Goal: Task Accomplishment & Management: Manage account settings

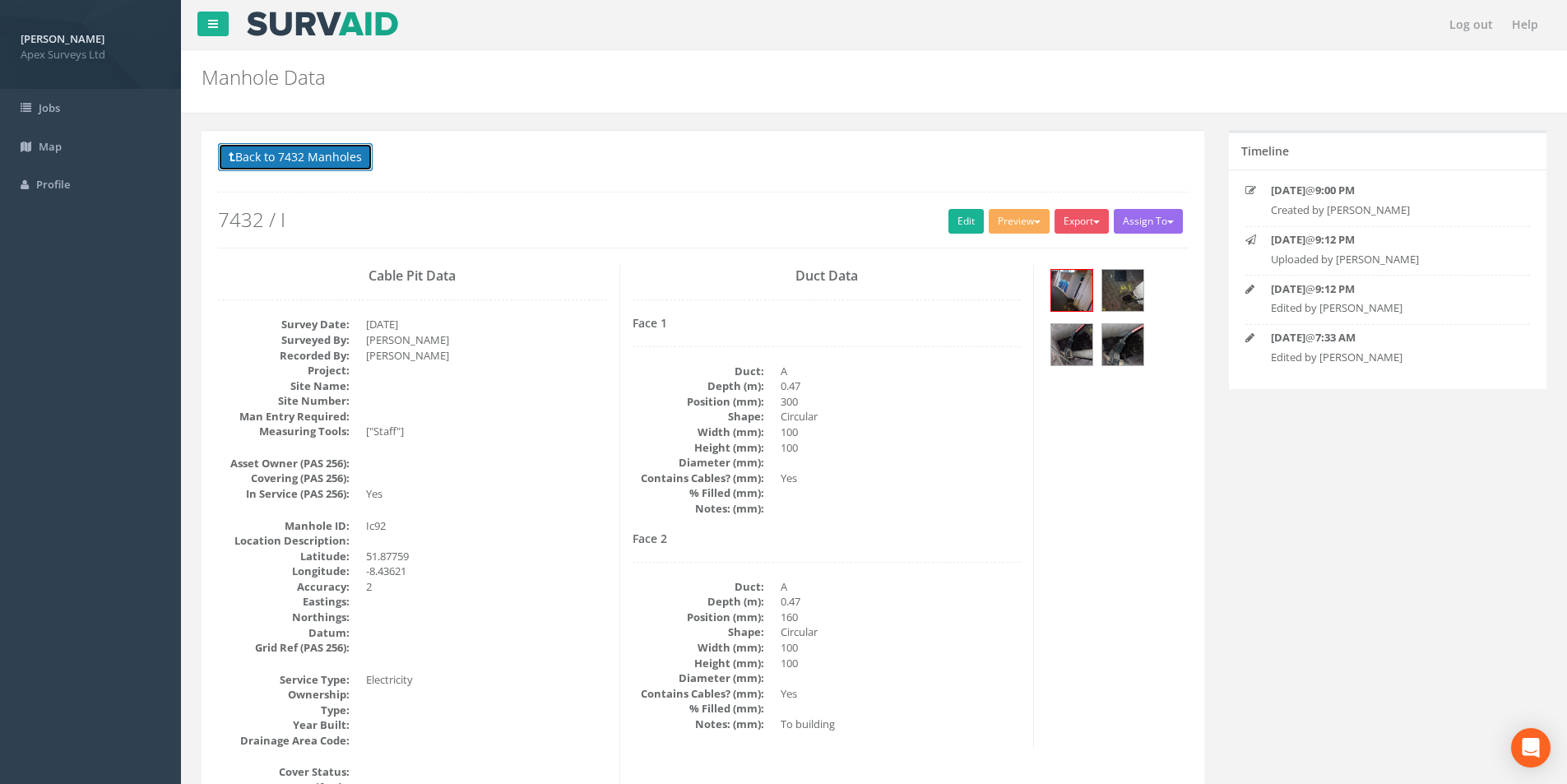
click at [327, 167] on button "Back to 7432 Manholes" at bounding box center [295, 157] width 154 height 28
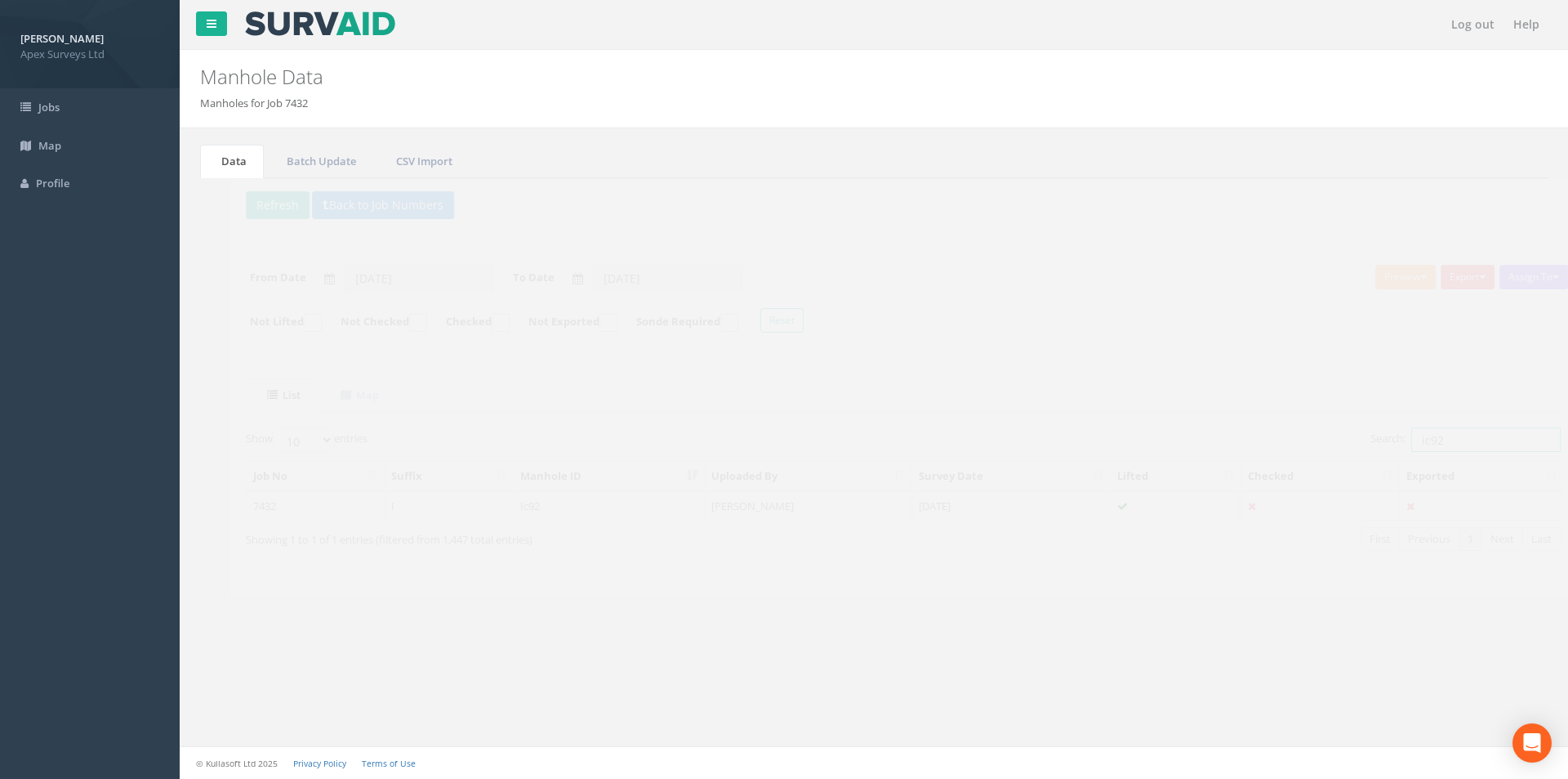
click at [1455, 434] on input "ic92" at bounding box center [1456, 439] width 150 height 24
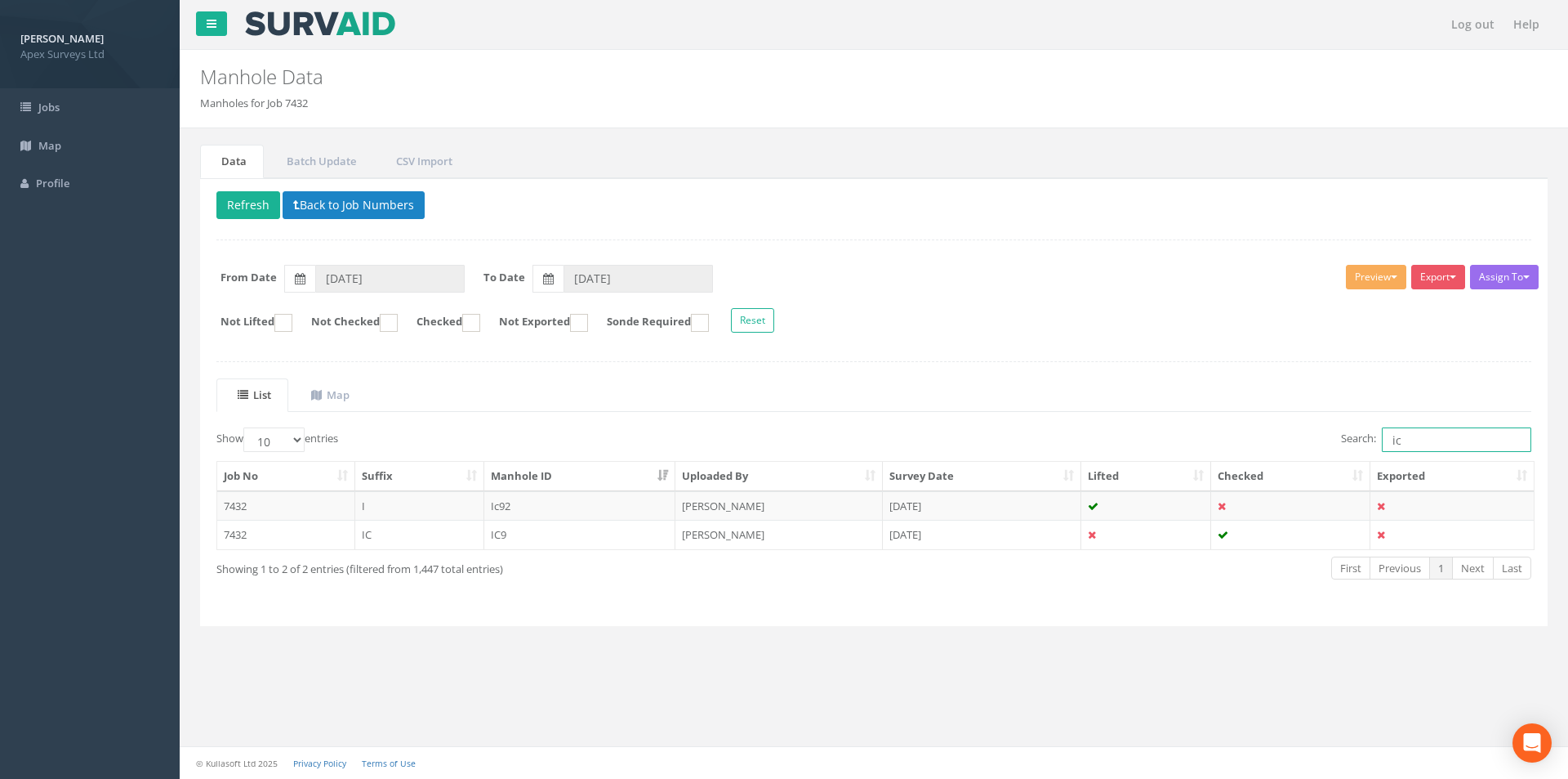
type input "i"
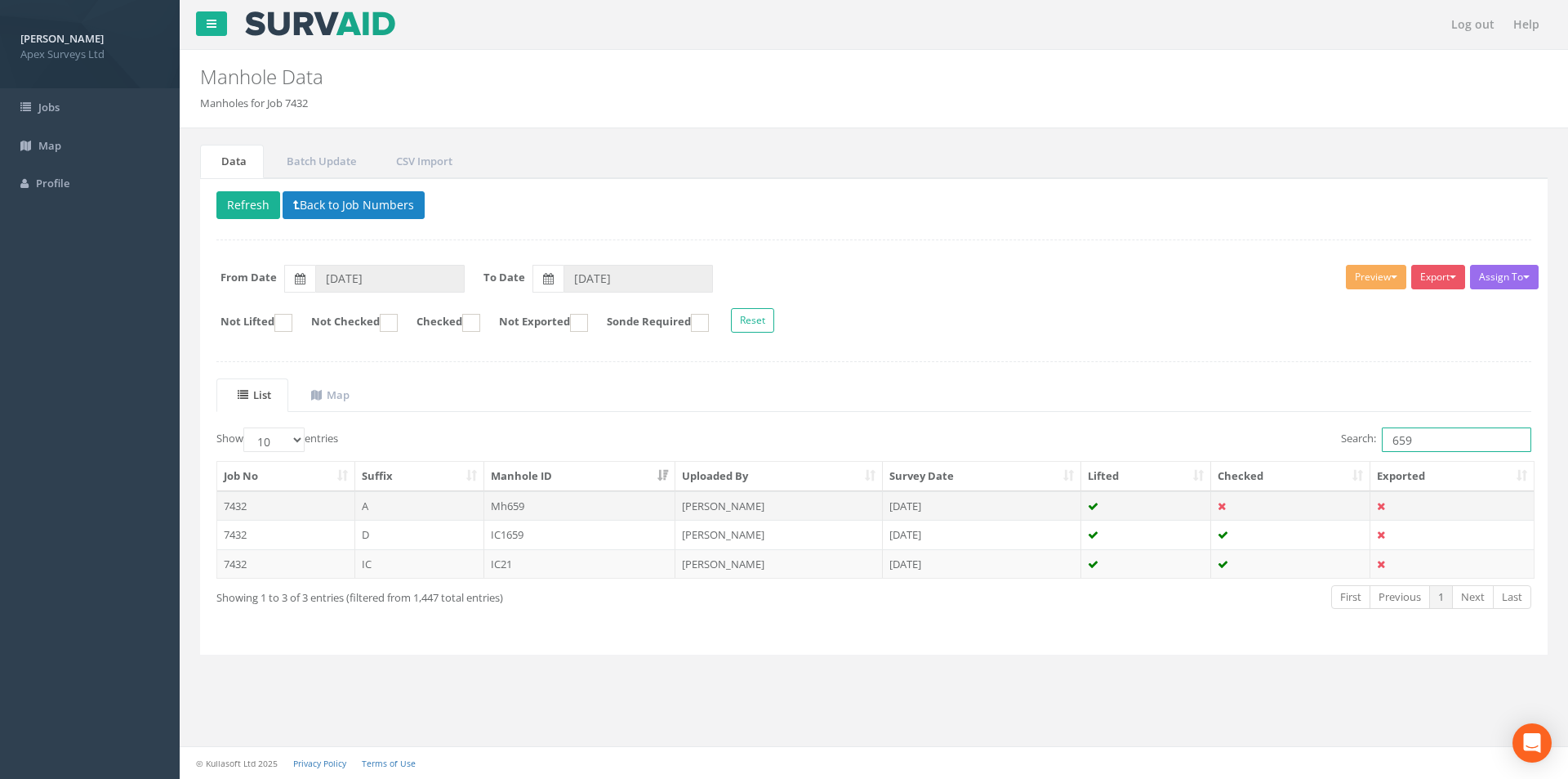
type input "659"
click at [553, 505] on td "Mh659" at bounding box center [580, 506] width 192 height 29
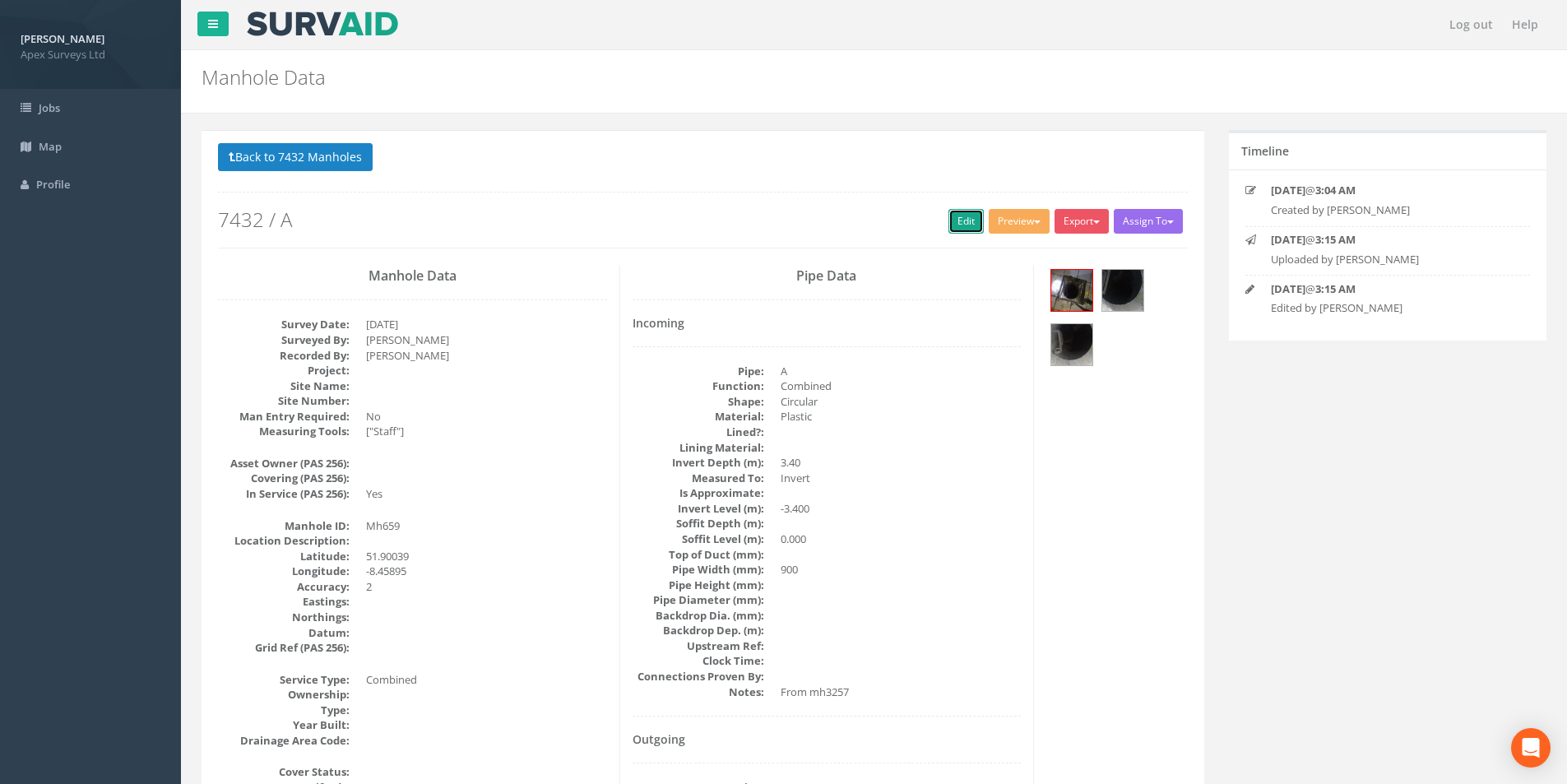
click at [955, 218] on link "Edit" at bounding box center [966, 221] width 36 height 24
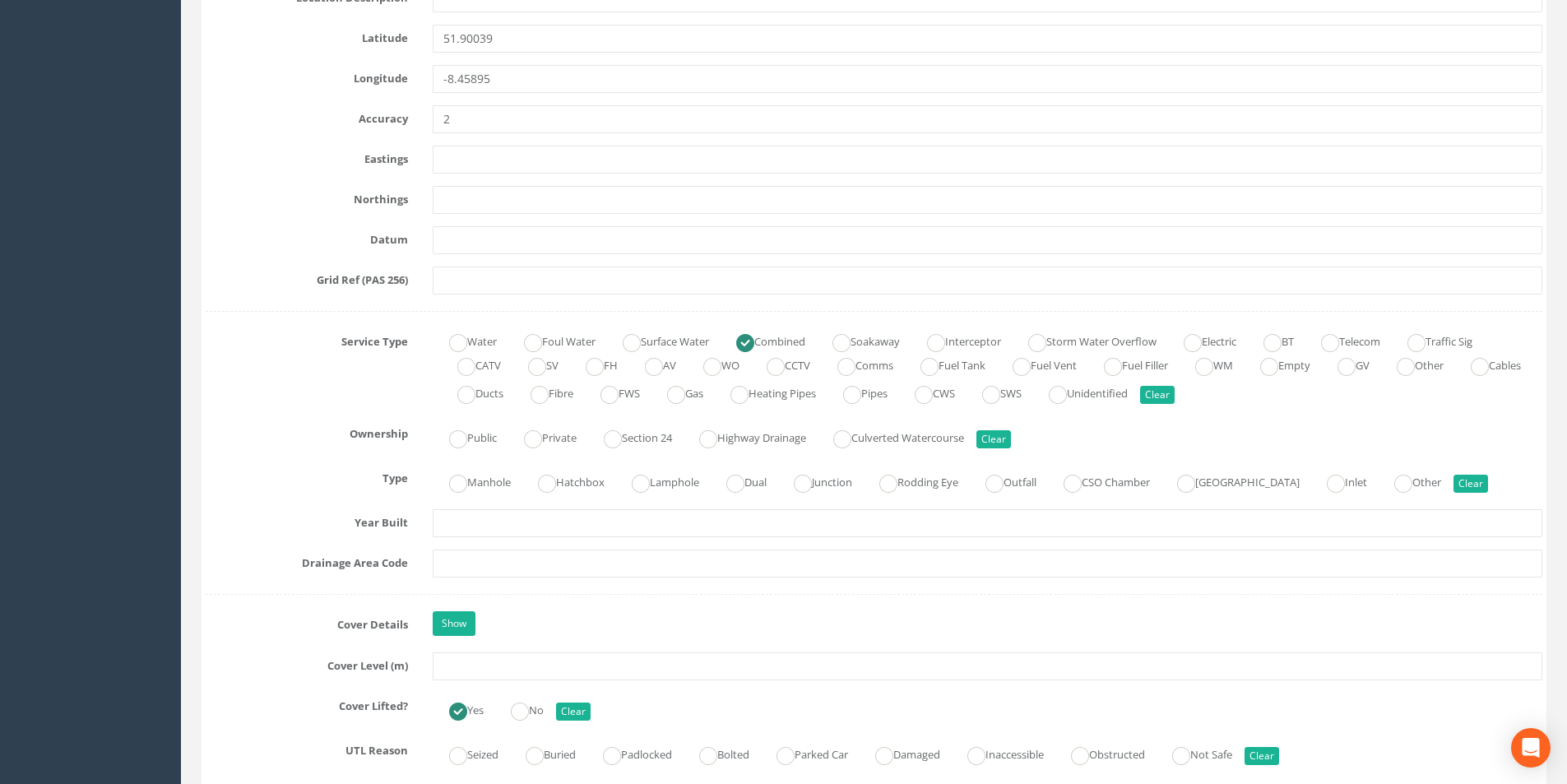
scroll to position [904, 0]
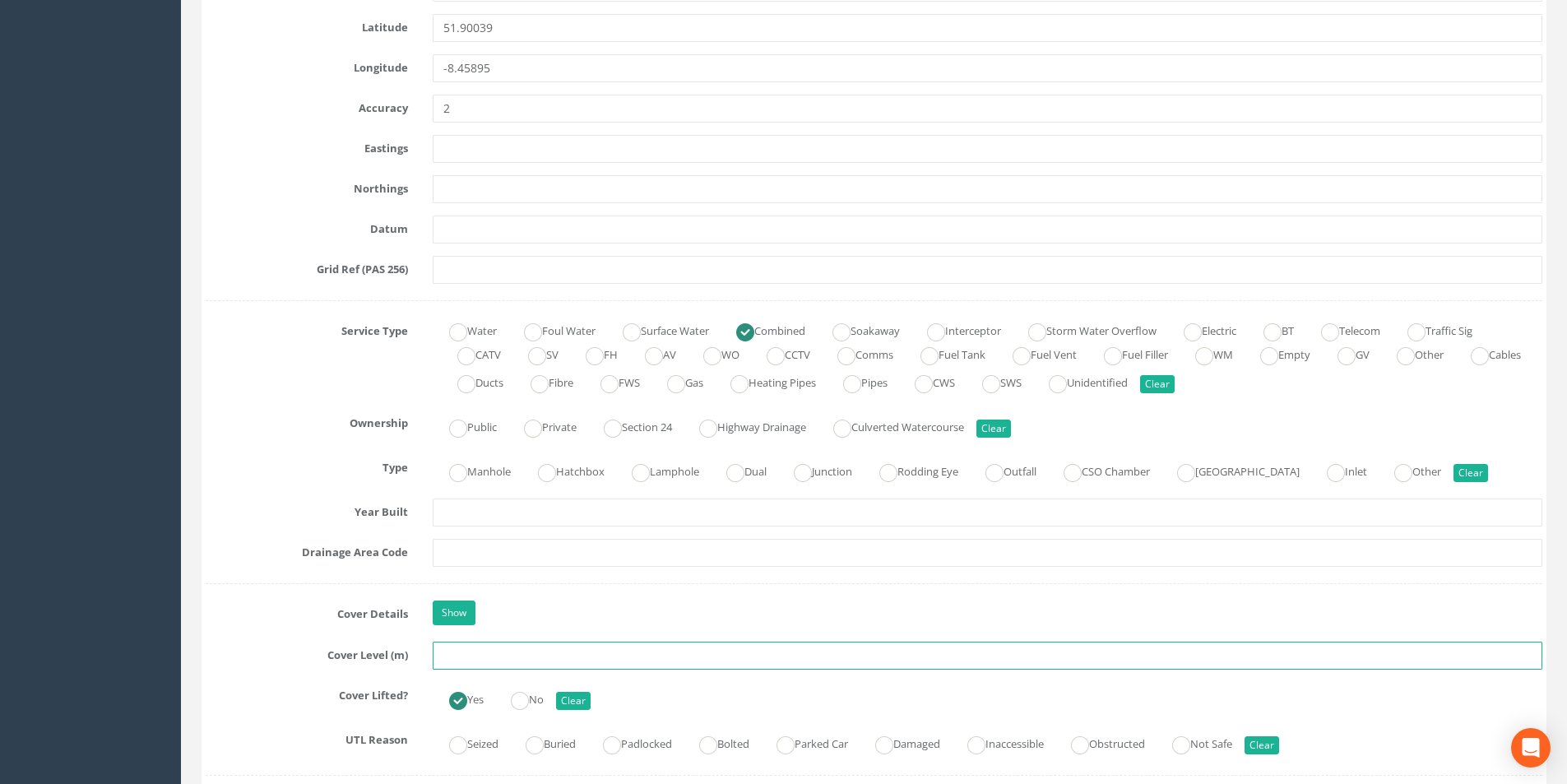
click at [484, 658] on input "text" at bounding box center [988, 655] width 1110 height 28
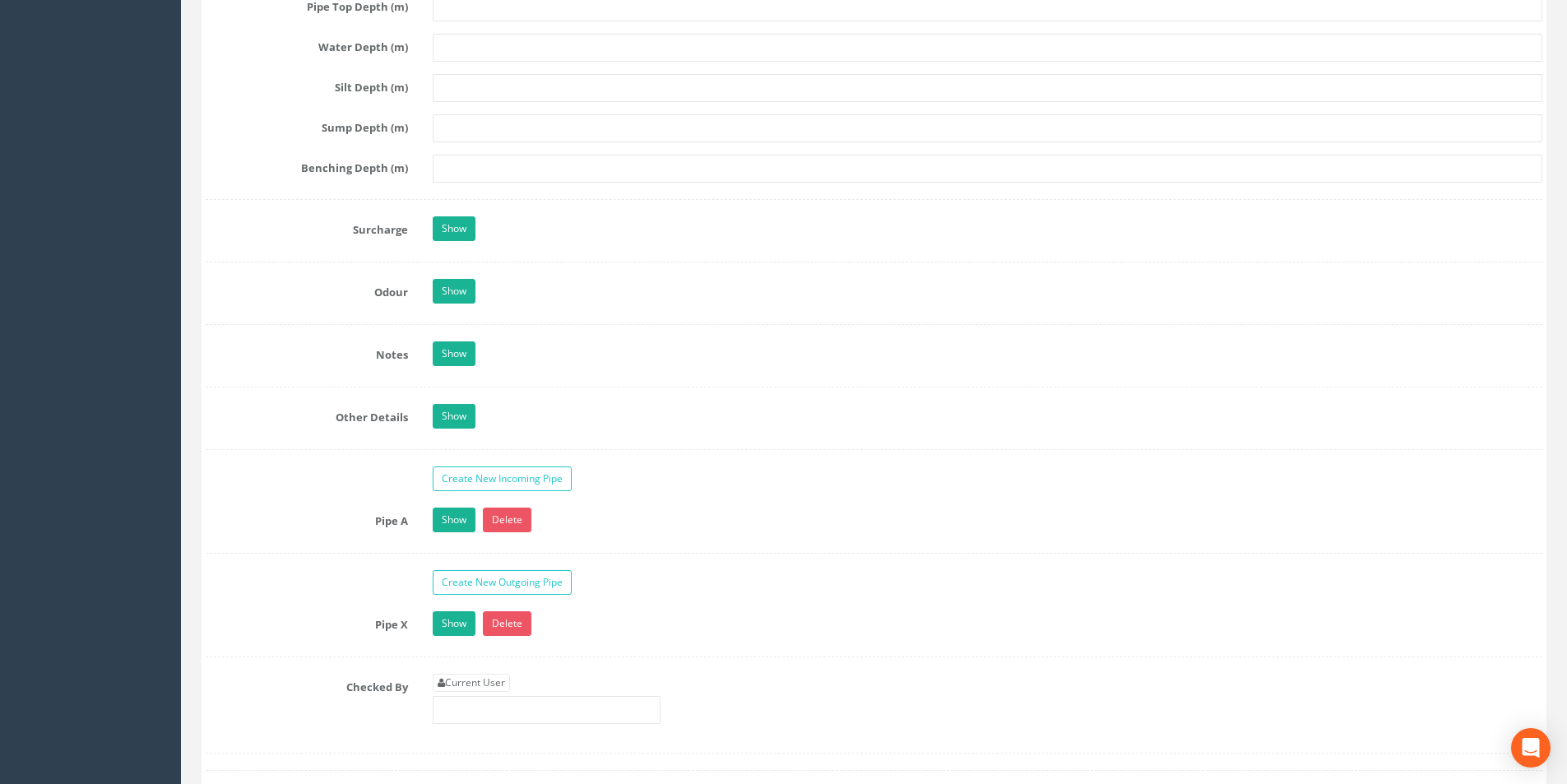
scroll to position [2302, 0]
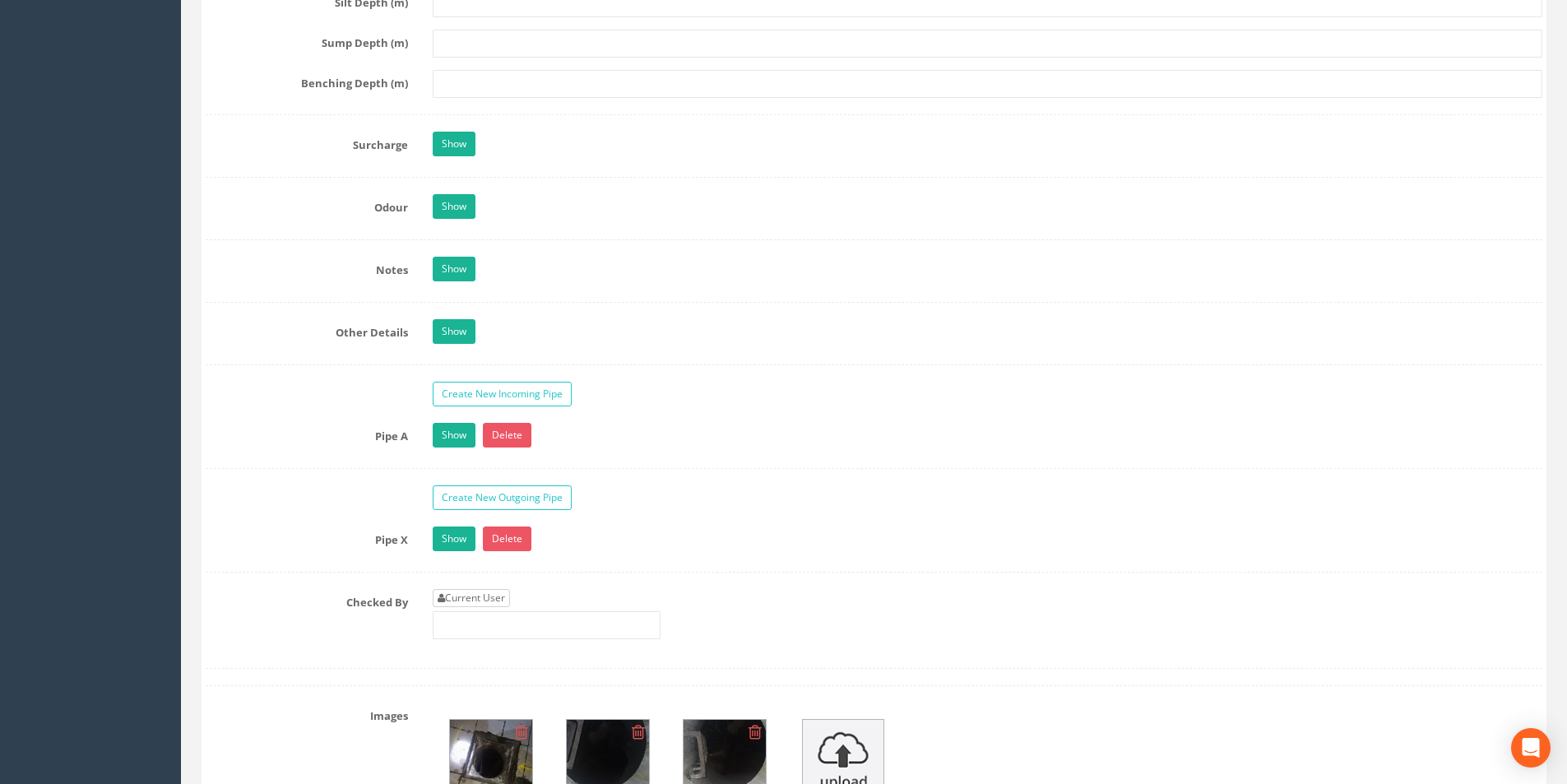
type input "3.46"
click at [485, 593] on link "Current User" at bounding box center [471, 597] width 78 height 18
type input "[PERSON_NAME]"
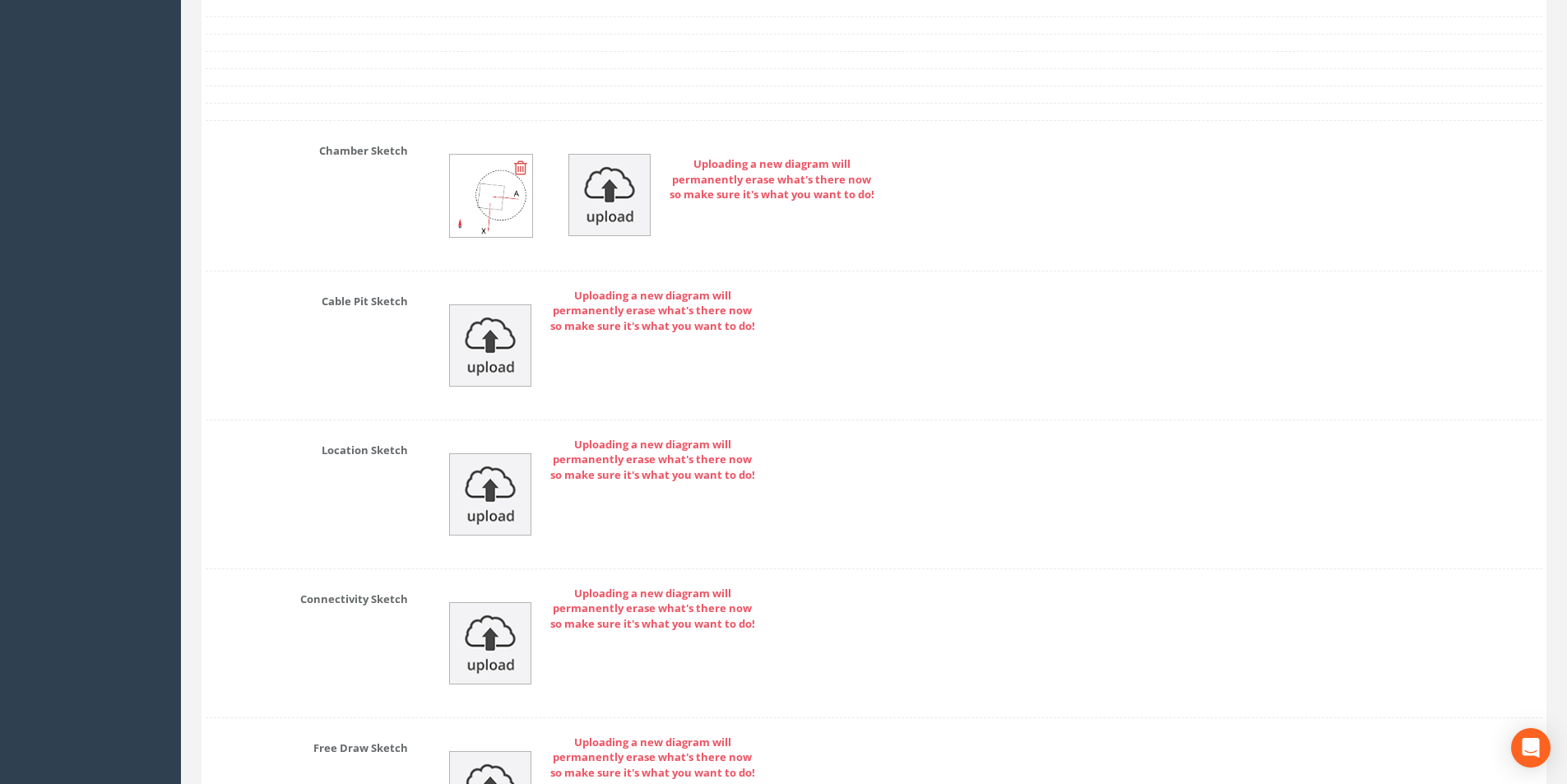
scroll to position [3503, 0]
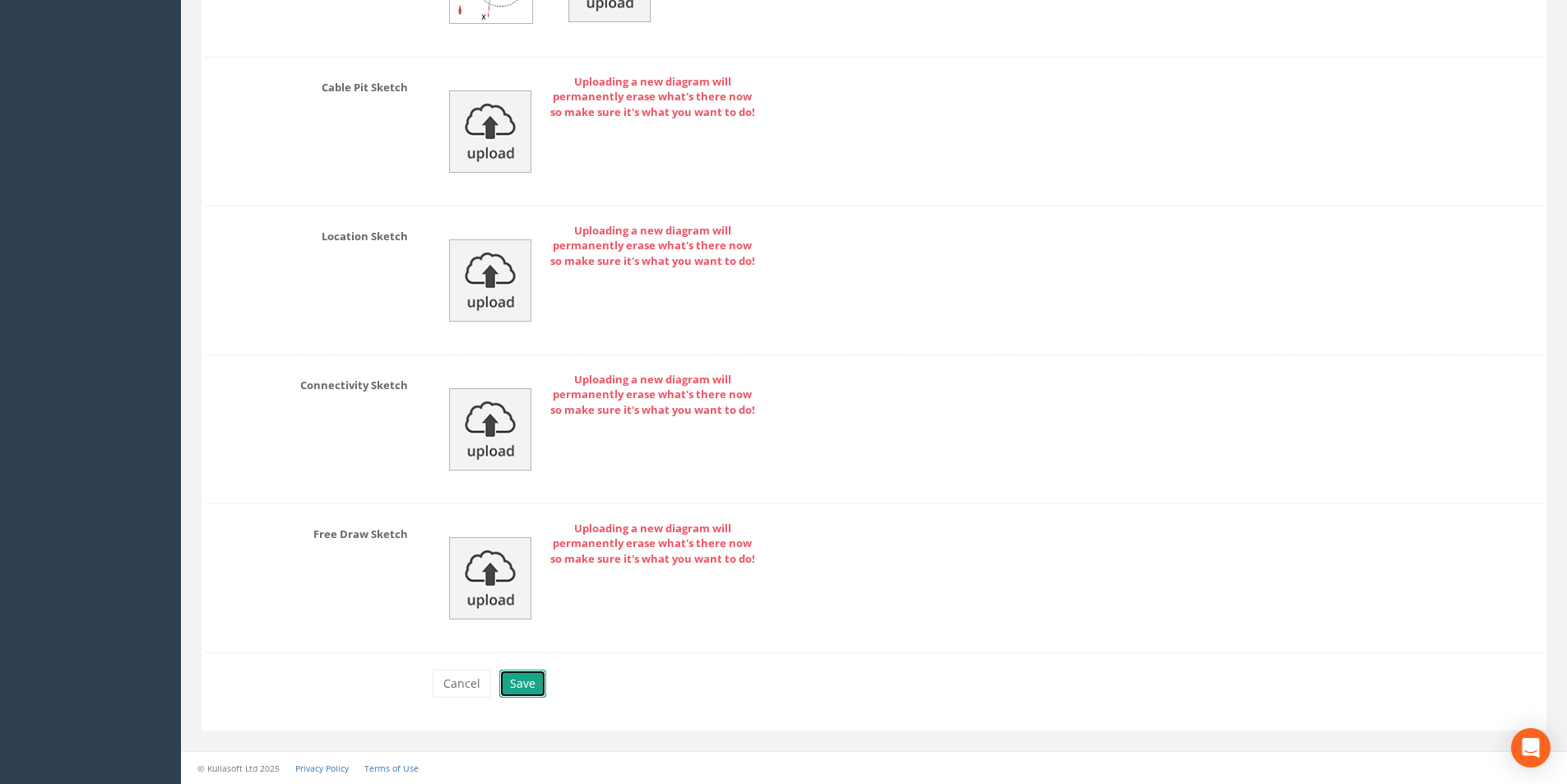
click at [539, 685] on button "Save" at bounding box center [523, 684] width 47 height 28
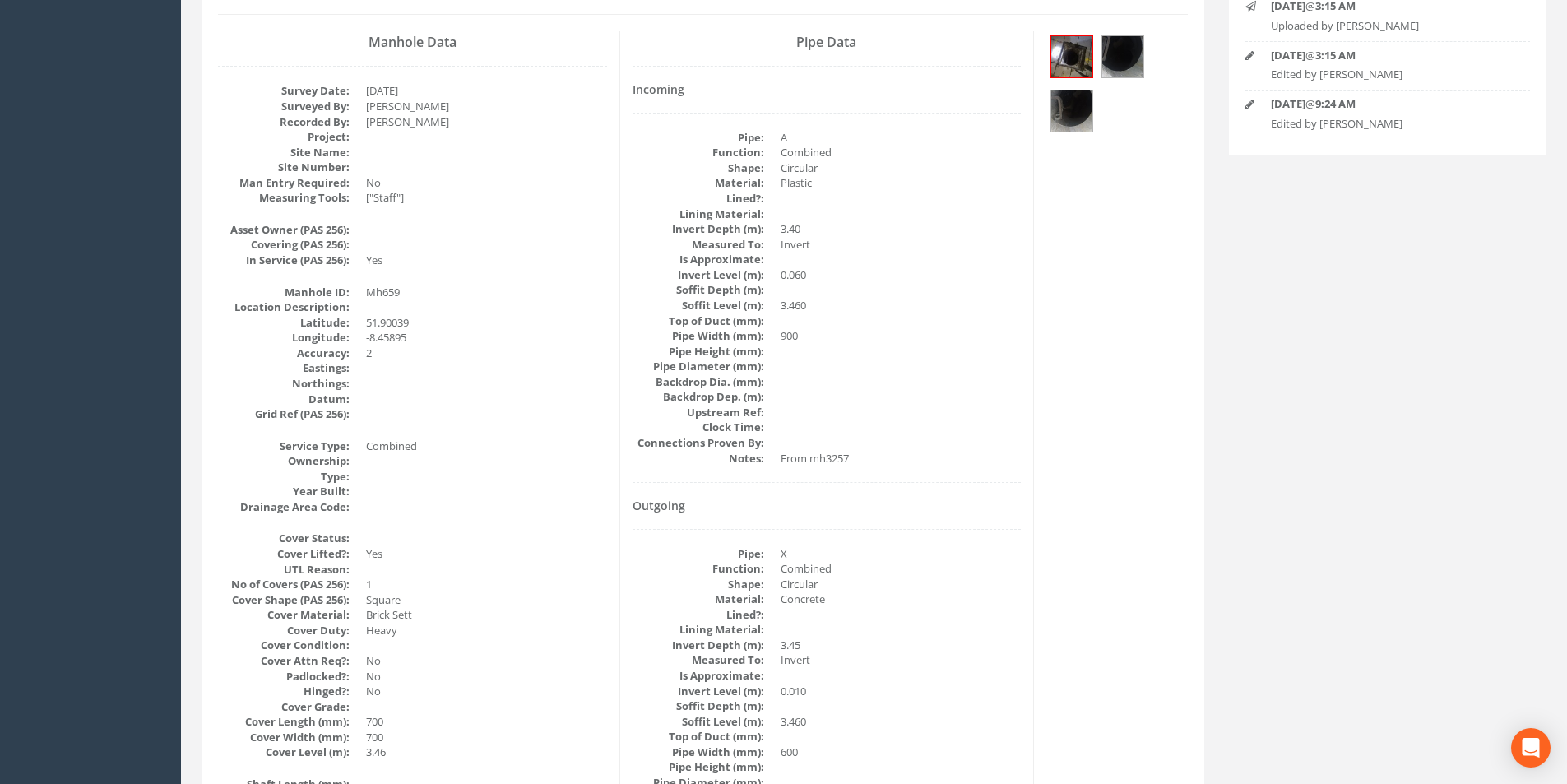
scroll to position [190, 0]
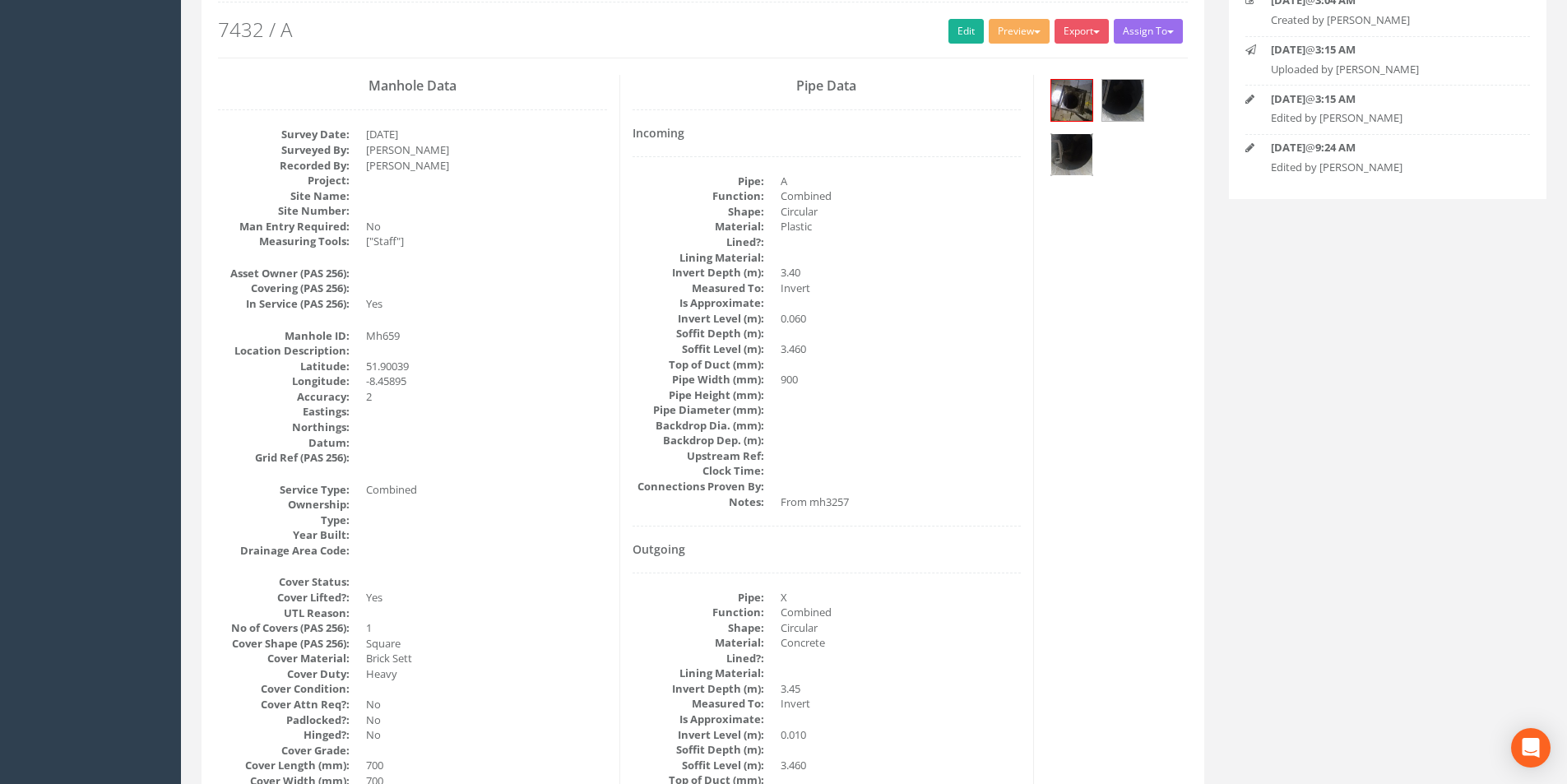
click at [1066, 146] on img at bounding box center [1071, 154] width 41 height 41
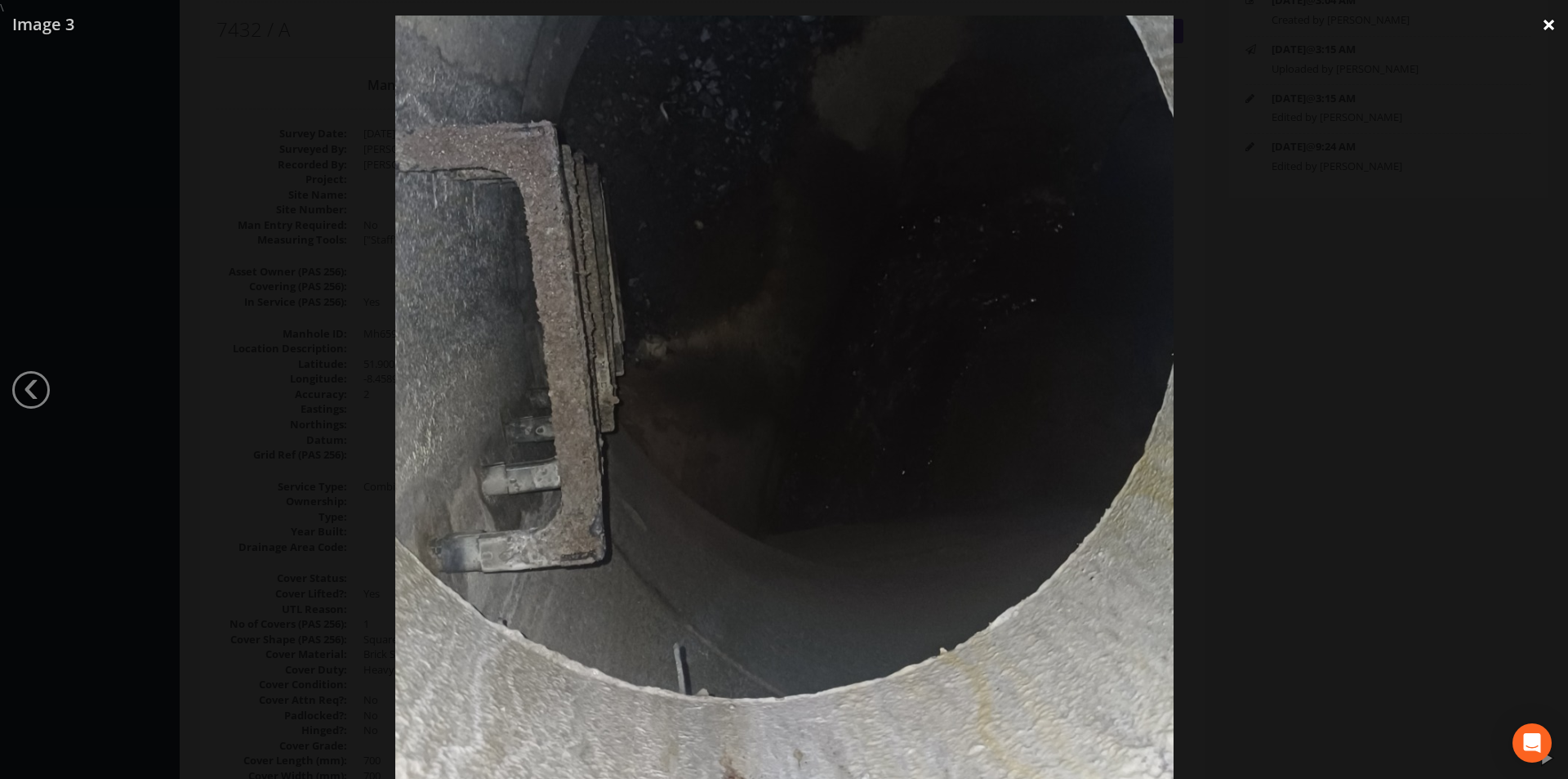
click at [1552, 23] on link "×" at bounding box center [1549, 24] width 38 height 49
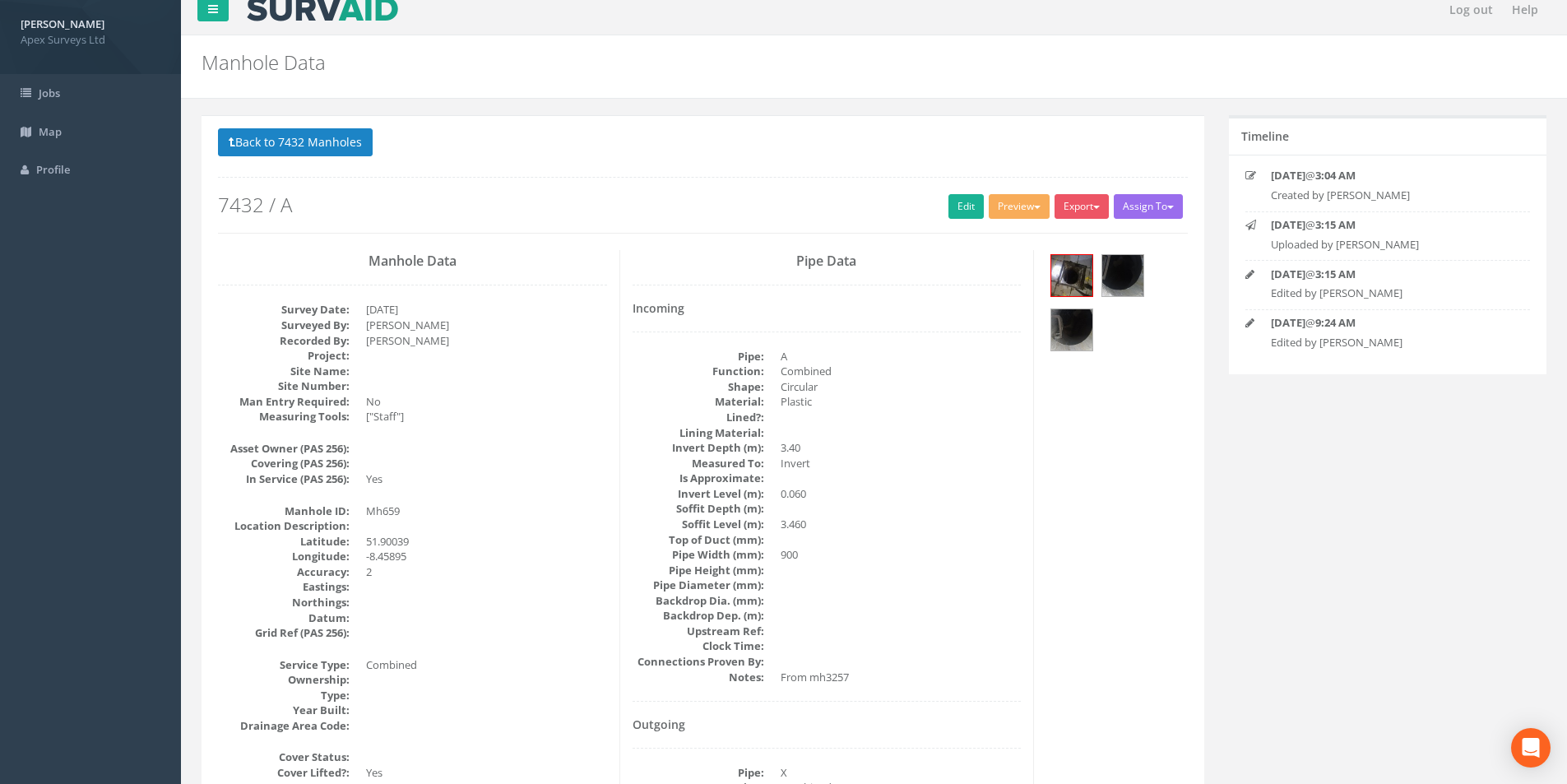
scroll to position [0, 0]
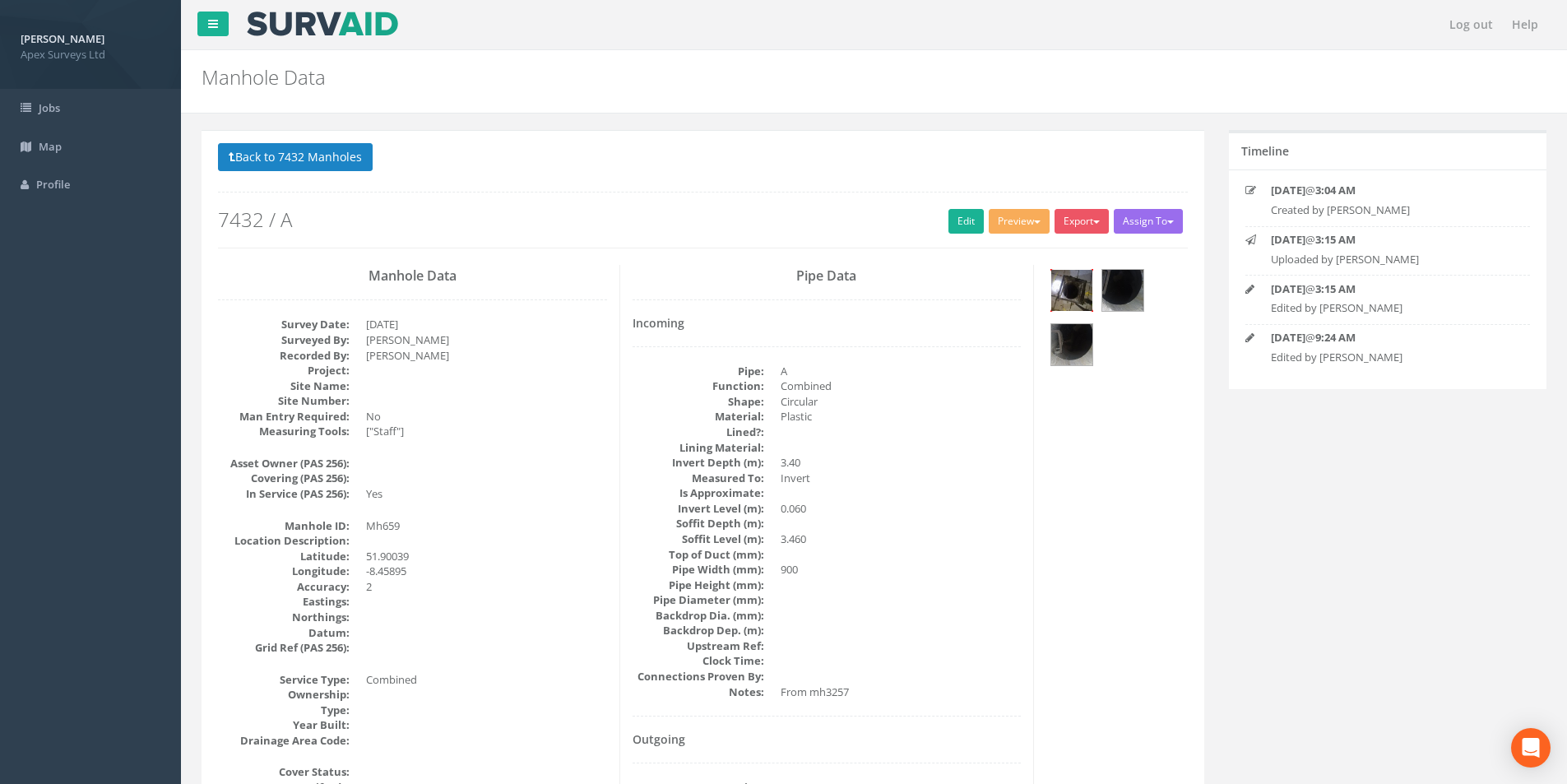
click at [1076, 290] on img at bounding box center [1071, 290] width 41 height 41
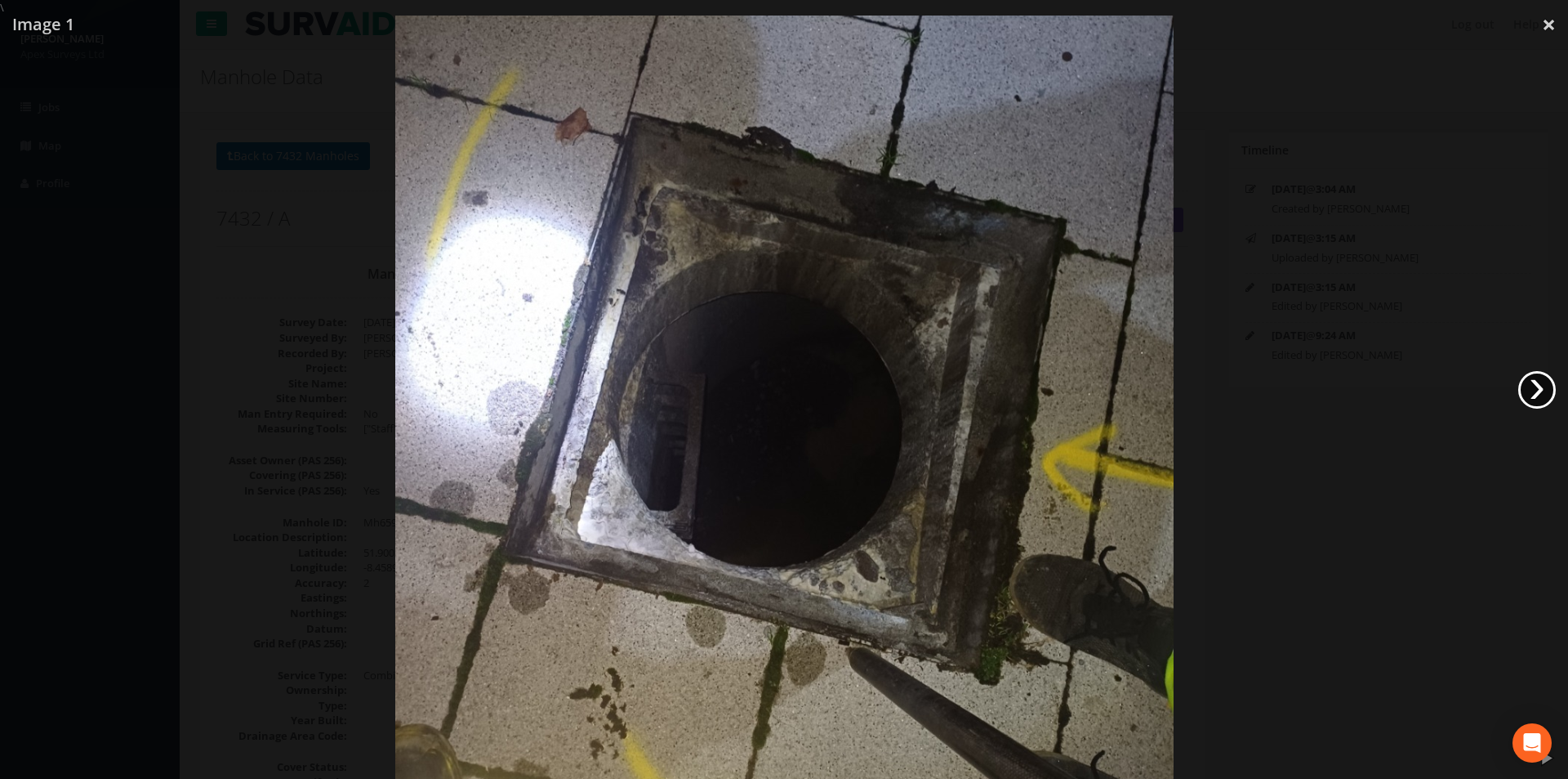
click at [1524, 380] on link "›" at bounding box center [1537, 389] width 37 height 37
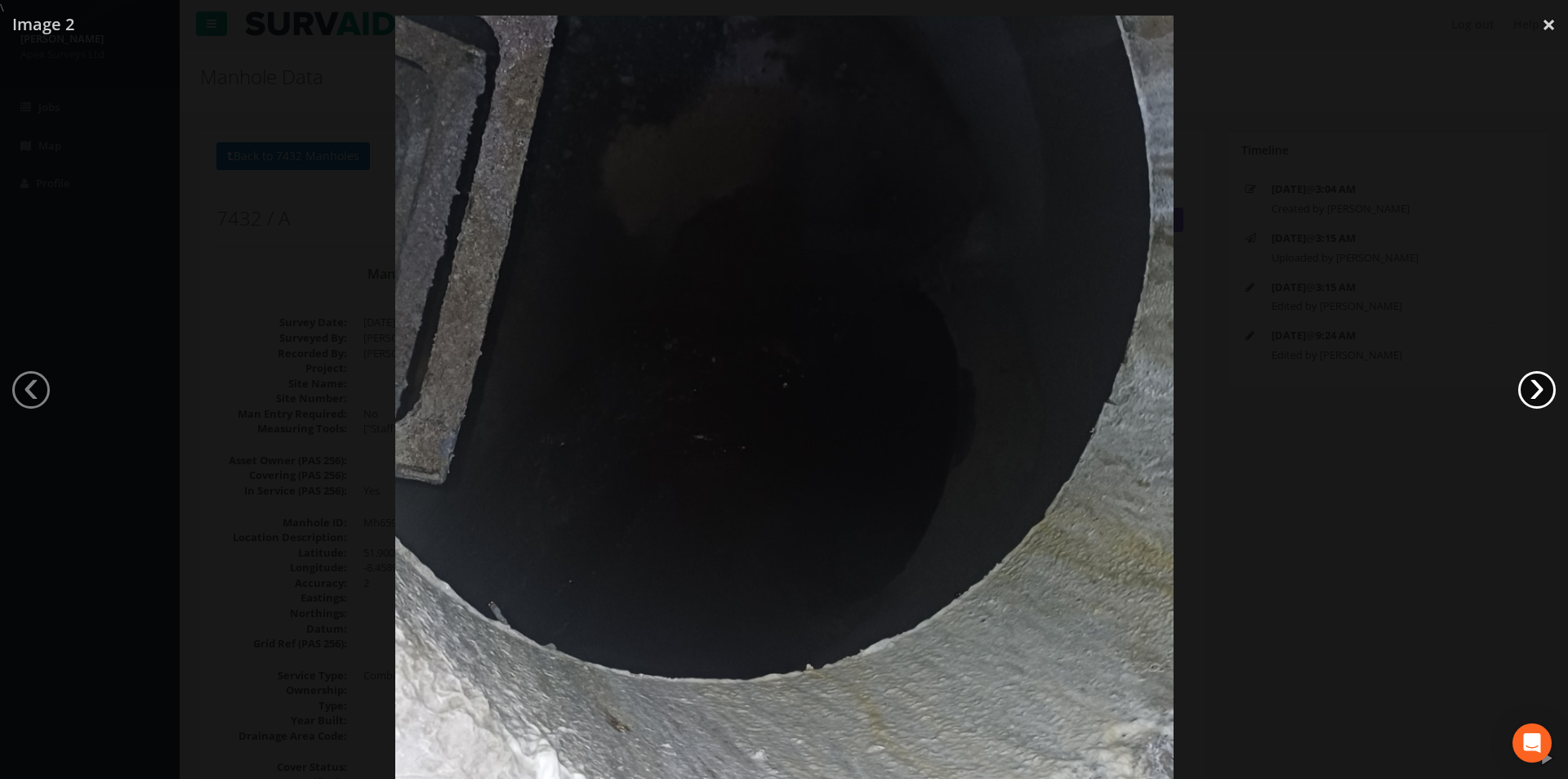
click at [1524, 380] on link "›" at bounding box center [1537, 389] width 37 height 37
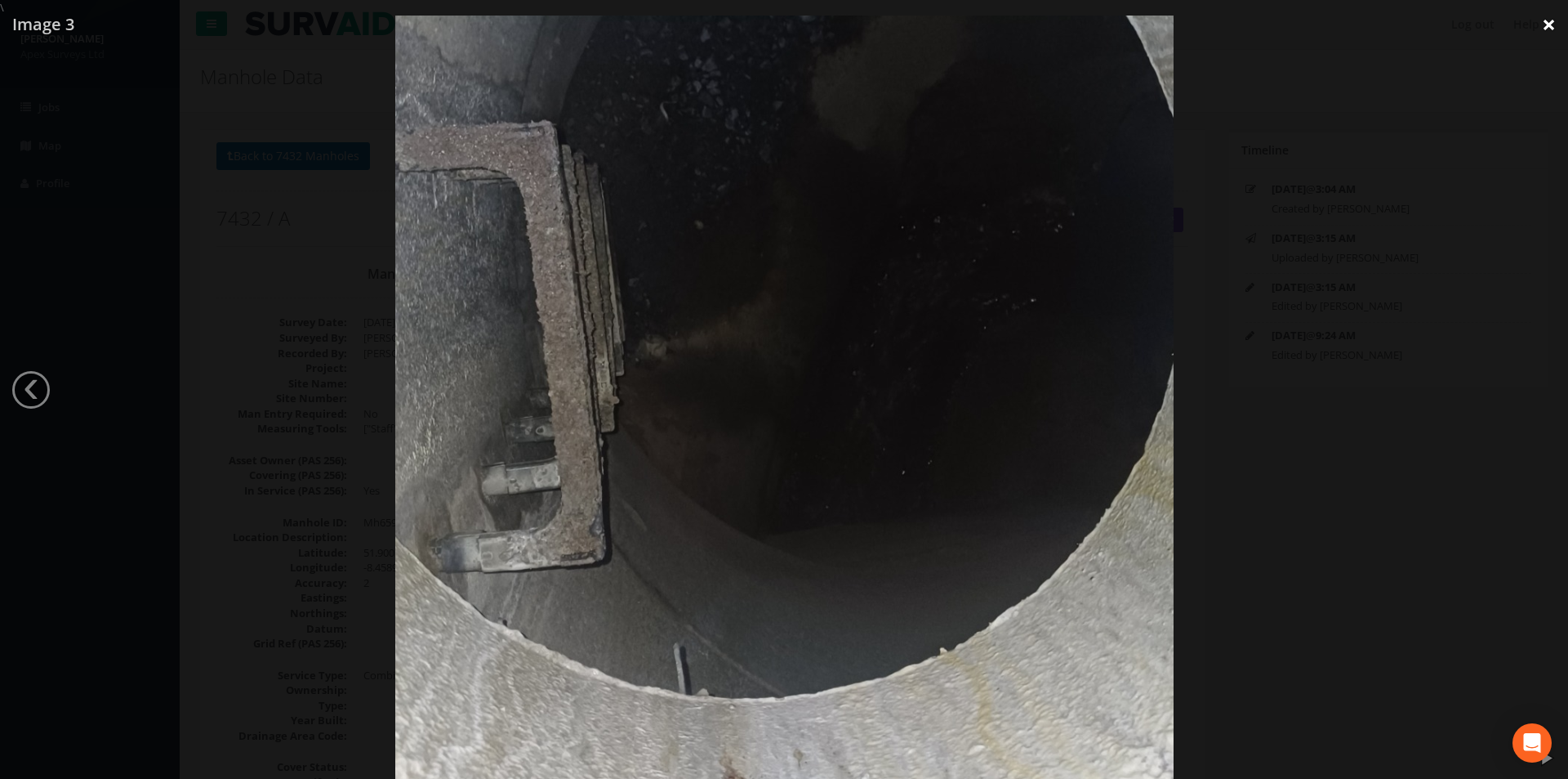
click at [1551, 29] on link "×" at bounding box center [1549, 24] width 38 height 49
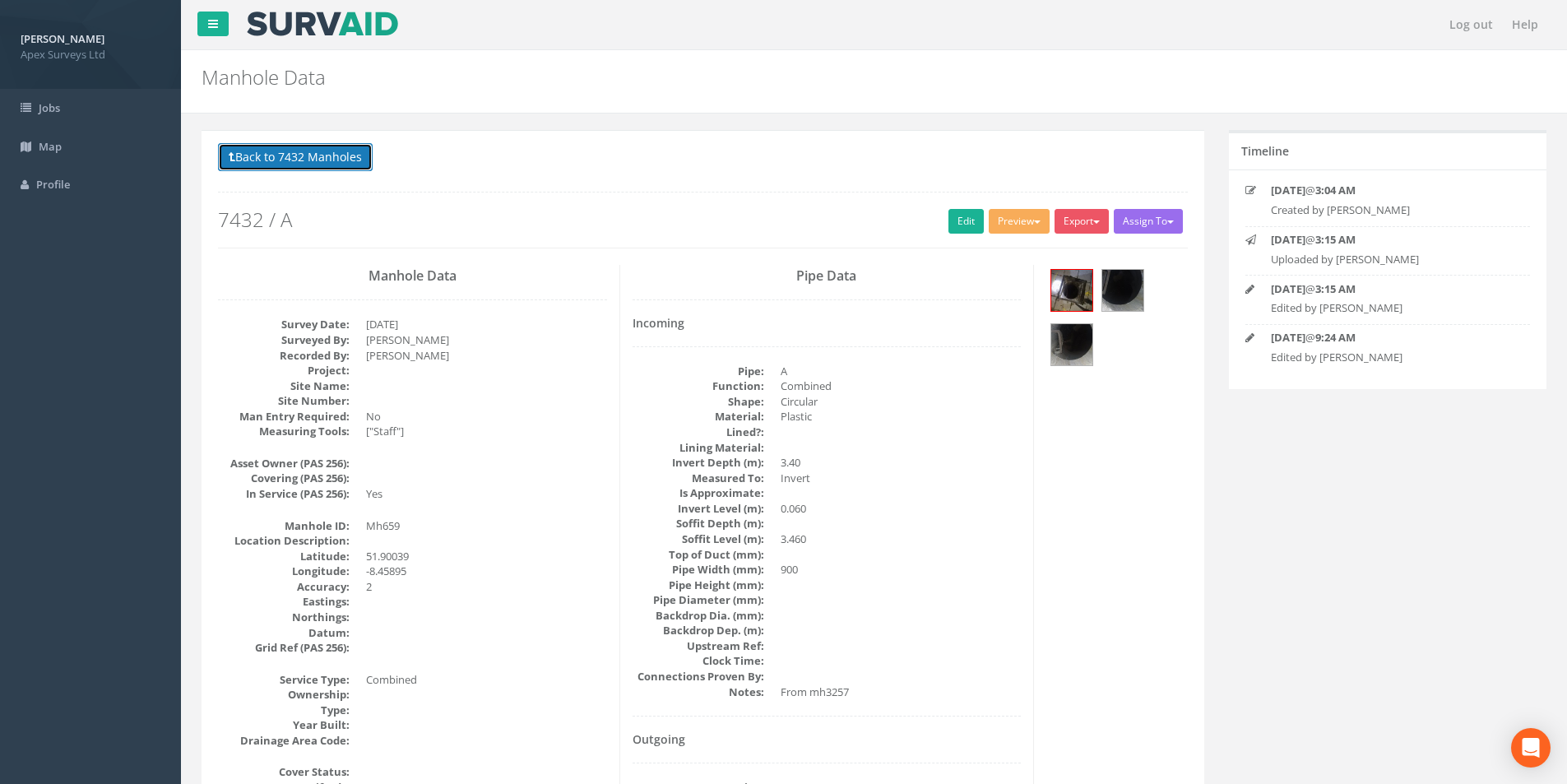
click at [314, 153] on button "Back to 7432 Manholes" at bounding box center [295, 157] width 154 height 28
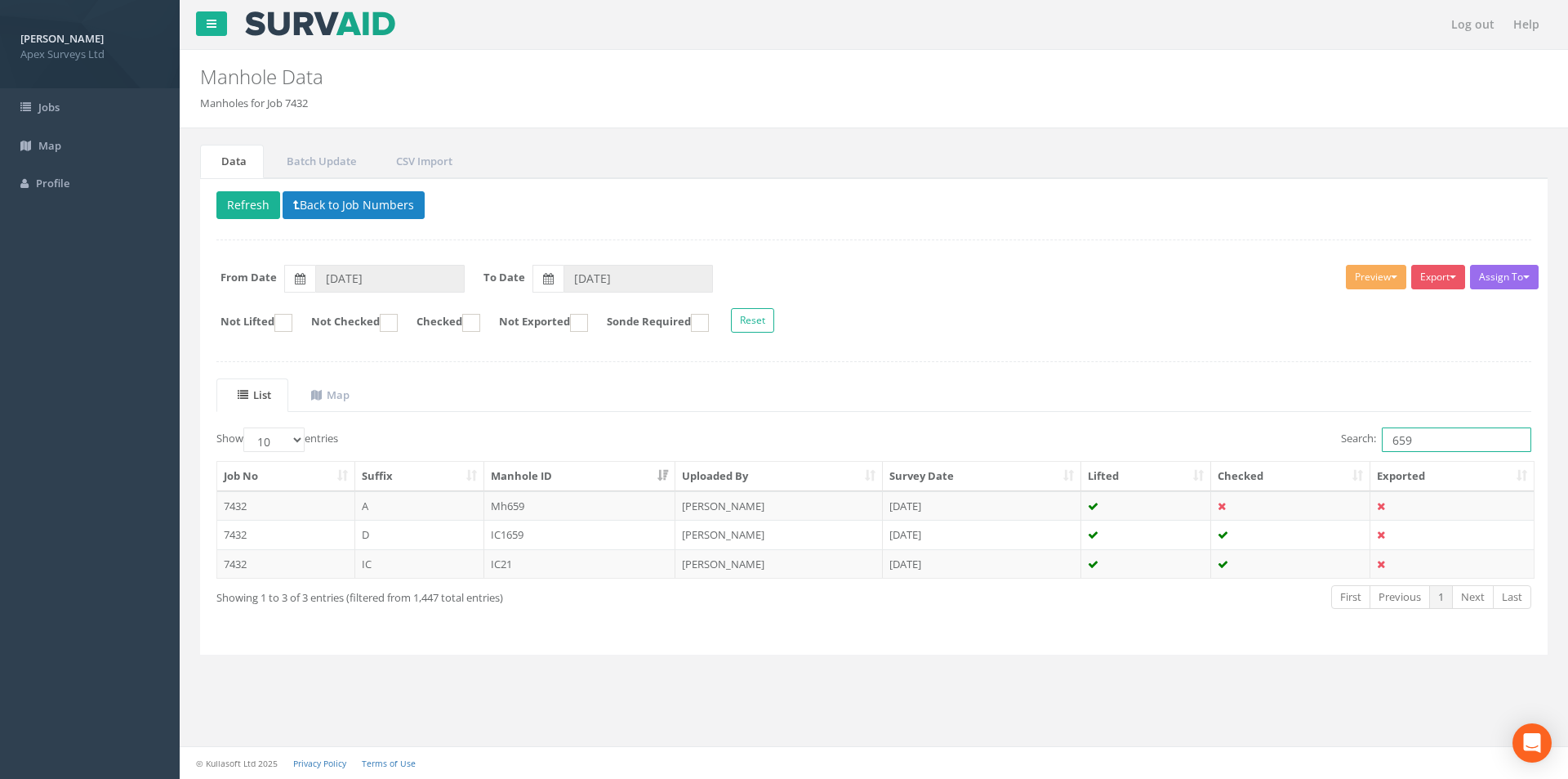
drag, startPoint x: 1416, startPoint y: 438, endPoint x: 1386, endPoint y: 442, distance: 30.3
click at [1386, 442] on input "659" at bounding box center [1456, 439] width 150 height 24
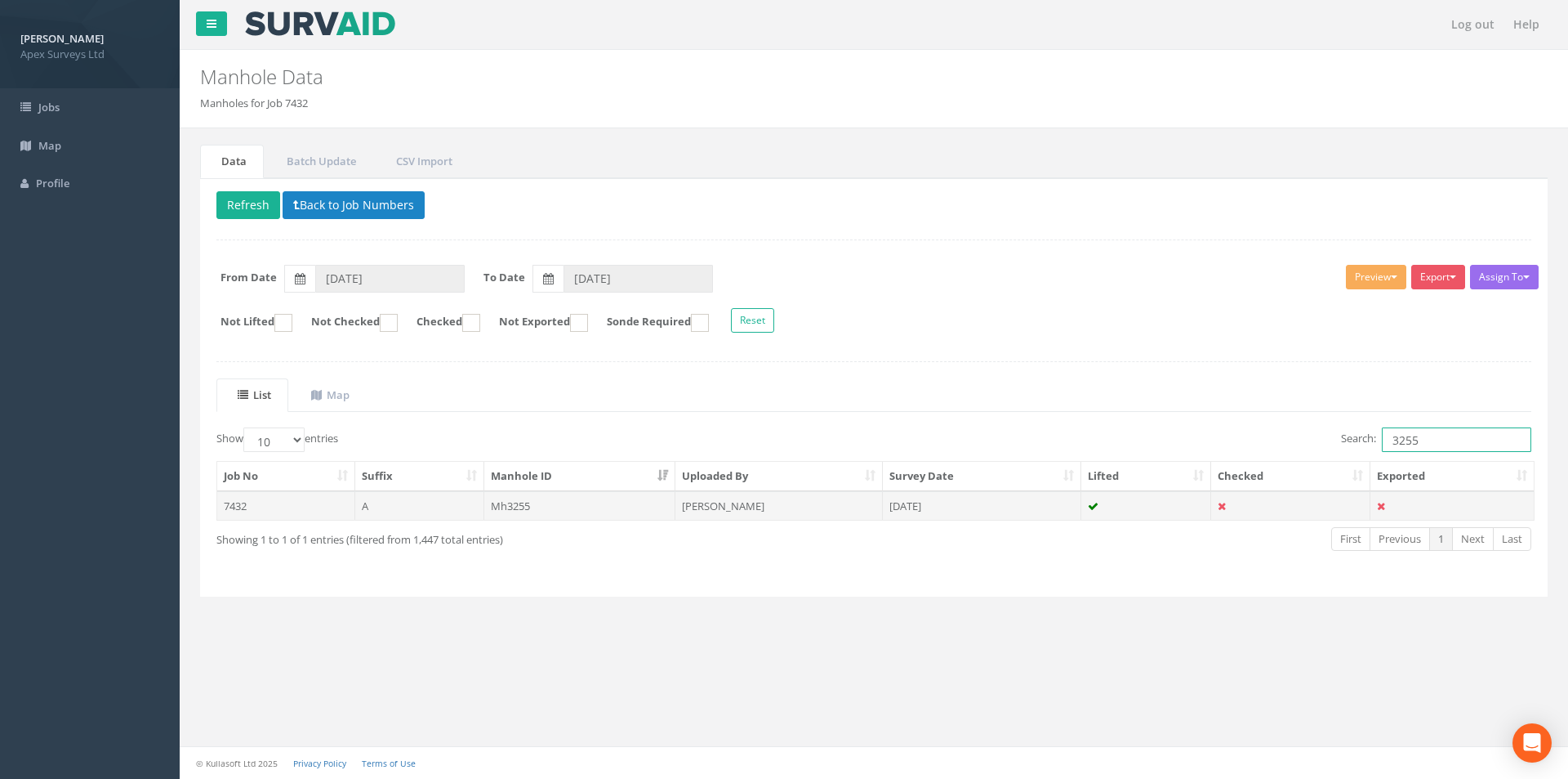
type input "3255"
click at [1008, 510] on td "[DATE]" at bounding box center [982, 506] width 198 height 29
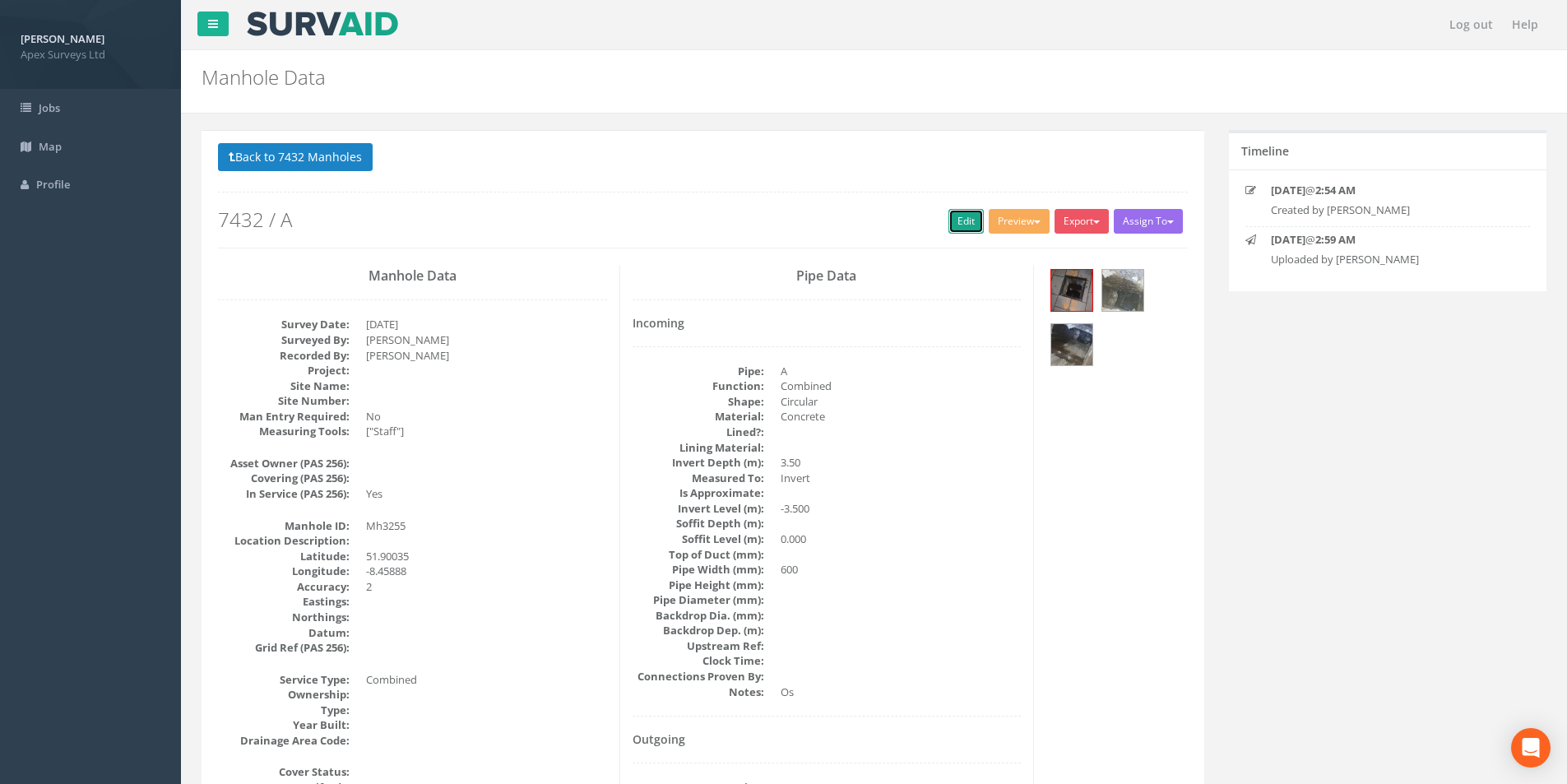
click at [948, 231] on link "Edit" at bounding box center [966, 221] width 36 height 24
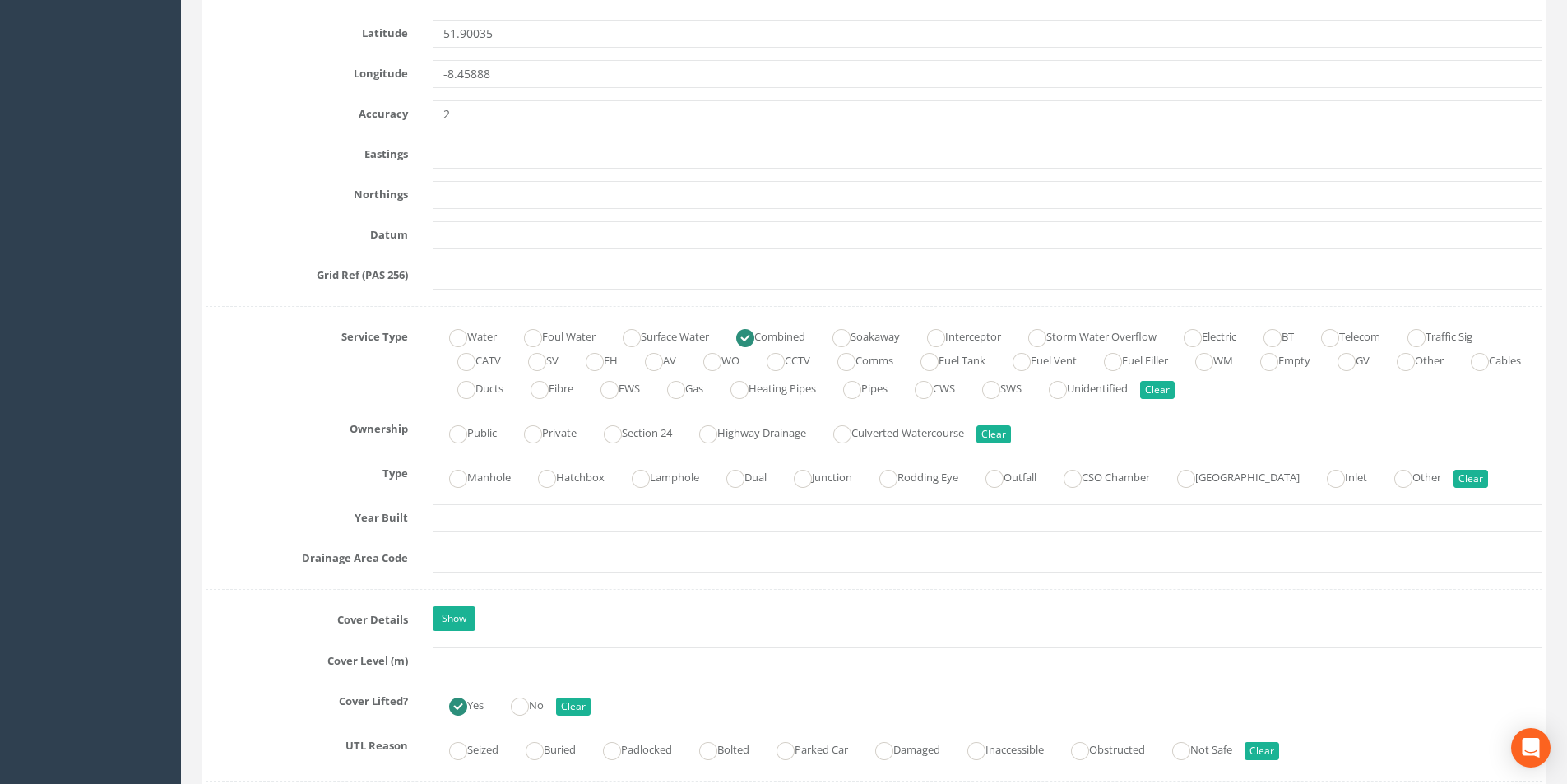
scroll to position [986, 0]
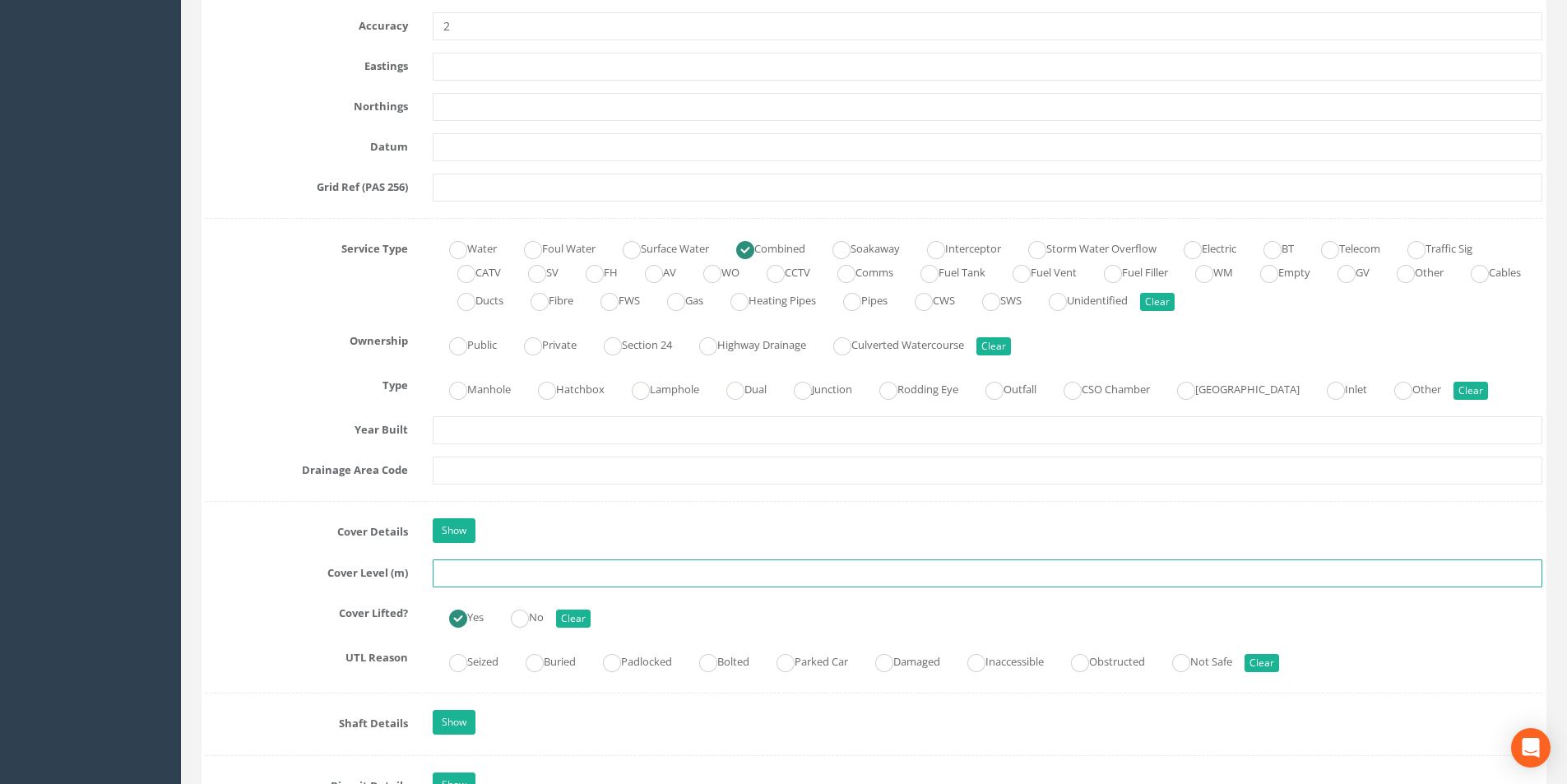
click at [481, 576] on input "text" at bounding box center [988, 573] width 1110 height 28
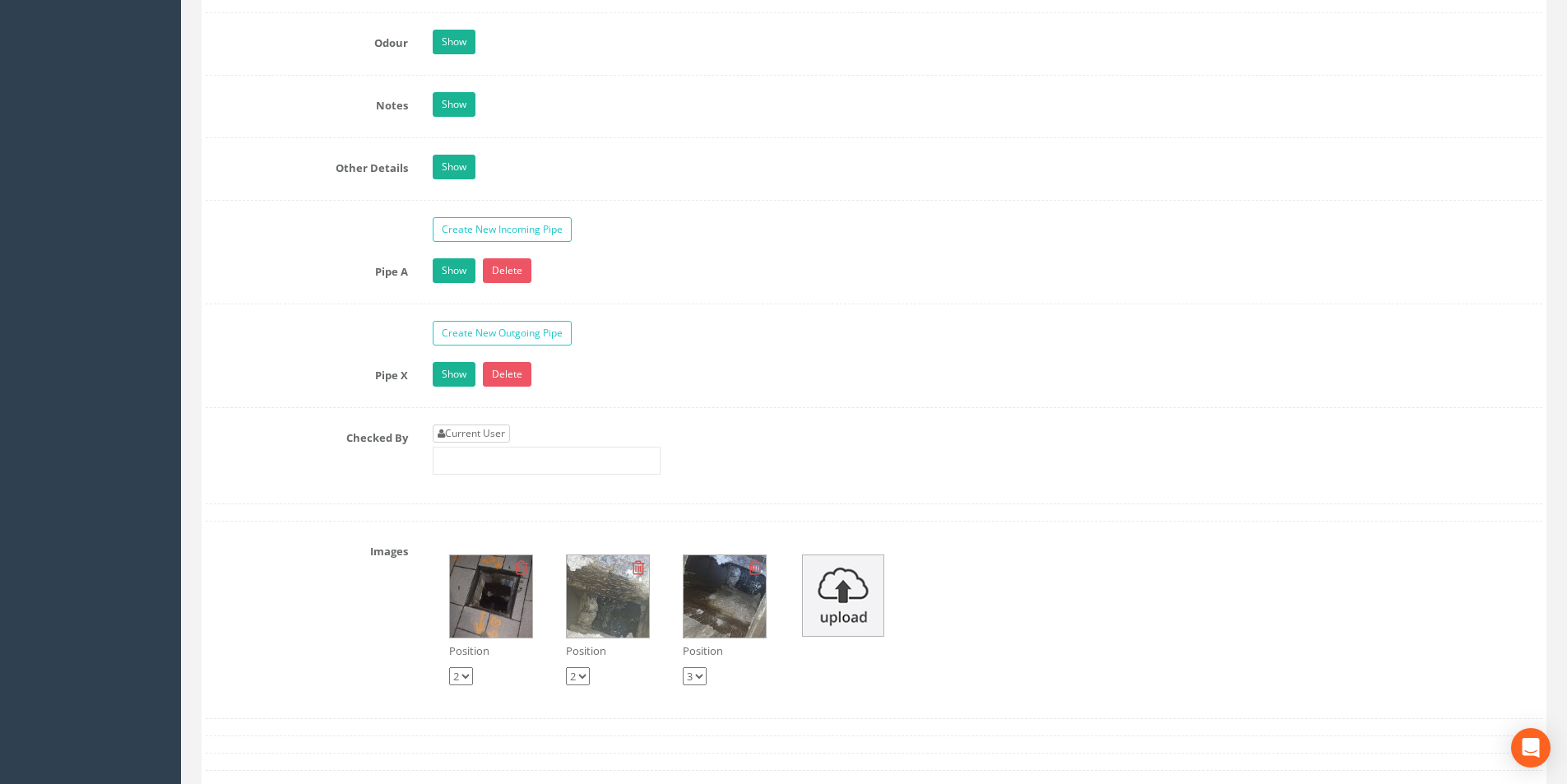
type input "3.37"
click at [482, 431] on link "Current User" at bounding box center [471, 433] width 78 height 18
type input "[PERSON_NAME]"
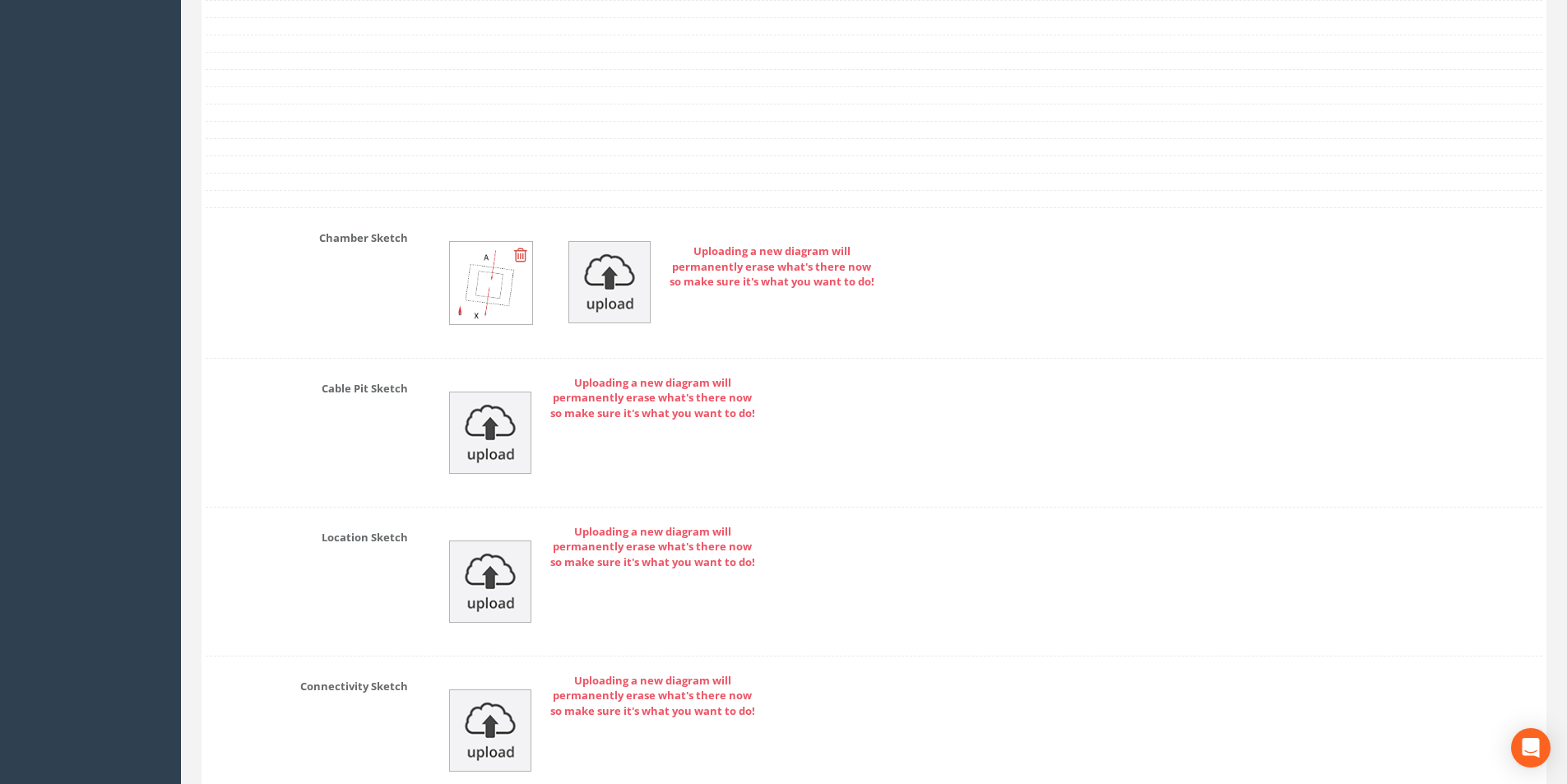
scroll to position [3503, 0]
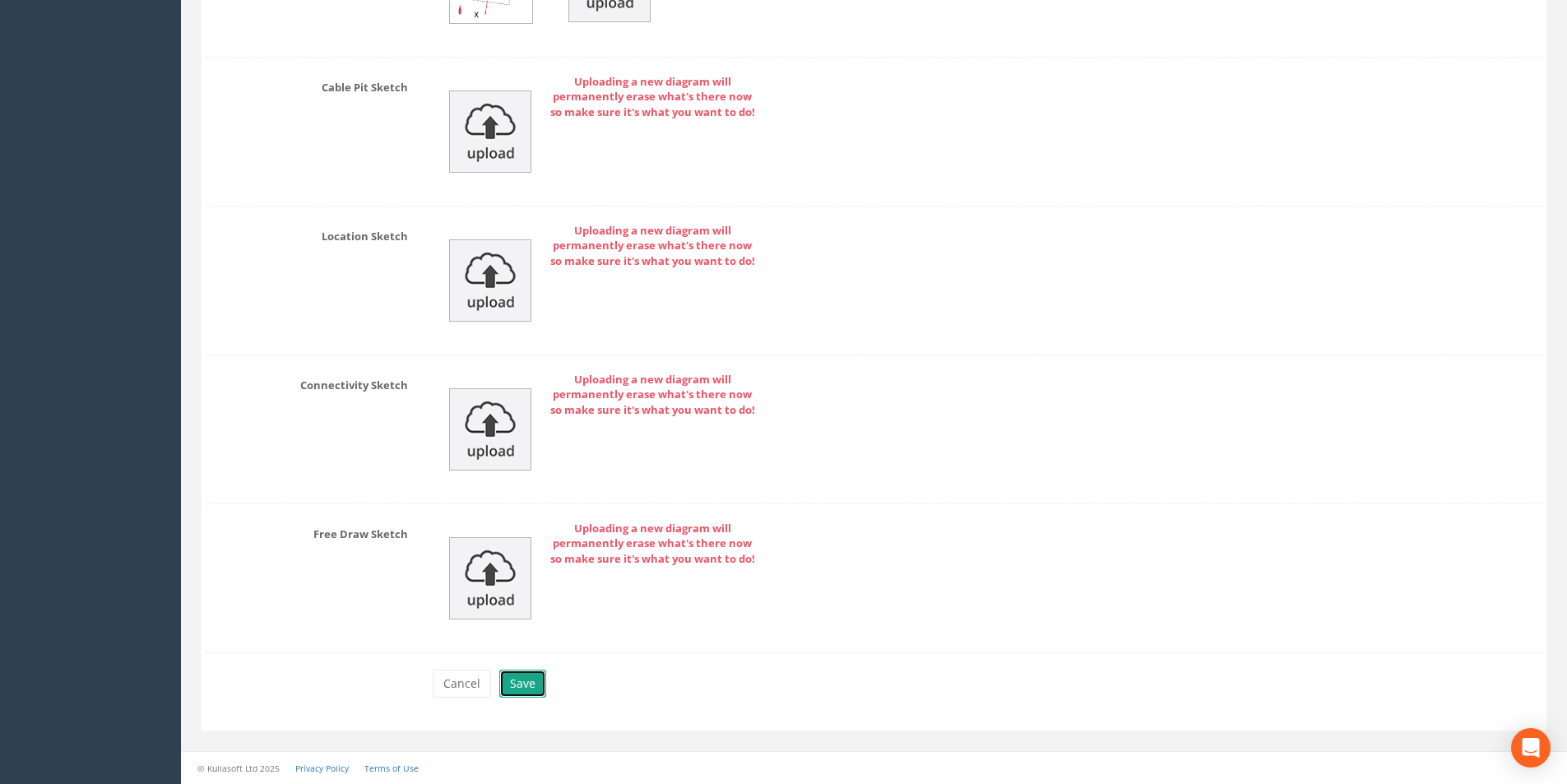
click at [527, 690] on button "Save" at bounding box center [523, 684] width 47 height 28
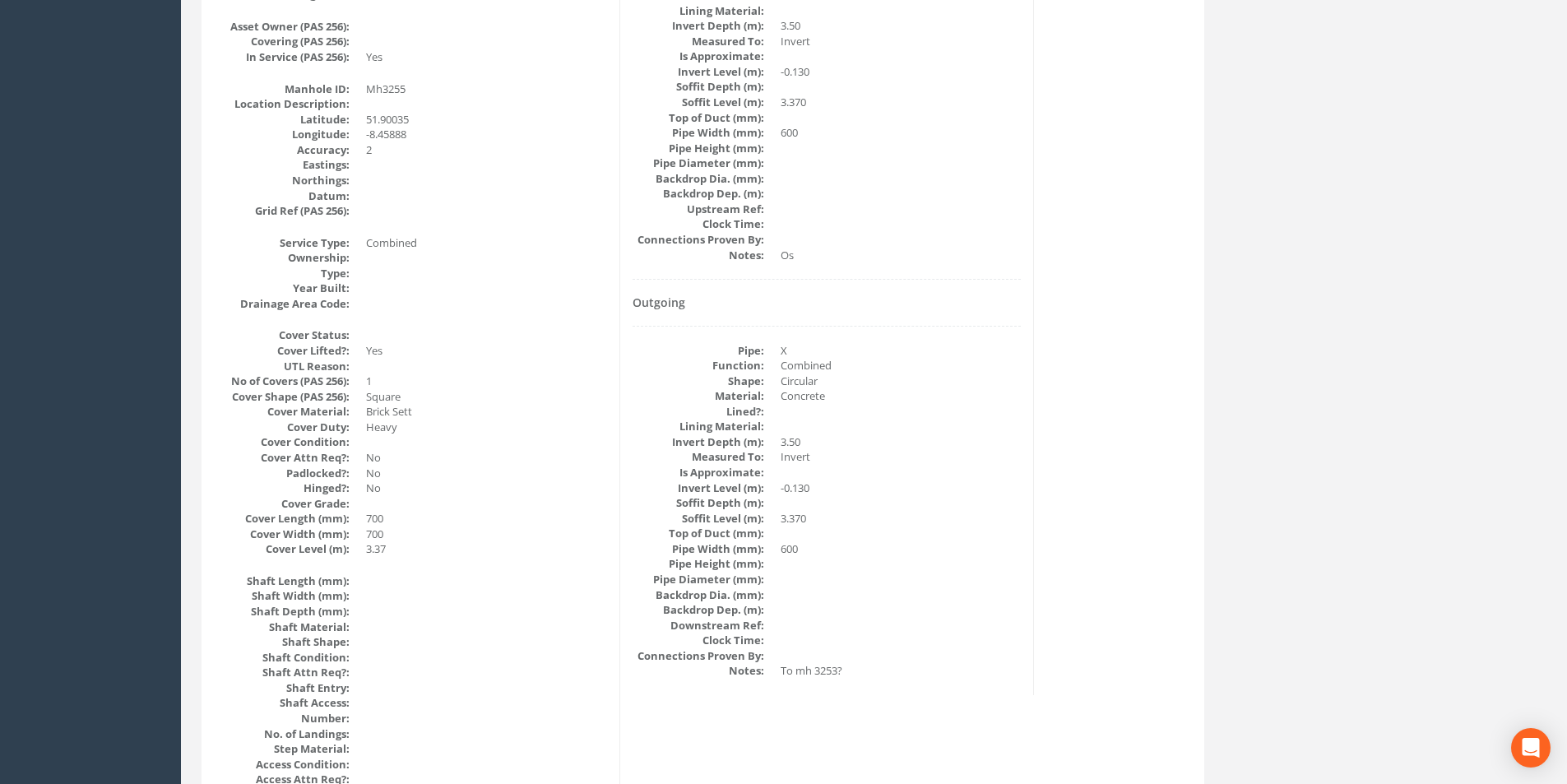
scroll to position [0, 0]
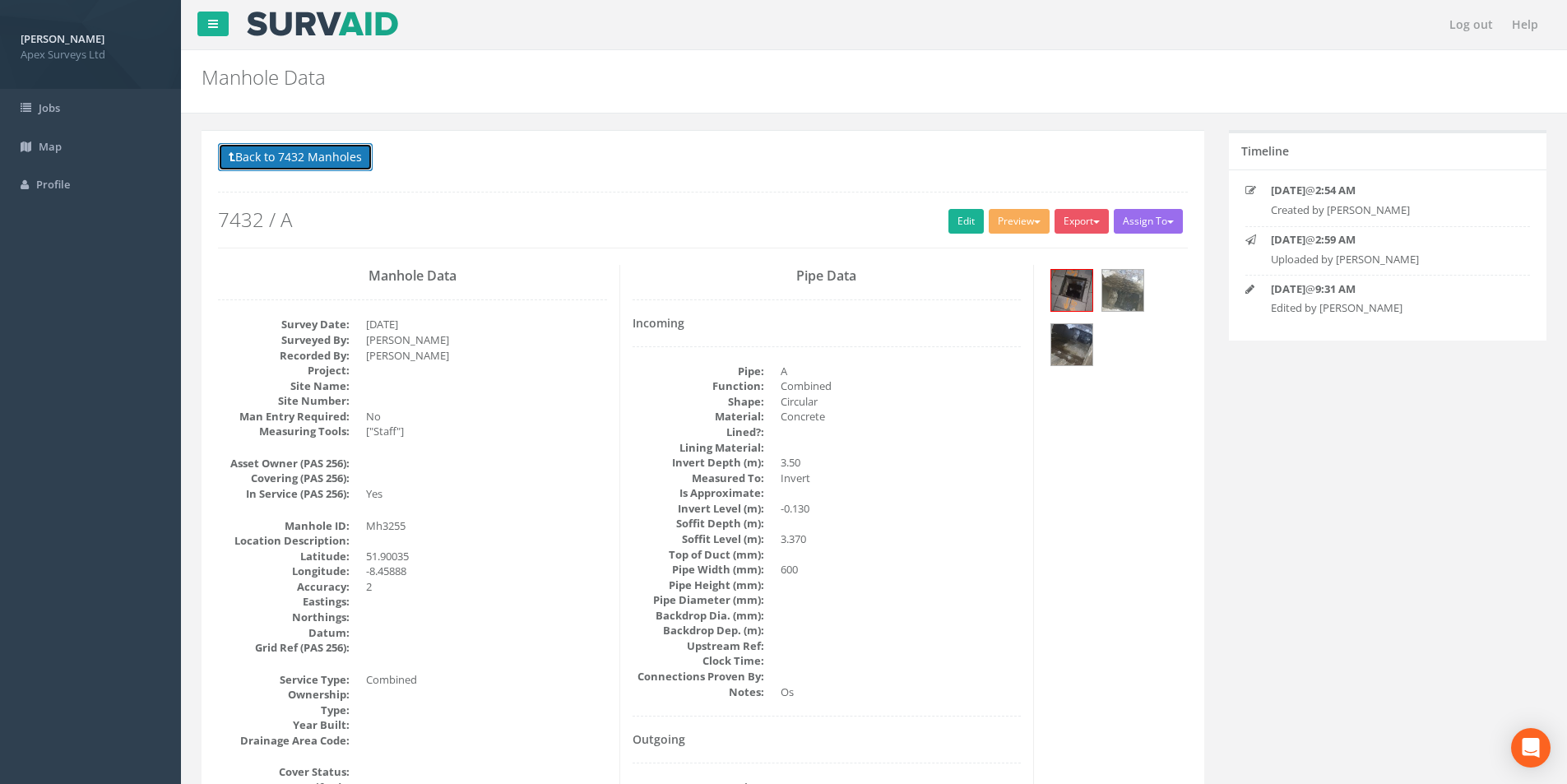
click at [303, 158] on button "Back to 7432 Manholes" at bounding box center [295, 157] width 154 height 28
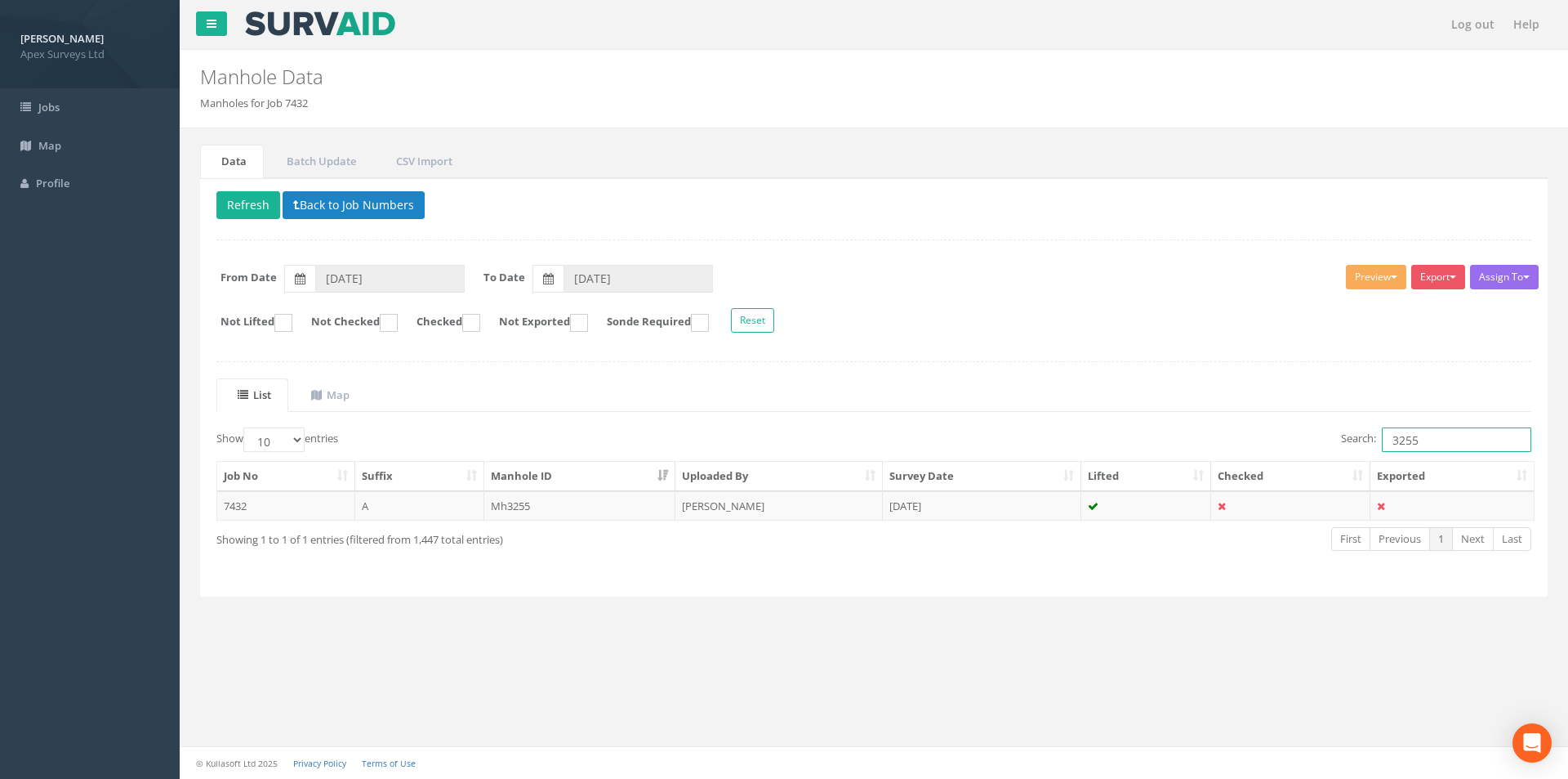
drag, startPoint x: 1432, startPoint y: 447, endPoint x: 1390, endPoint y: 442, distance: 42.3
click at [1390, 442] on input "3255" at bounding box center [1456, 439] width 150 height 24
type input "3253"
click at [982, 501] on td "[DATE]" at bounding box center [982, 506] width 198 height 29
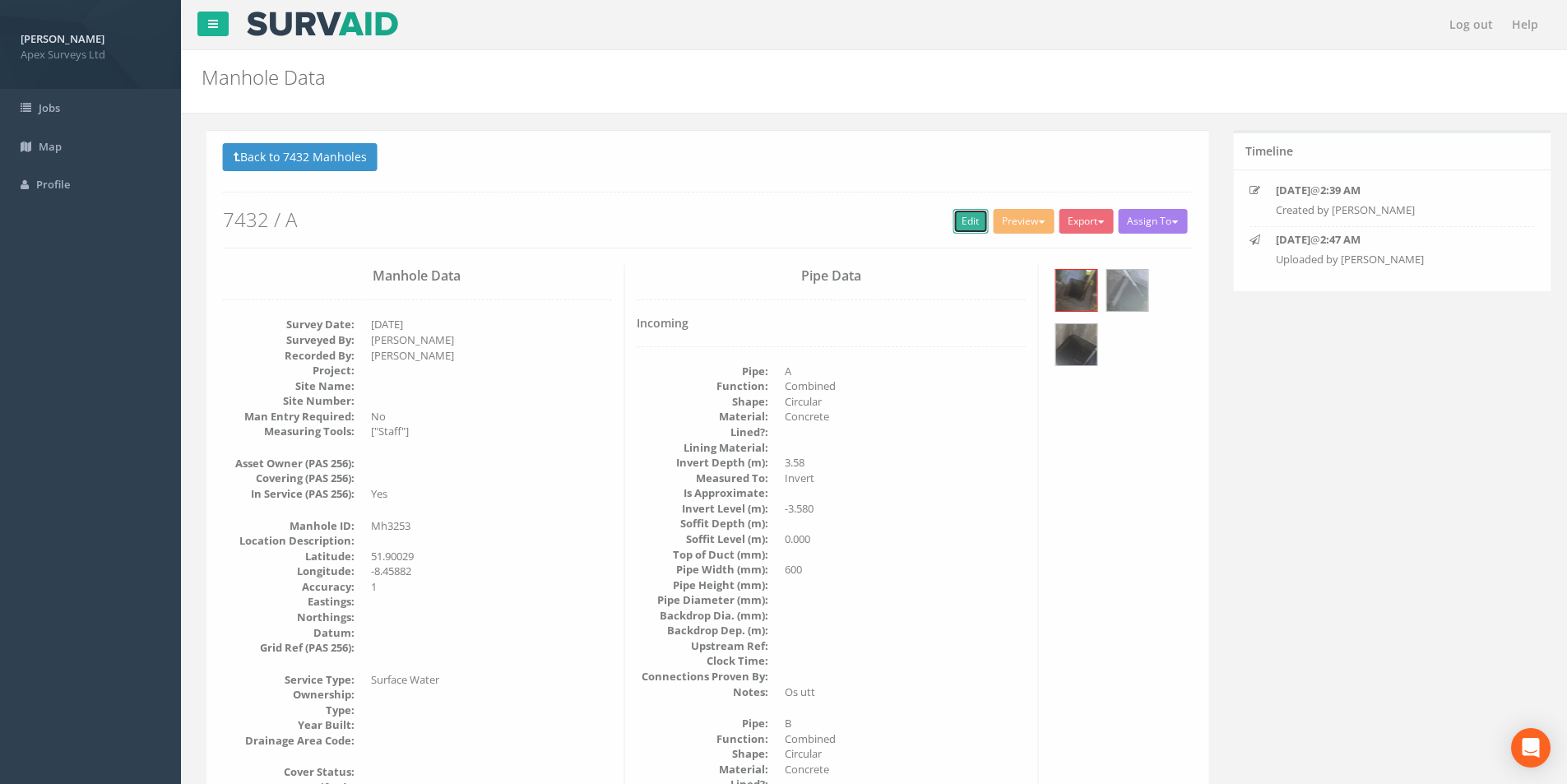
click at [951, 217] on link "Edit" at bounding box center [966, 221] width 36 height 24
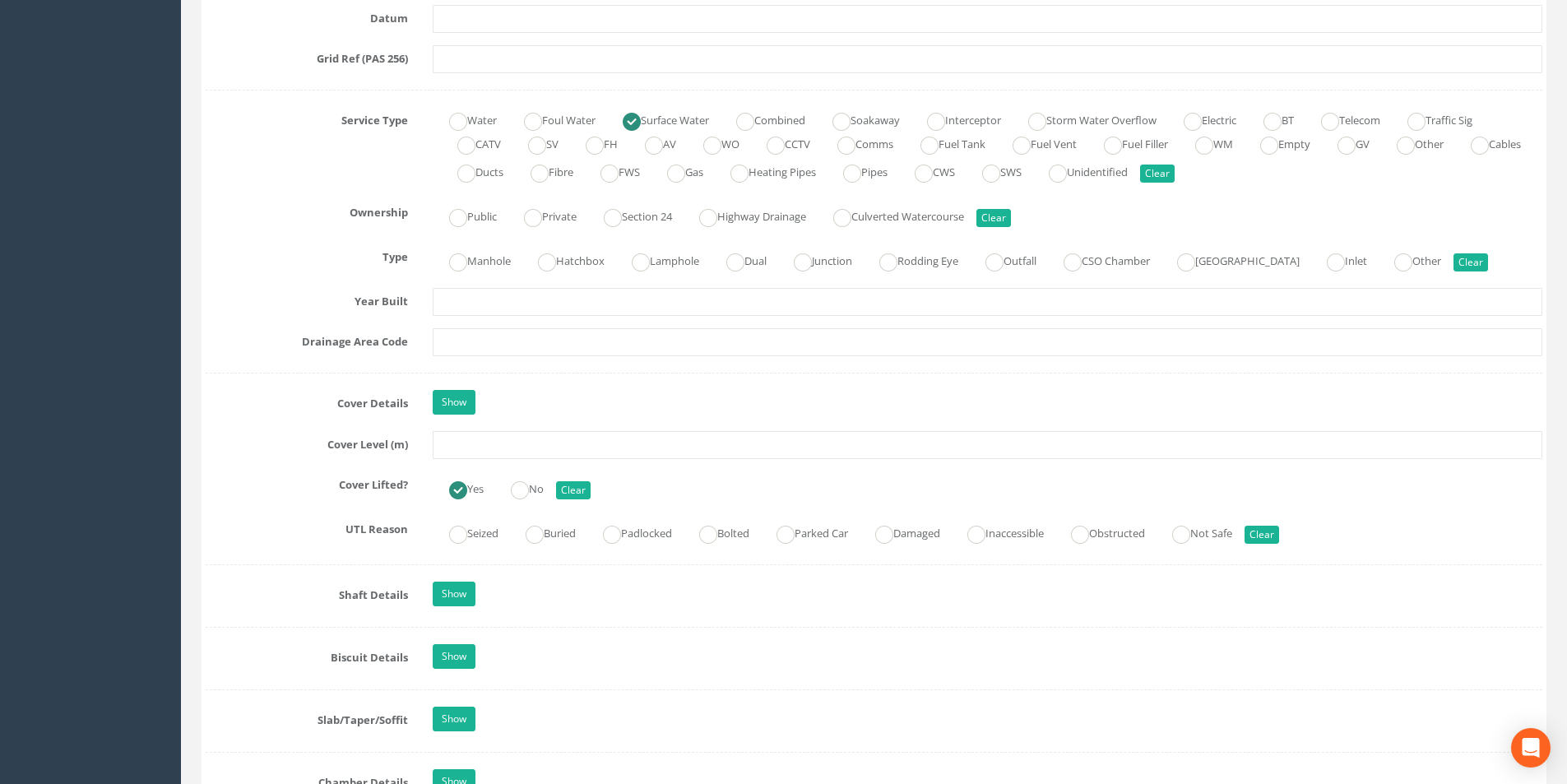
scroll to position [1233, 0]
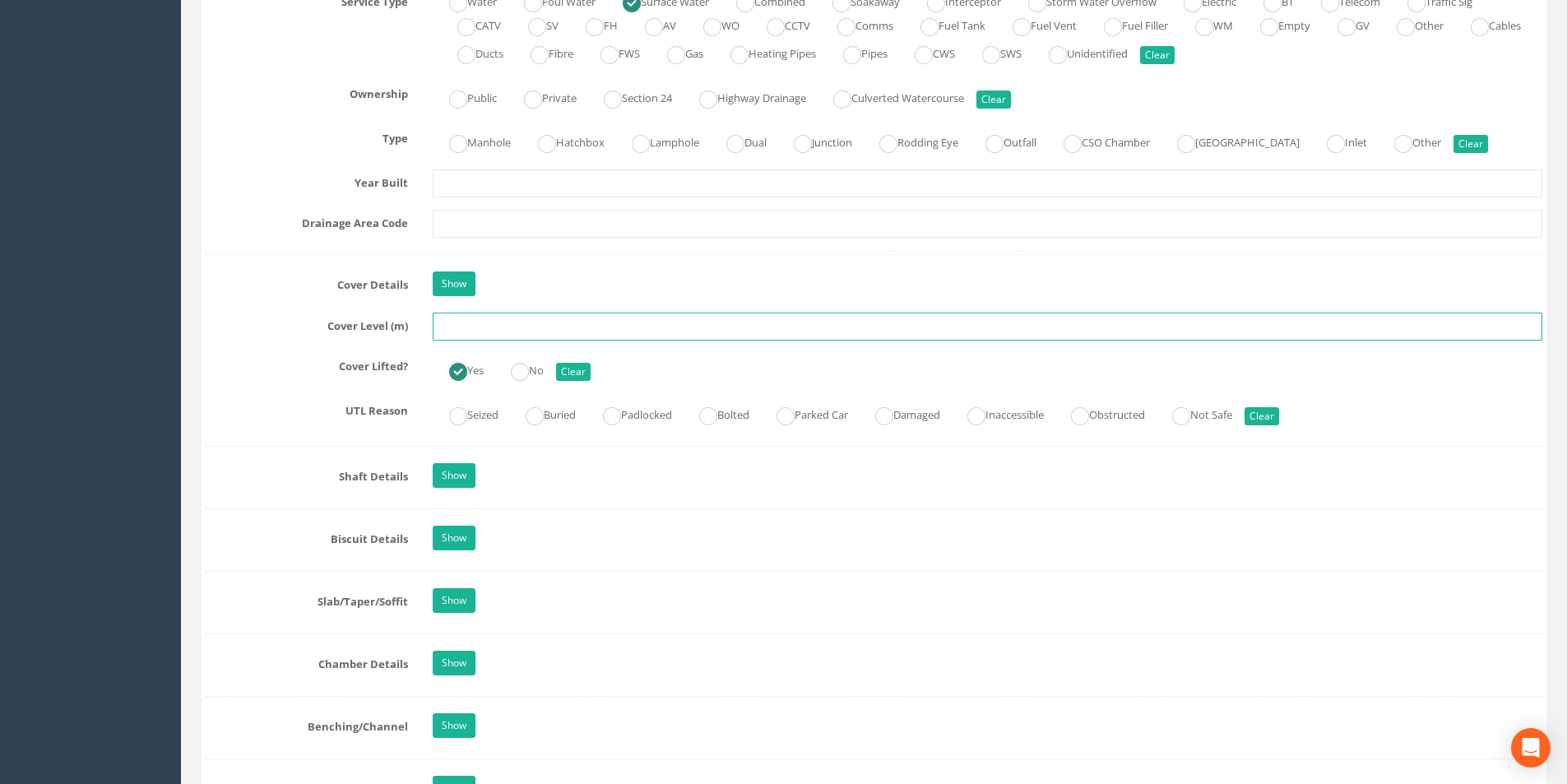
click at [502, 324] on input "text" at bounding box center [988, 326] width 1110 height 28
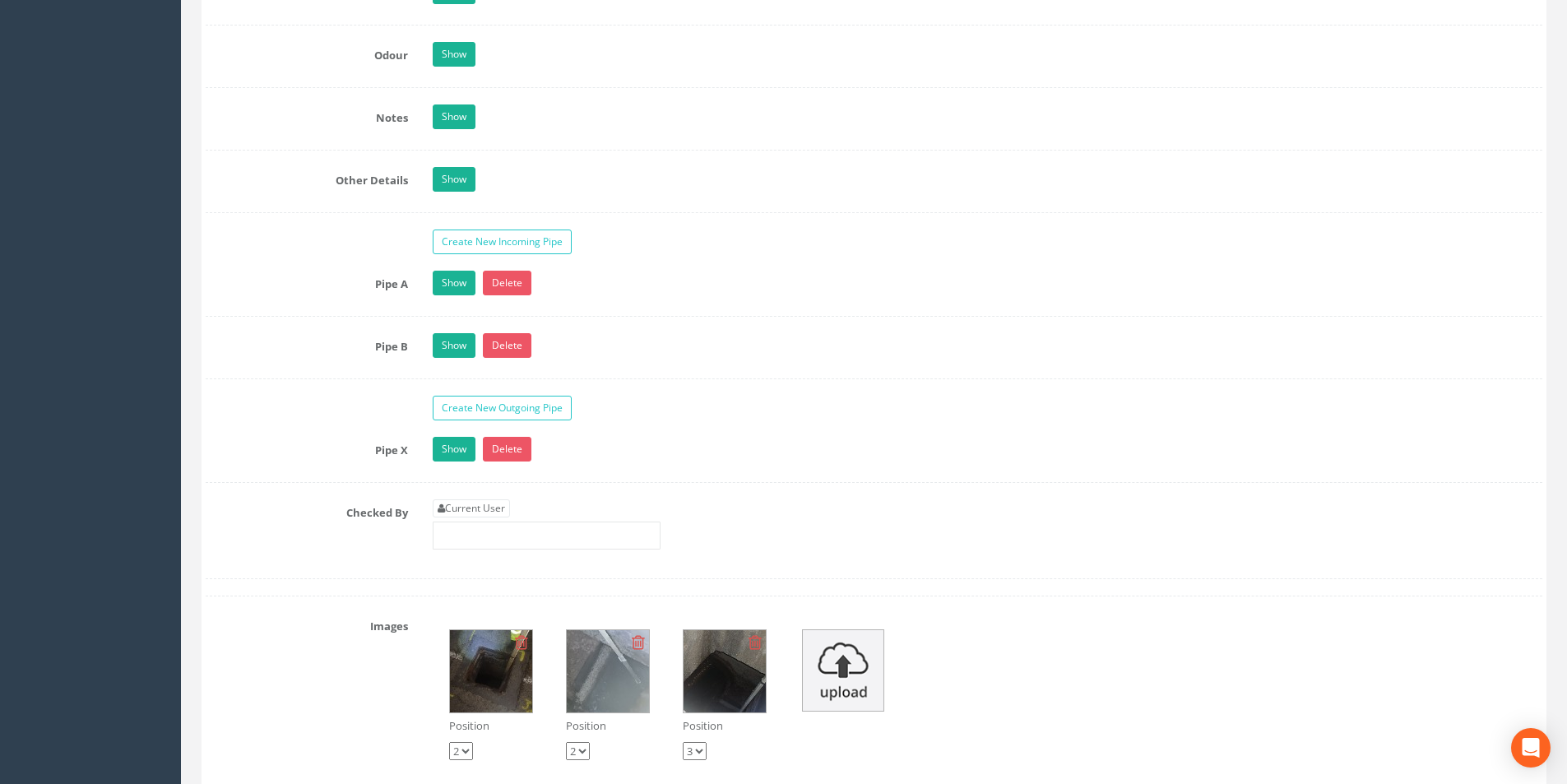
scroll to position [2714, 0]
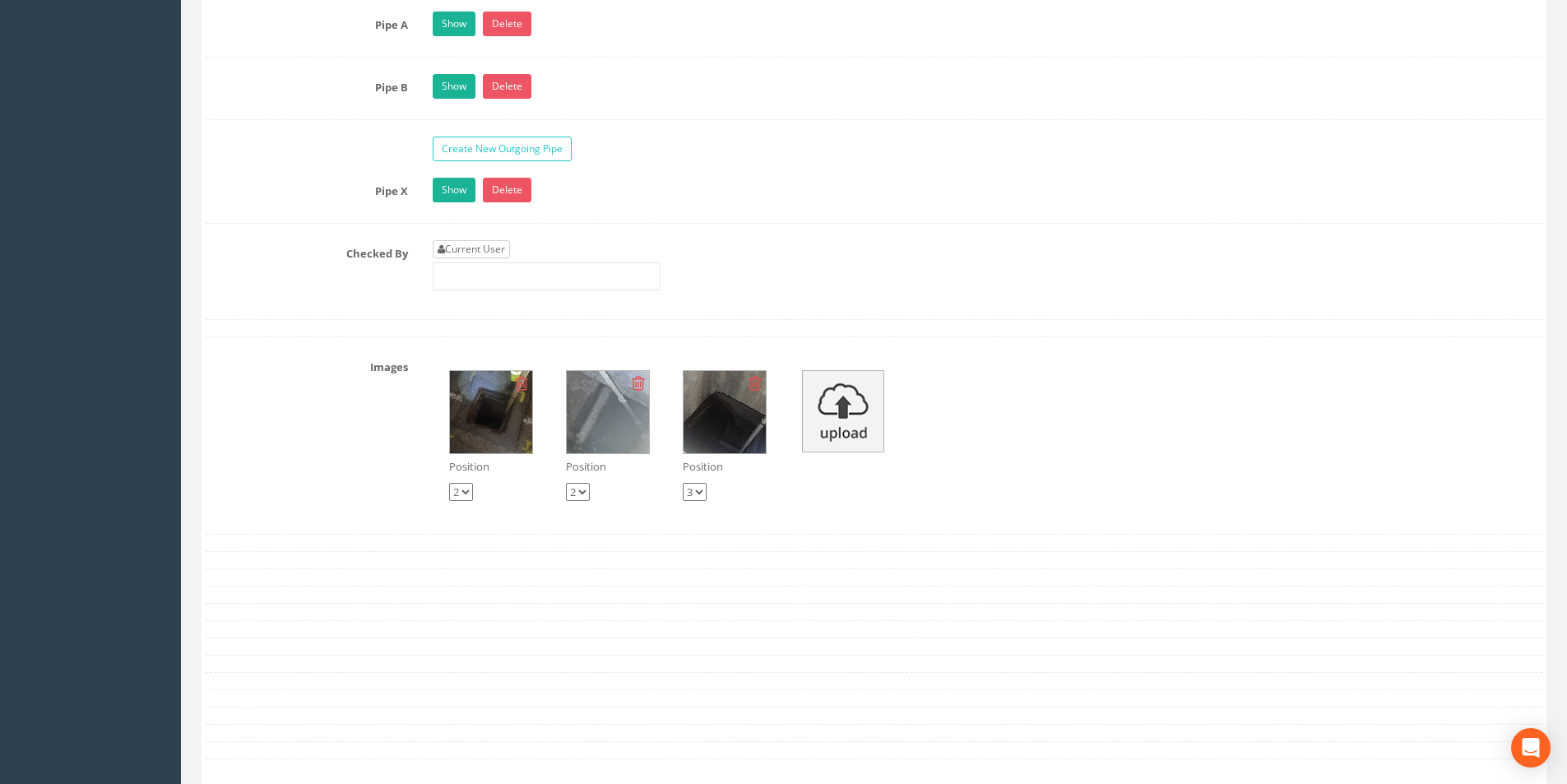
type input "2.95"
click at [509, 256] on link "Current User" at bounding box center [471, 249] width 78 height 18
type input "[PERSON_NAME]"
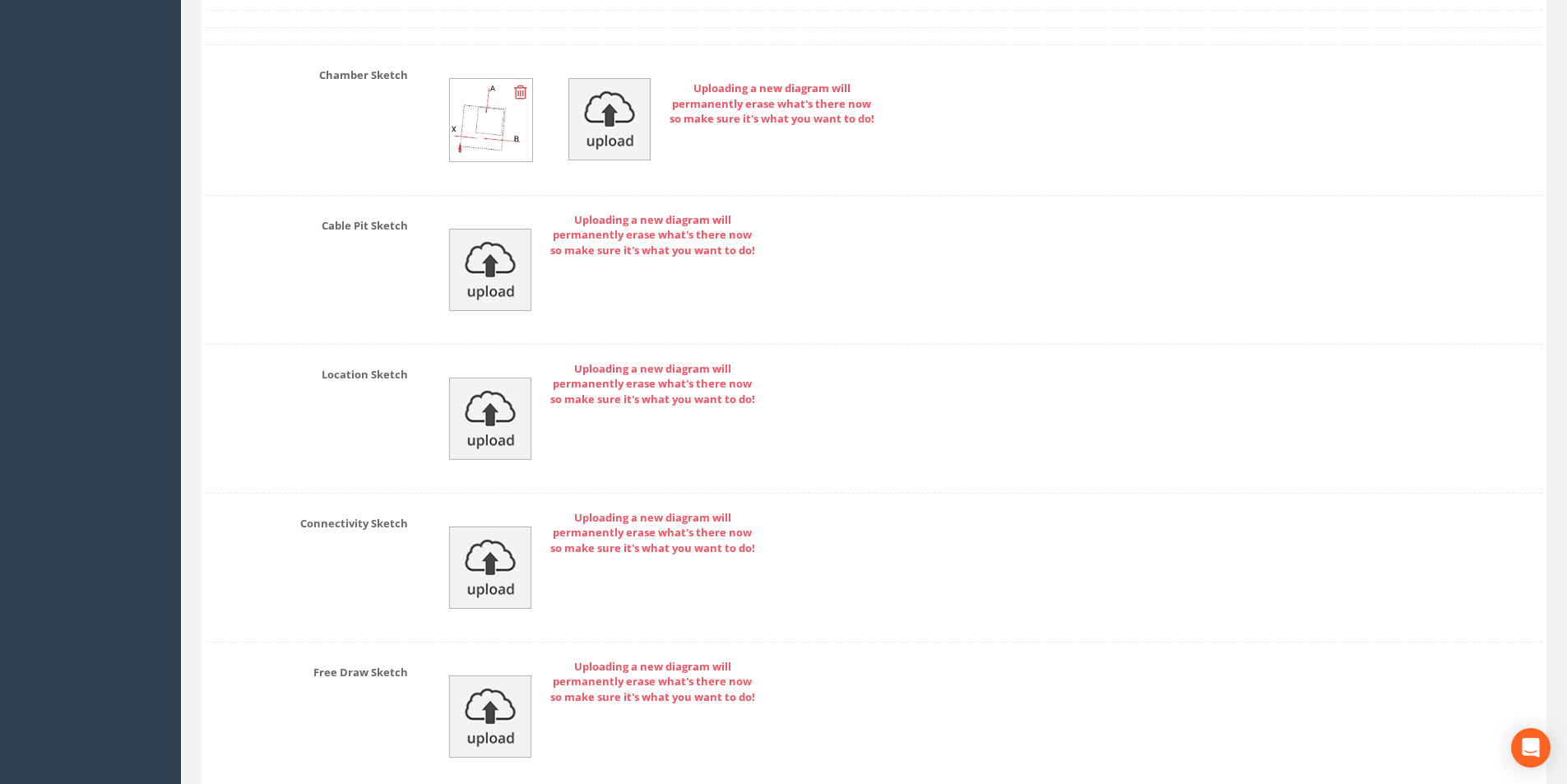
scroll to position [3565, 0]
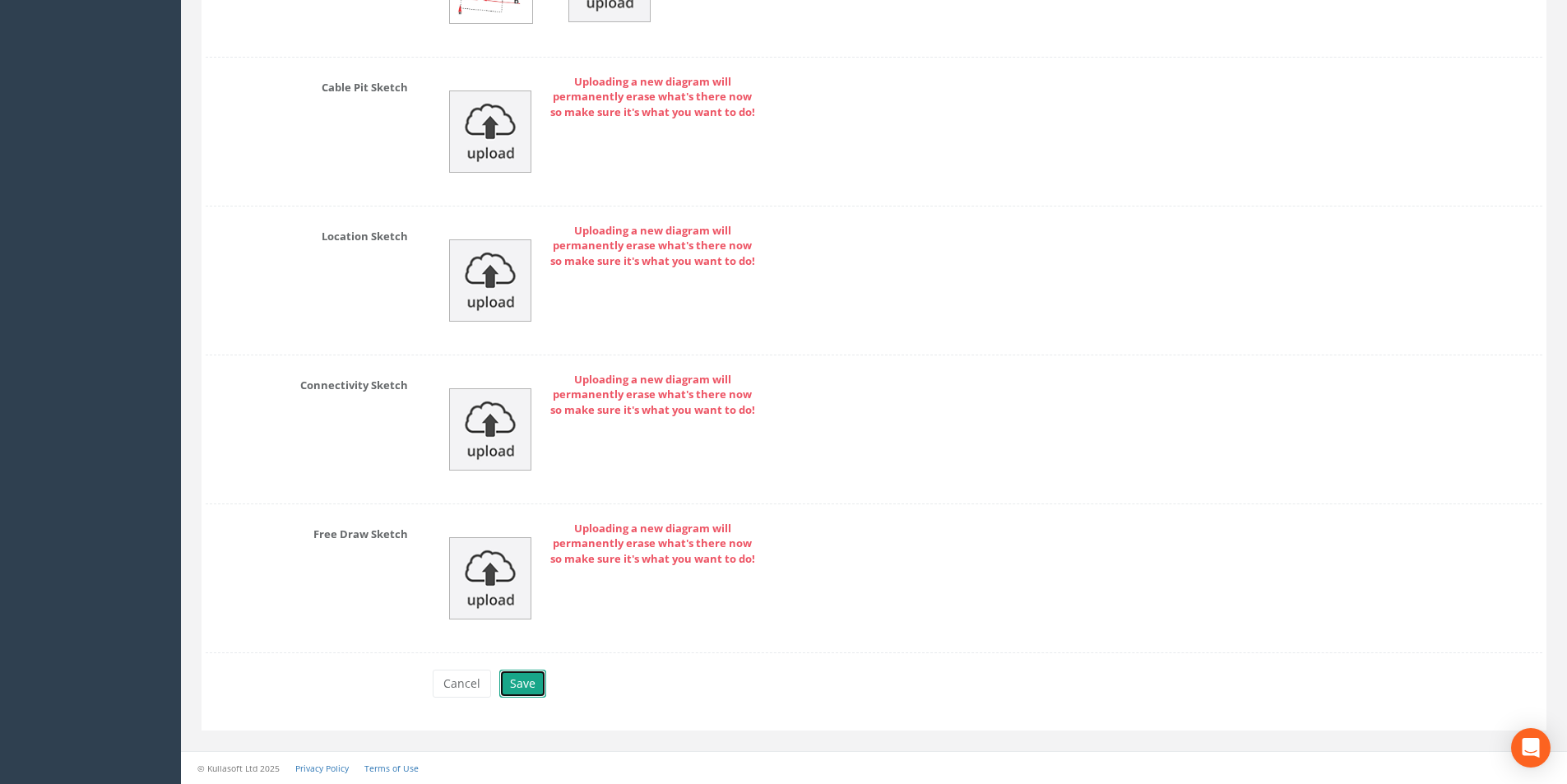
click at [519, 683] on button "Save" at bounding box center [523, 684] width 47 height 28
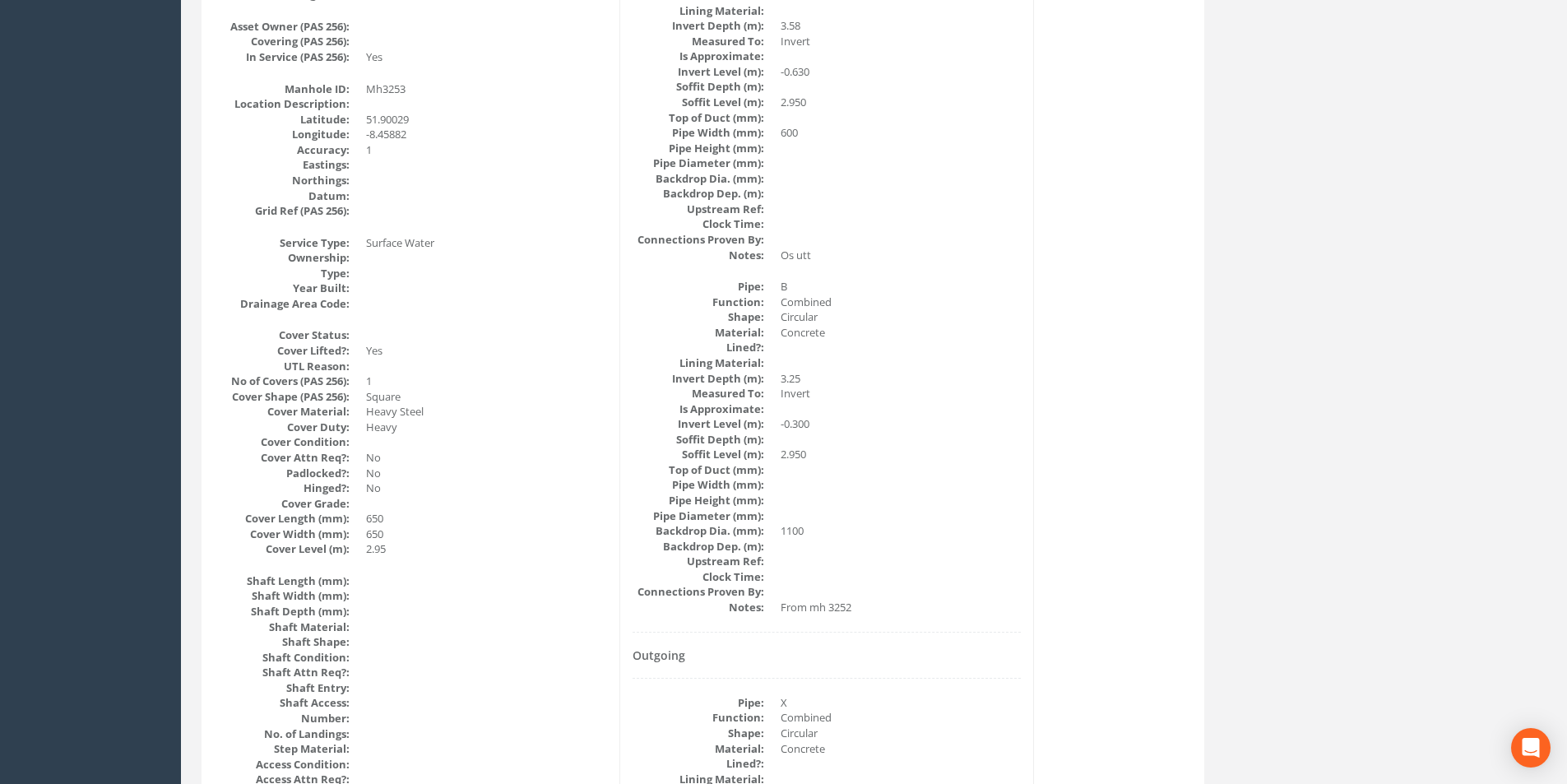
scroll to position [0, 0]
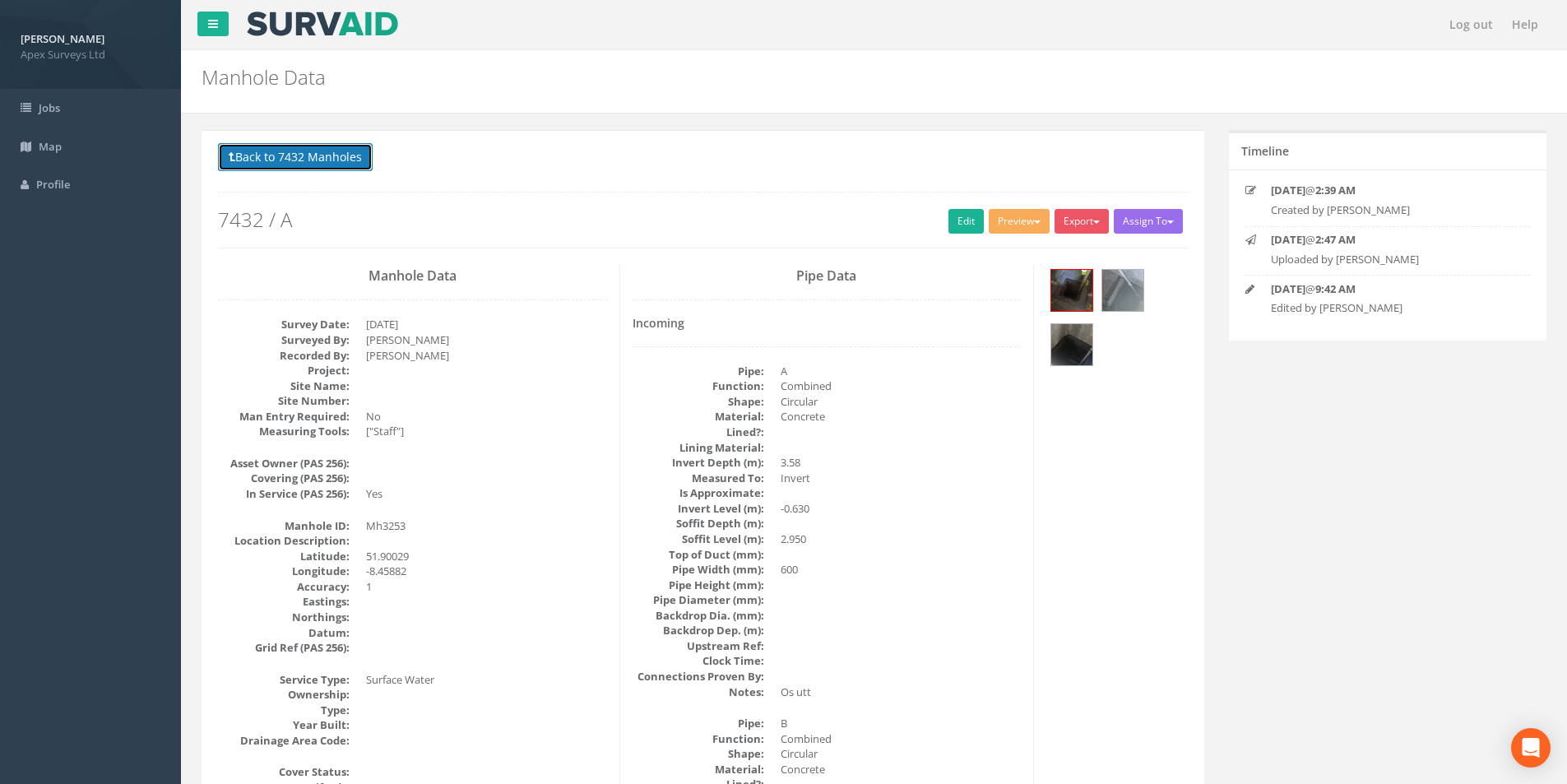
click at [318, 161] on button "Back to 7432 Manholes" at bounding box center [295, 157] width 154 height 28
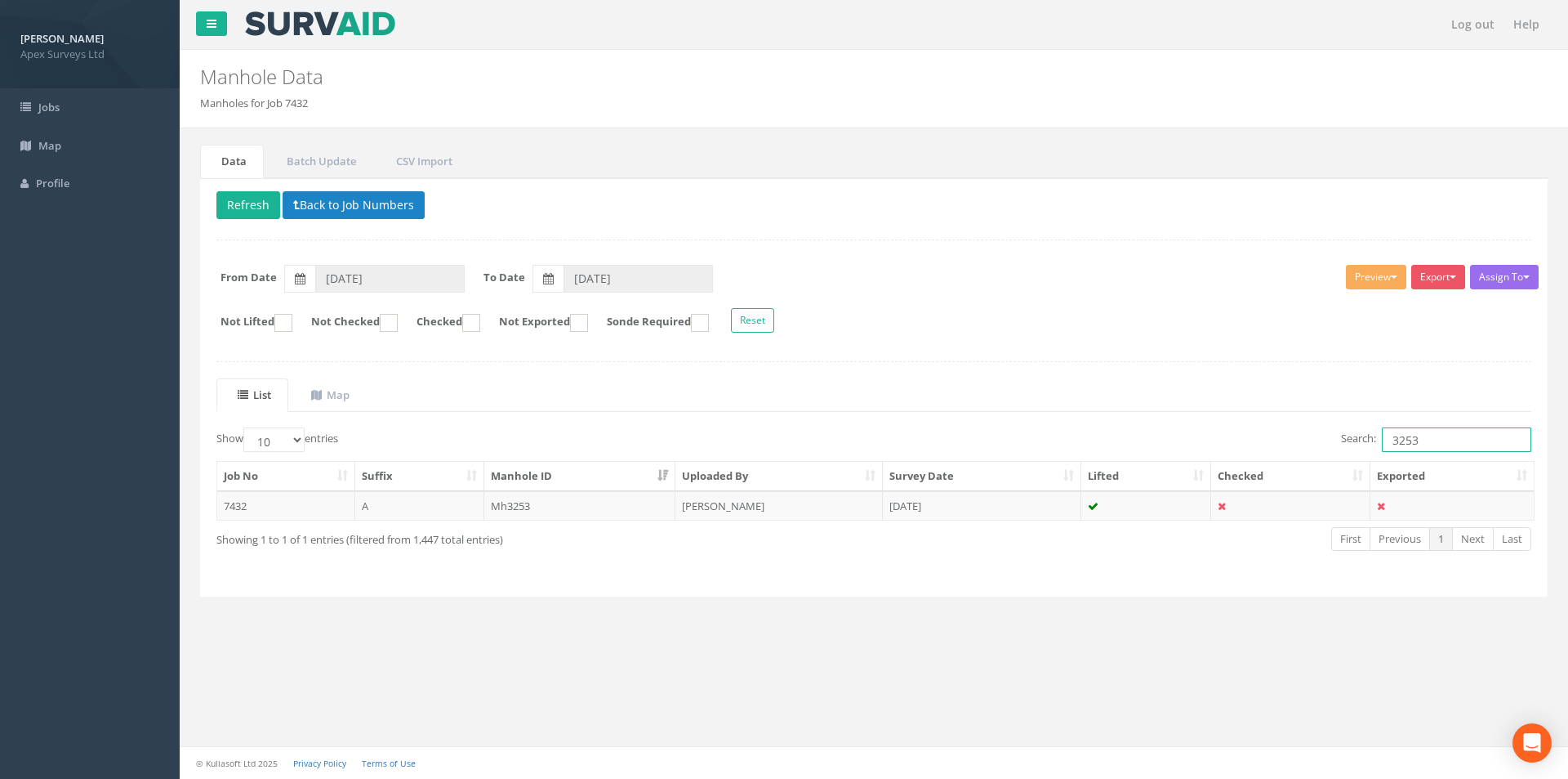
drag, startPoint x: 1425, startPoint y: 440, endPoint x: 1403, endPoint y: 451, distance: 24.6
click at [1403, 451] on input "3253" at bounding box center [1456, 439] width 150 height 24
click at [1009, 506] on td "[DATE]" at bounding box center [982, 506] width 198 height 29
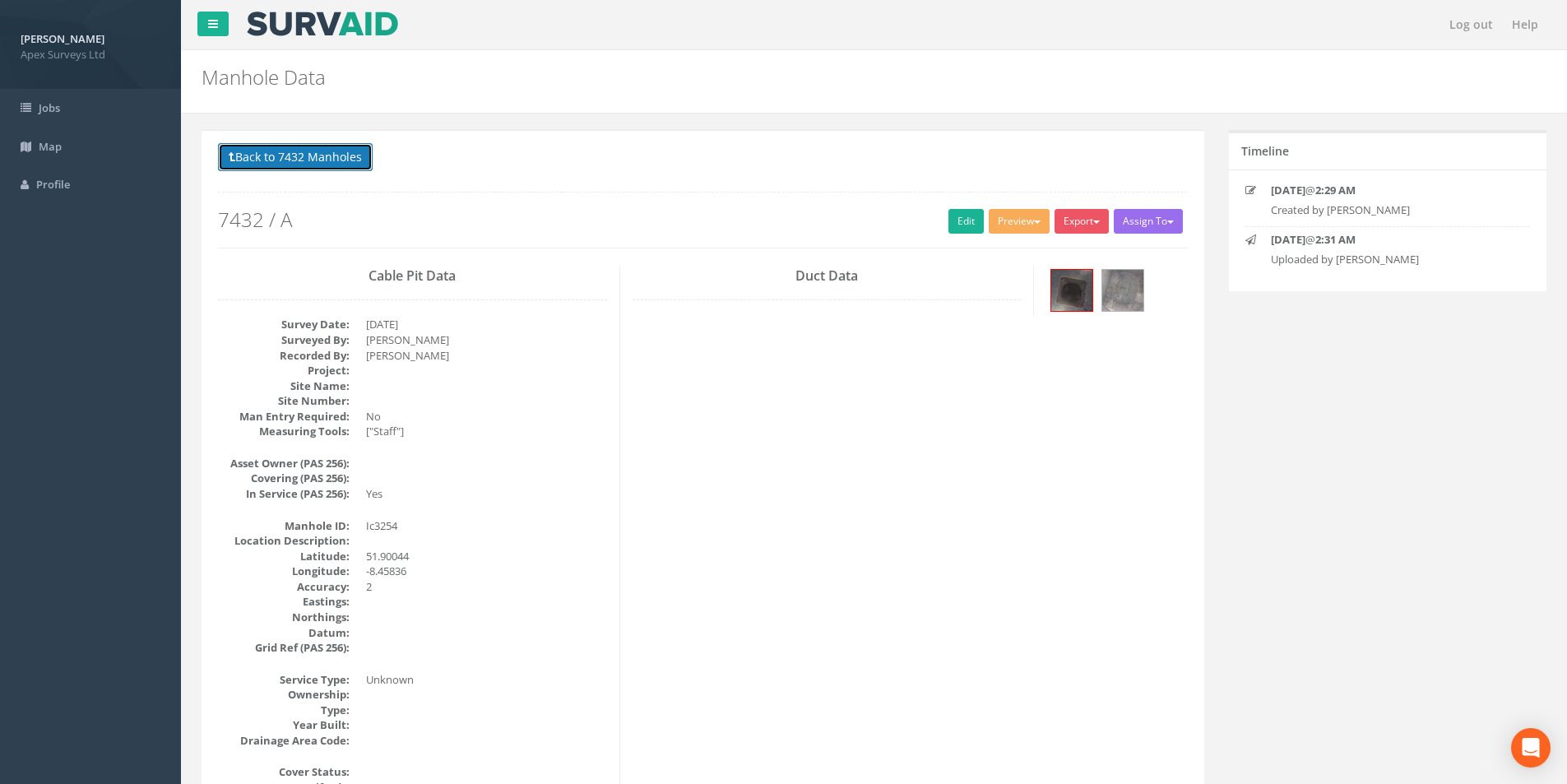
click at [292, 152] on button "Back to 7432 Manholes" at bounding box center [295, 157] width 154 height 28
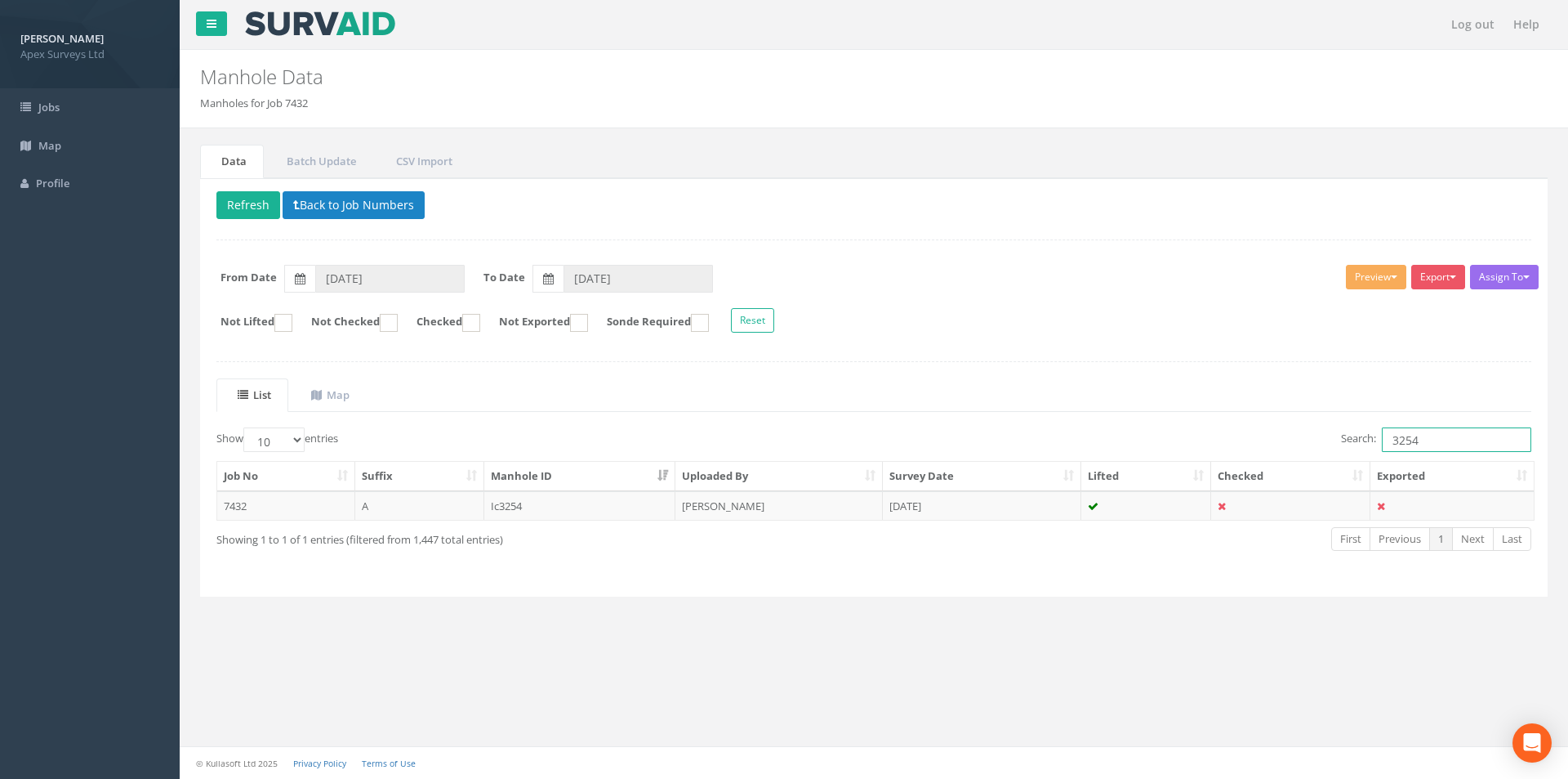
drag, startPoint x: 1444, startPoint y: 443, endPoint x: 1402, endPoint y: 444, distance: 42.0
click at [1402, 444] on input "3254" at bounding box center [1456, 439] width 150 height 24
type input "3252"
click at [797, 511] on td "[PERSON_NAME]" at bounding box center [779, 506] width 207 height 29
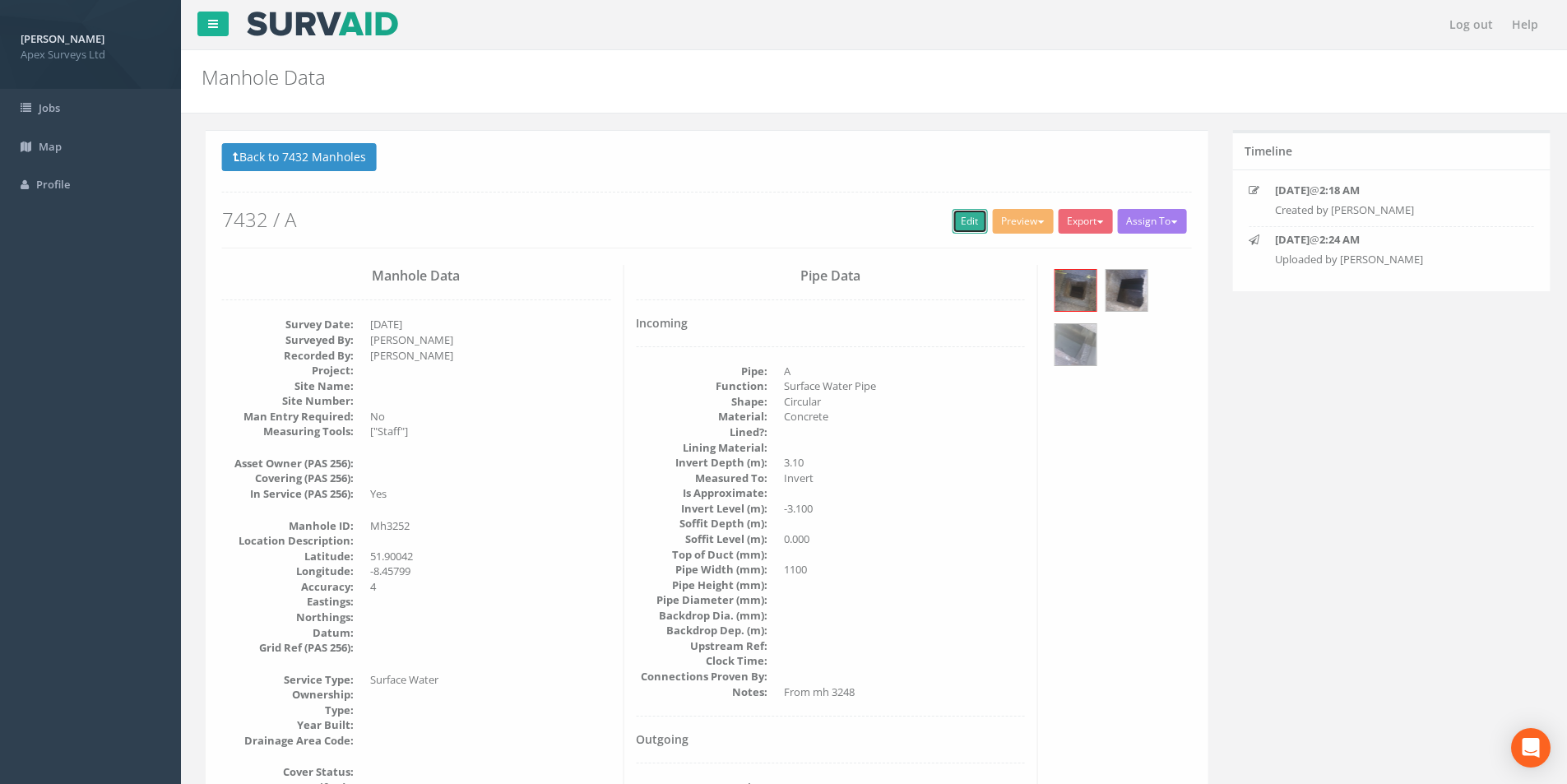
click at [955, 226] on link "Edit" at bounding box center [966, 221] width 36 height 24
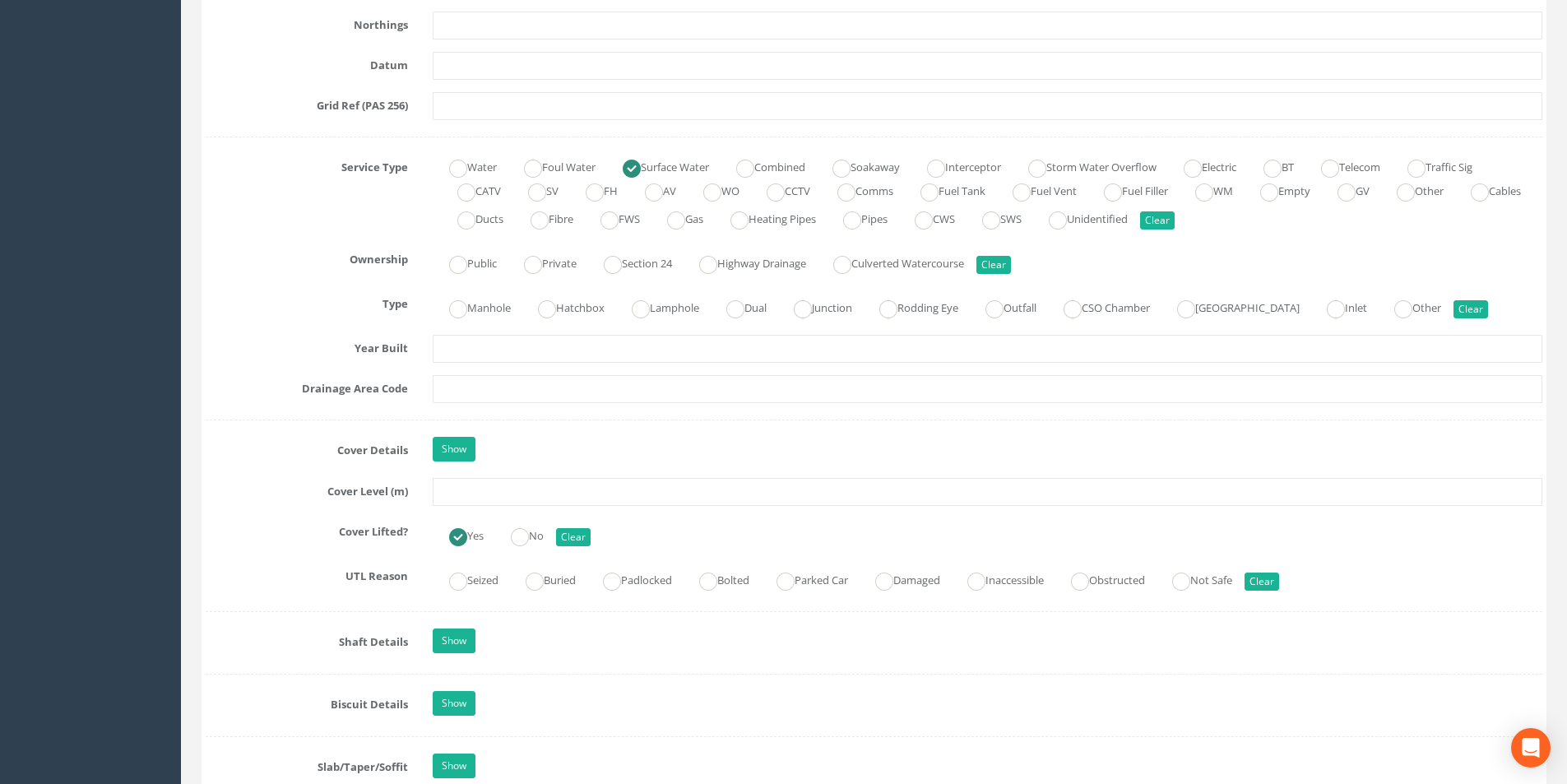
scroll to position [1069, 0]
click at [488, 487] on input "text" at bounding box center [988, 491] width 1110 height 28
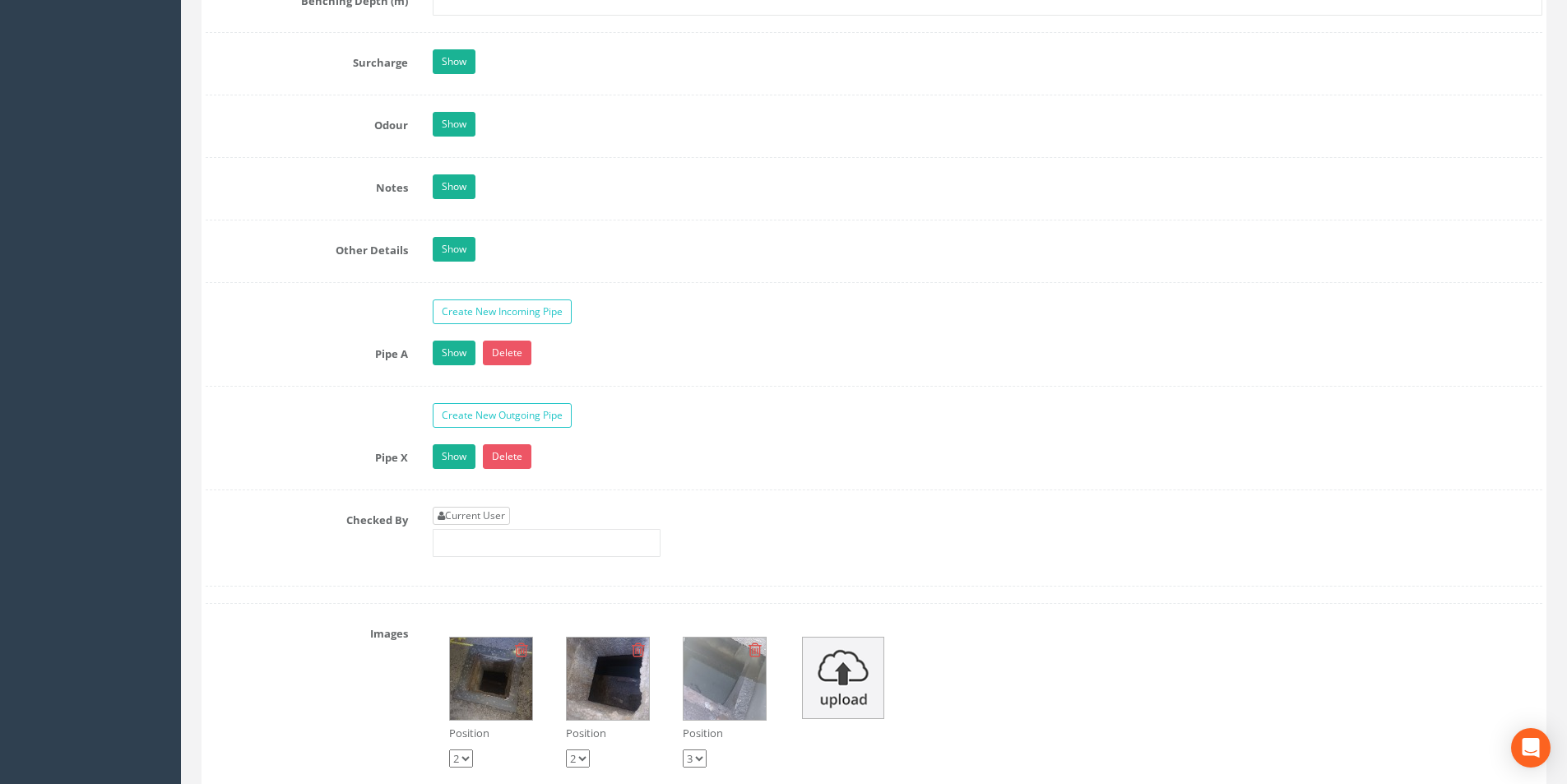
type input "2.93"
click at [477, 523] on link "Current User" at bounding box center [471, 515] width 78 height 18
type input "[PERSON_NAME]"
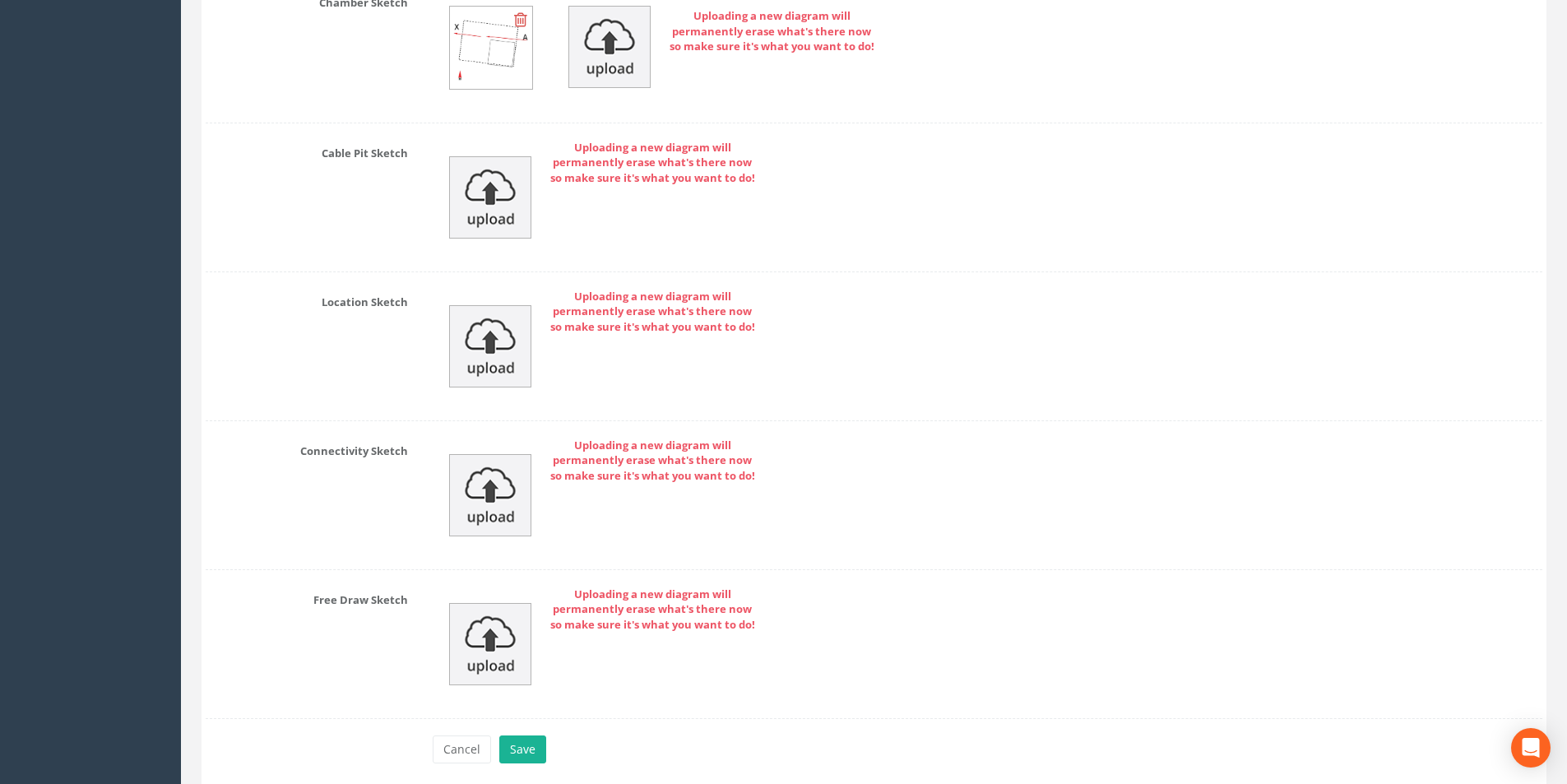
scroll to position [3503, 0]
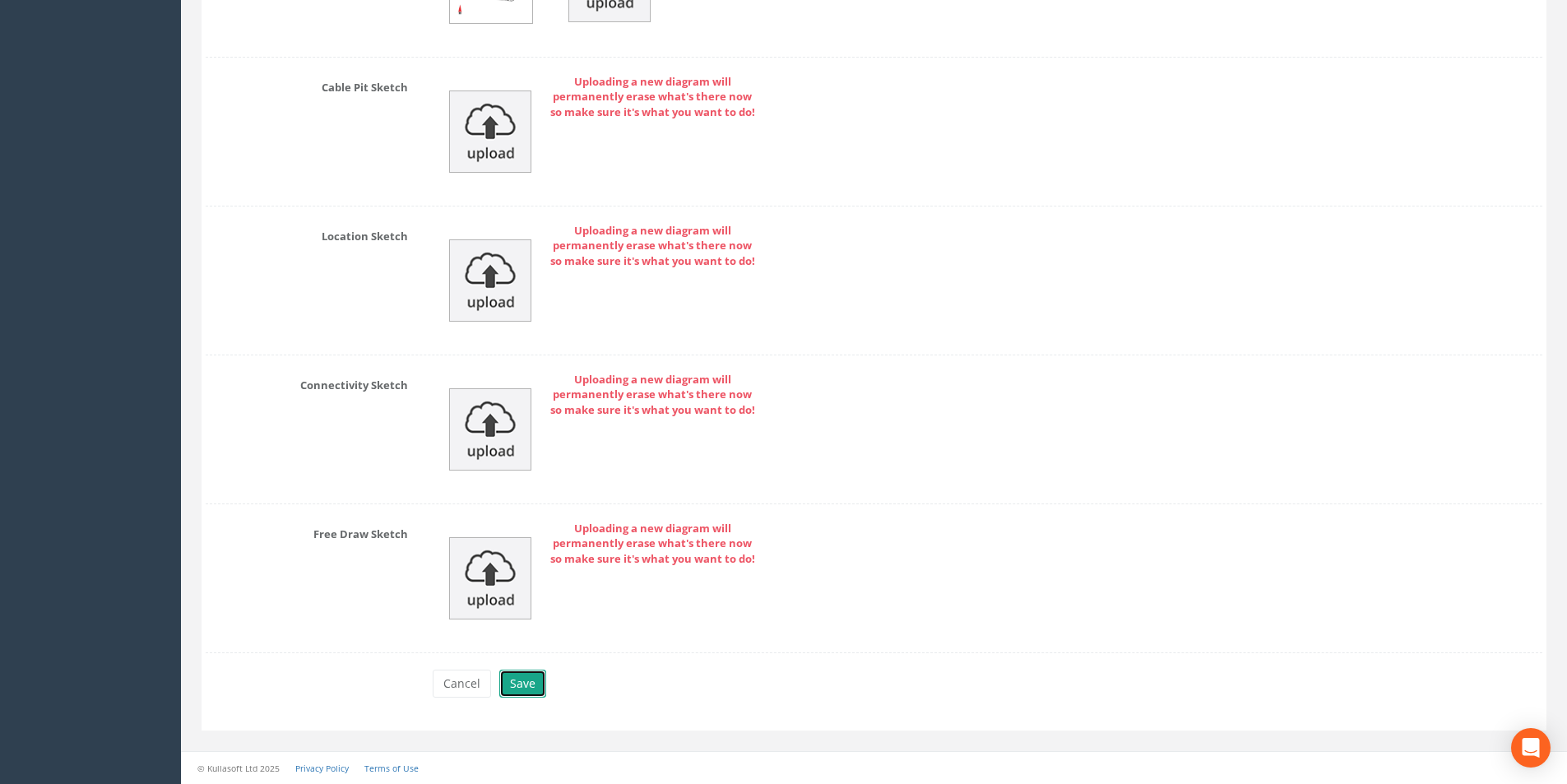
click at [515, 681] on button "Save" at bounding box center [523, 684] width 47 height 28
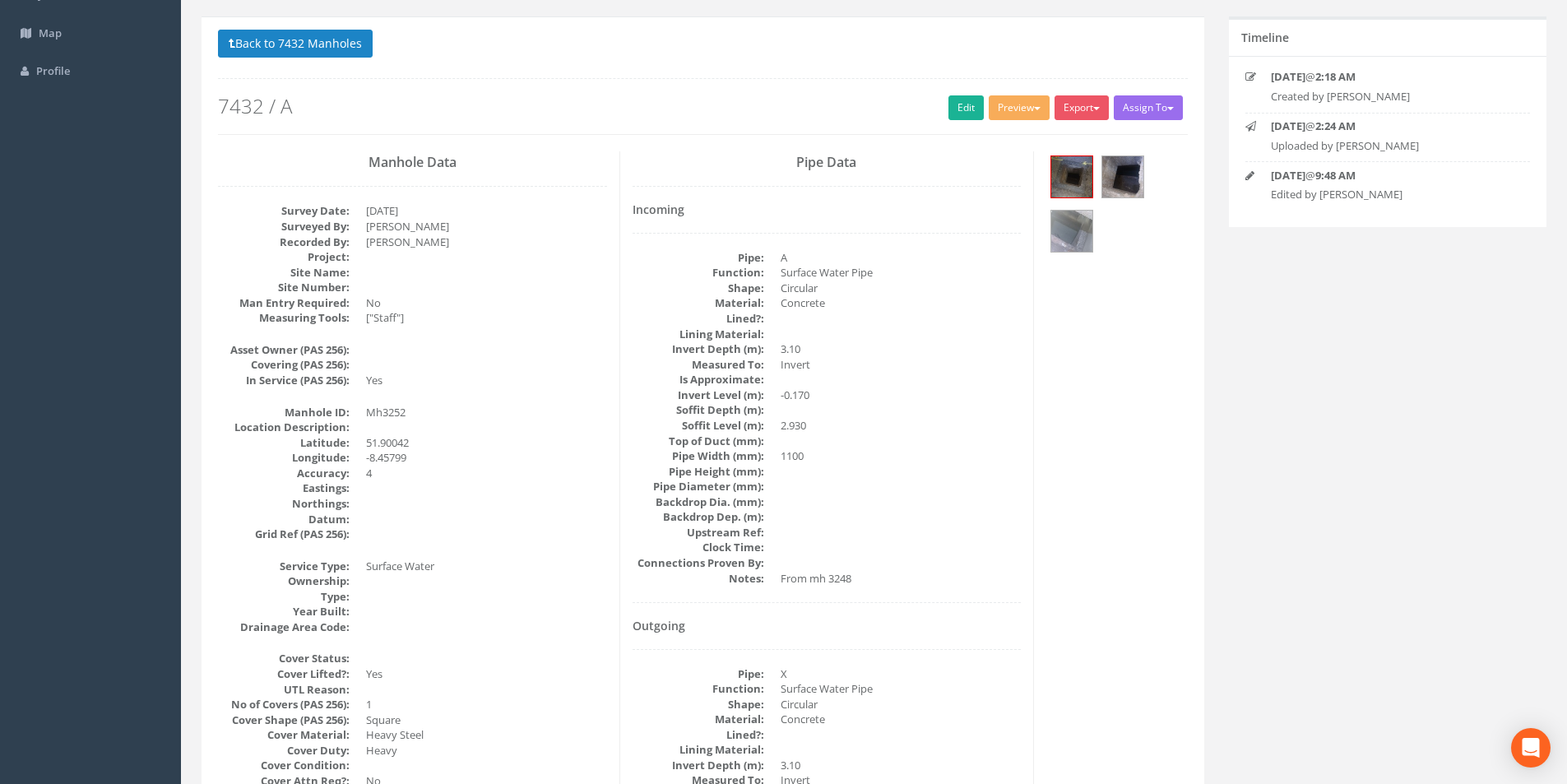
scroll to position [0, 0]
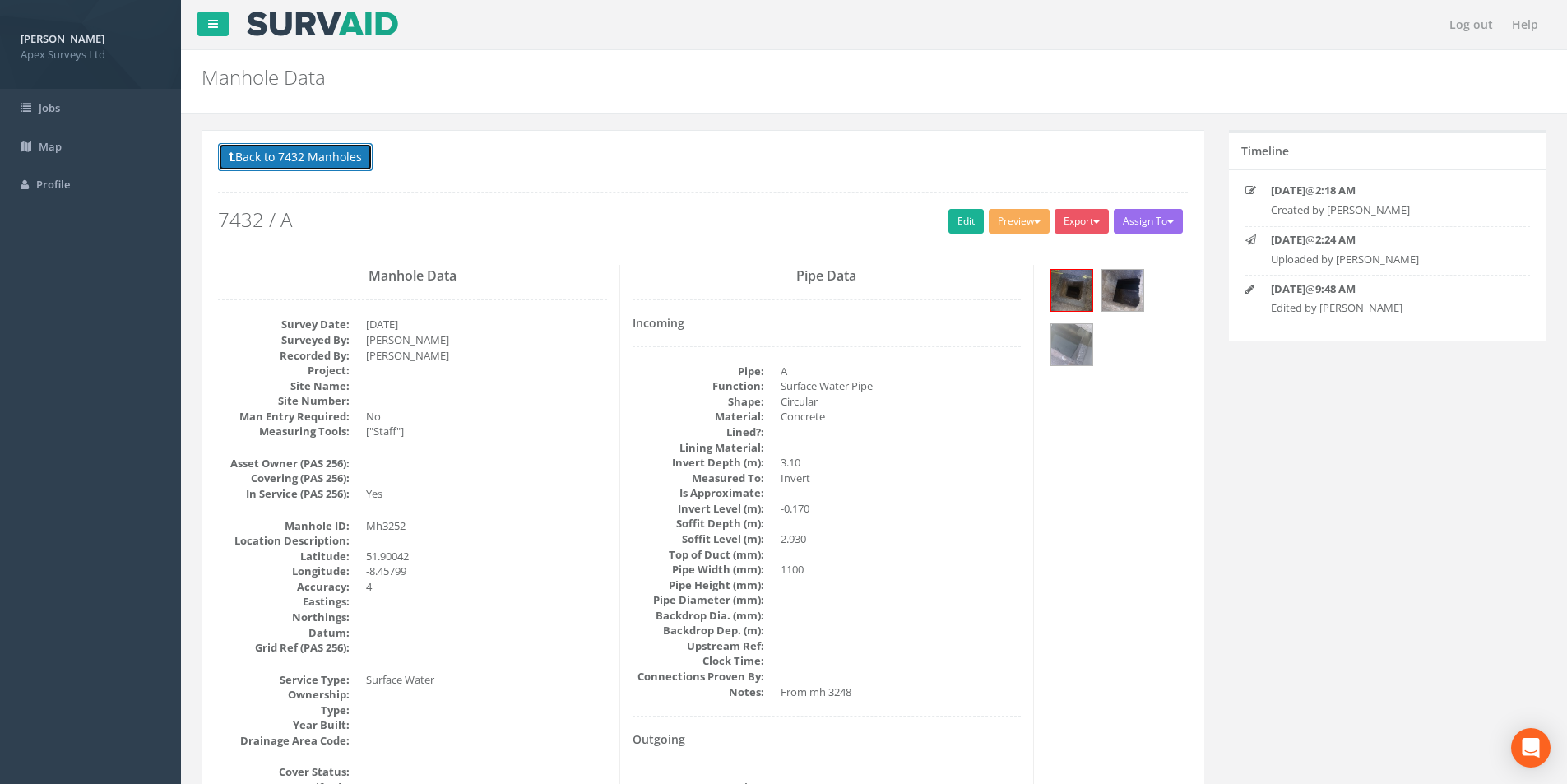
click at [304, 150] on button "Back to 7432 Manholes" at bounding box center [295, 157] width 154 height 28
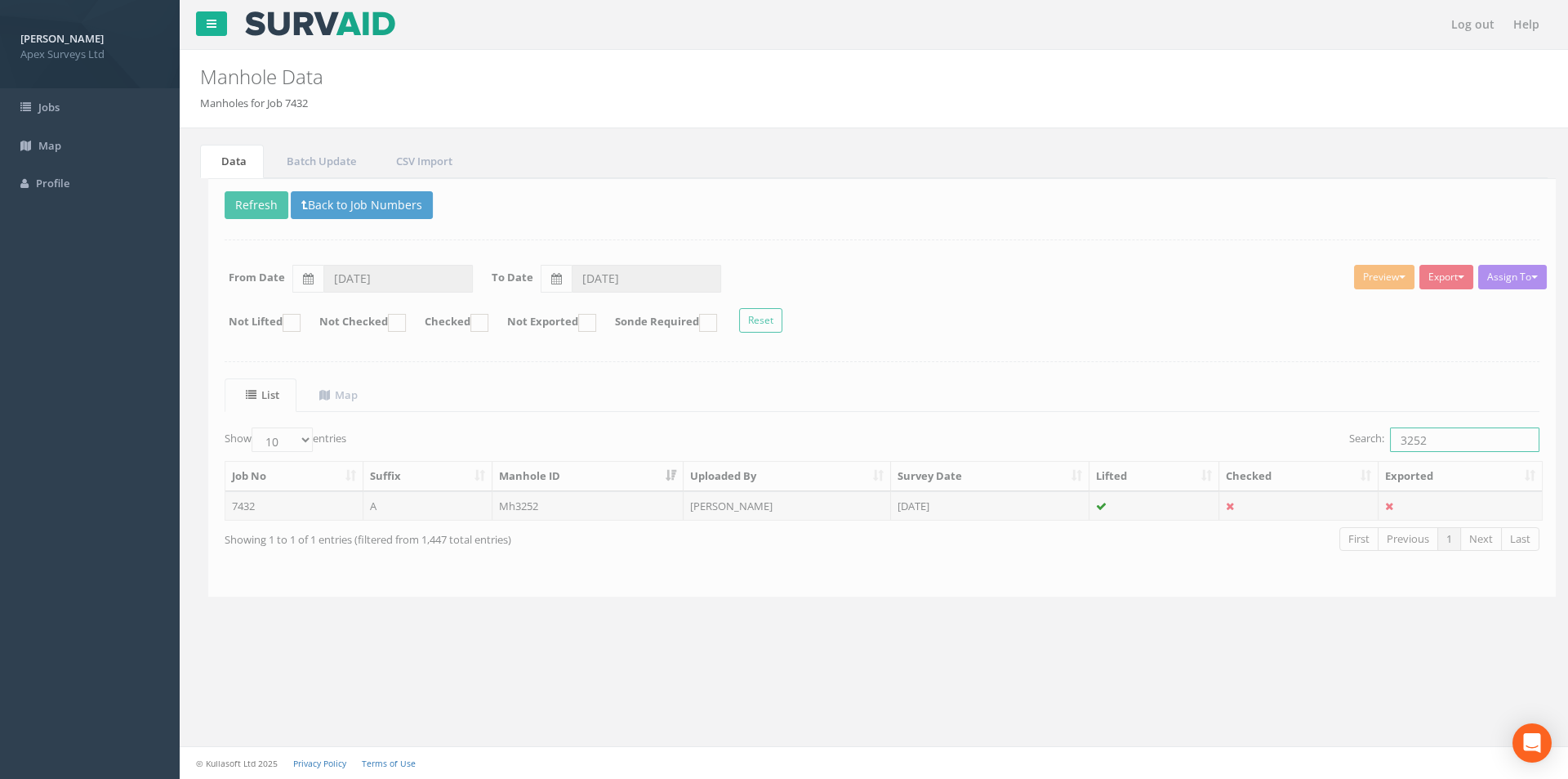
click at [1424, 440] on input "3252" at bounding box center [1456, 439] width 150 height 24
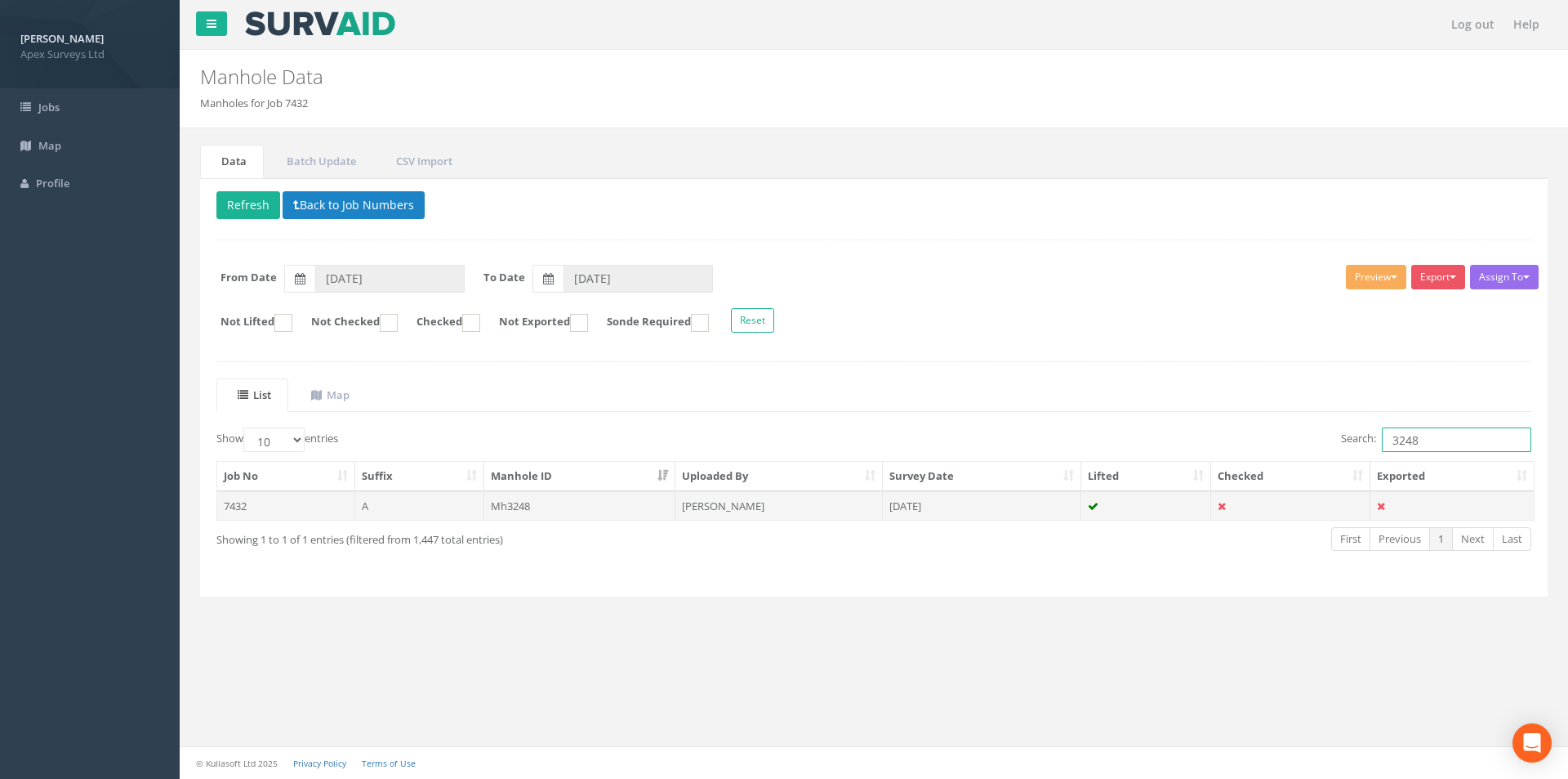
type input "3248"
click at [1053, 503] on td "[DATE]" at bounding box center [982, 506] width 198 height 29
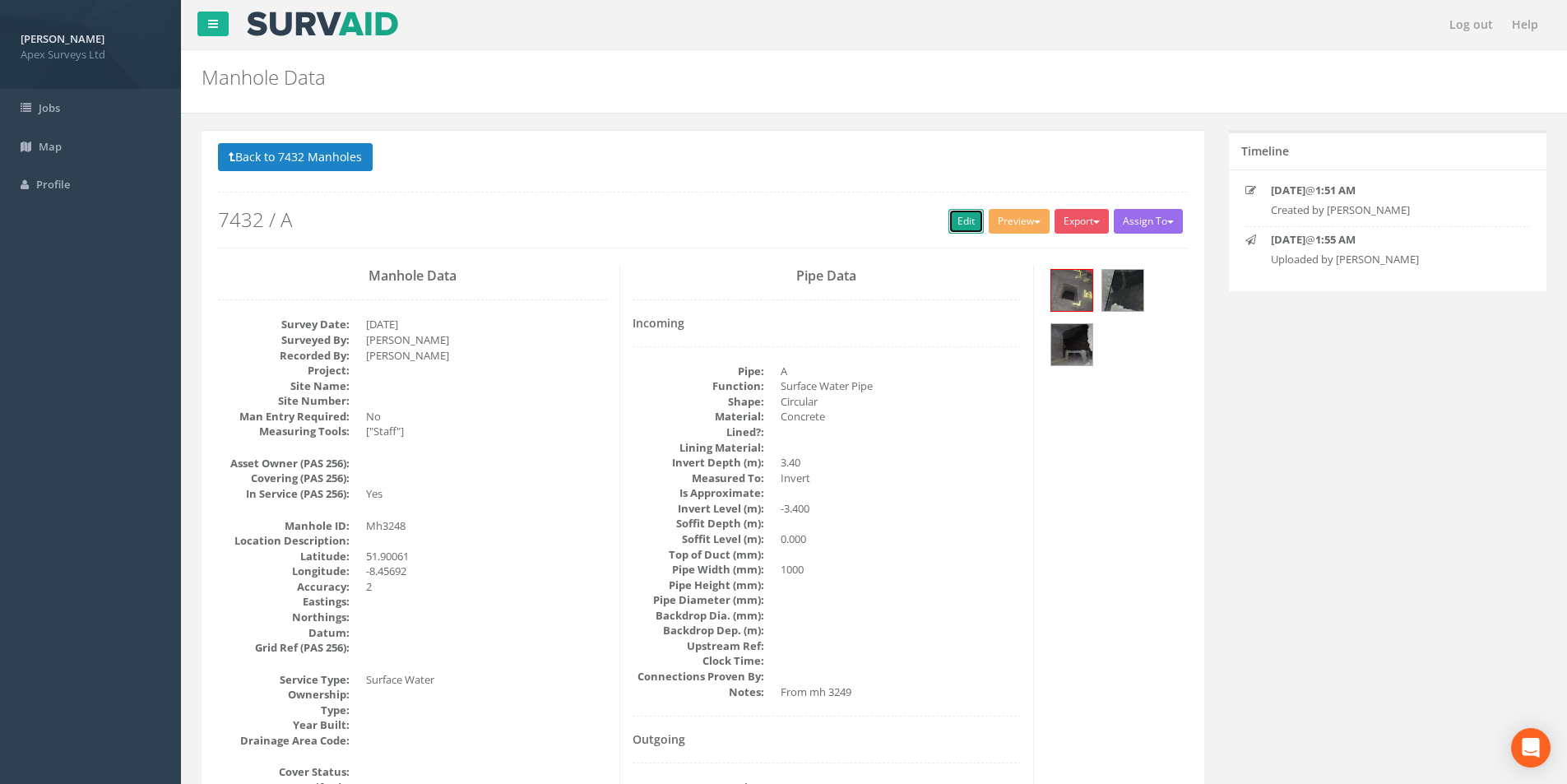
click at [963, 228] on link "Edit" at bounding box center [966, 221] width 36 height 24
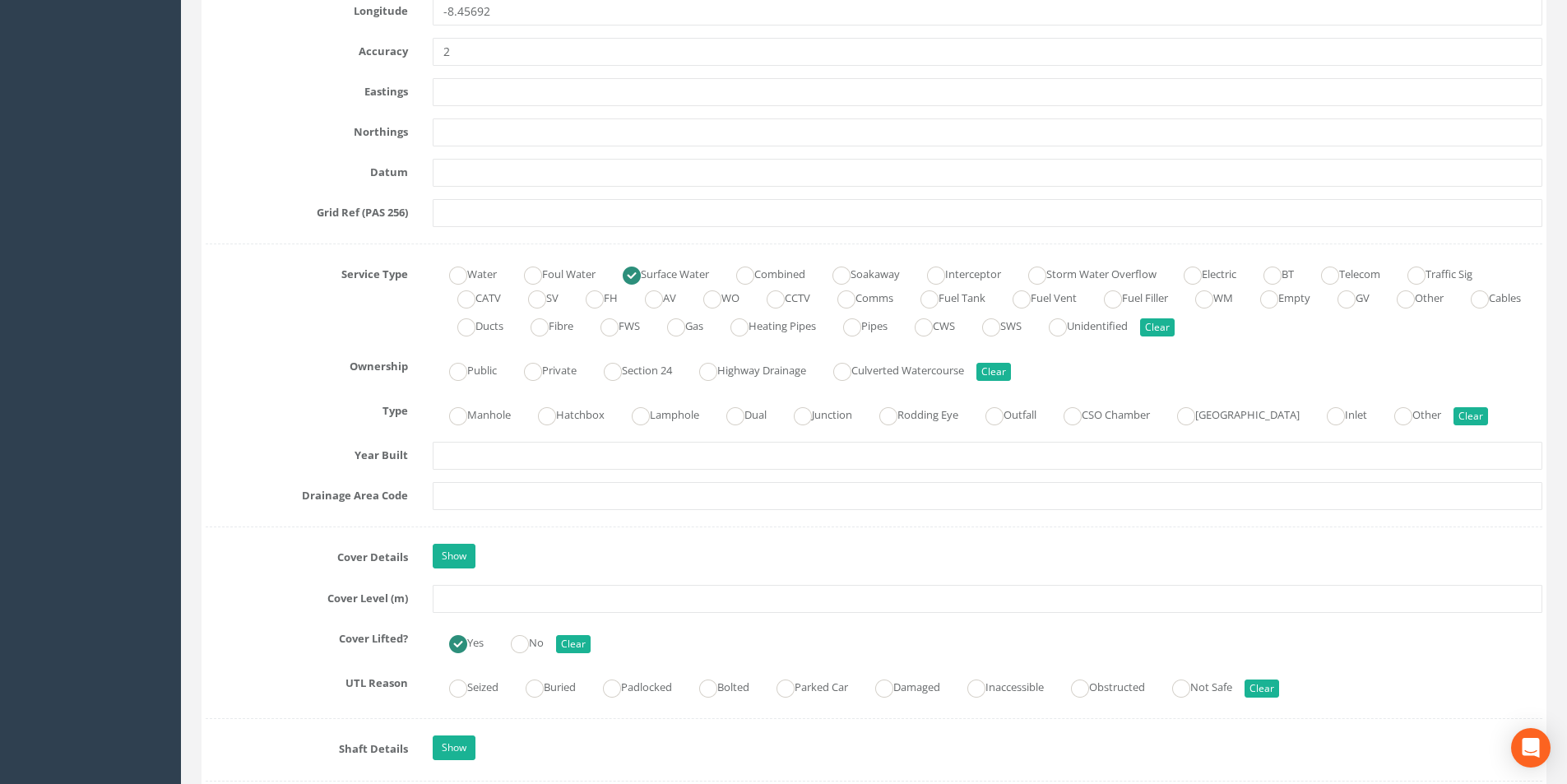
scroll to position [986, 0]
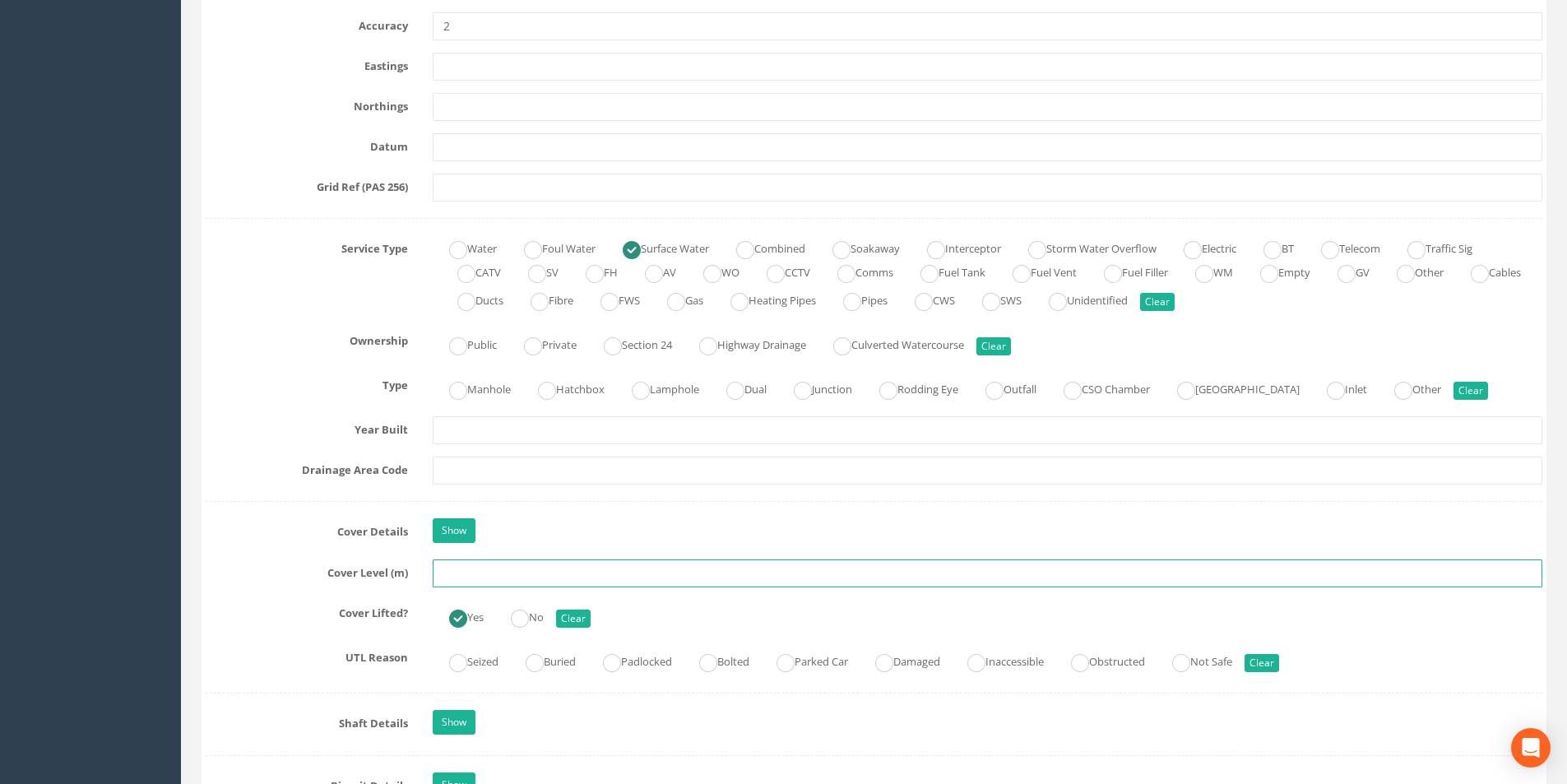
click at [521, 574] on input "text" at bounding box center [988, 573] width 1110 height 28
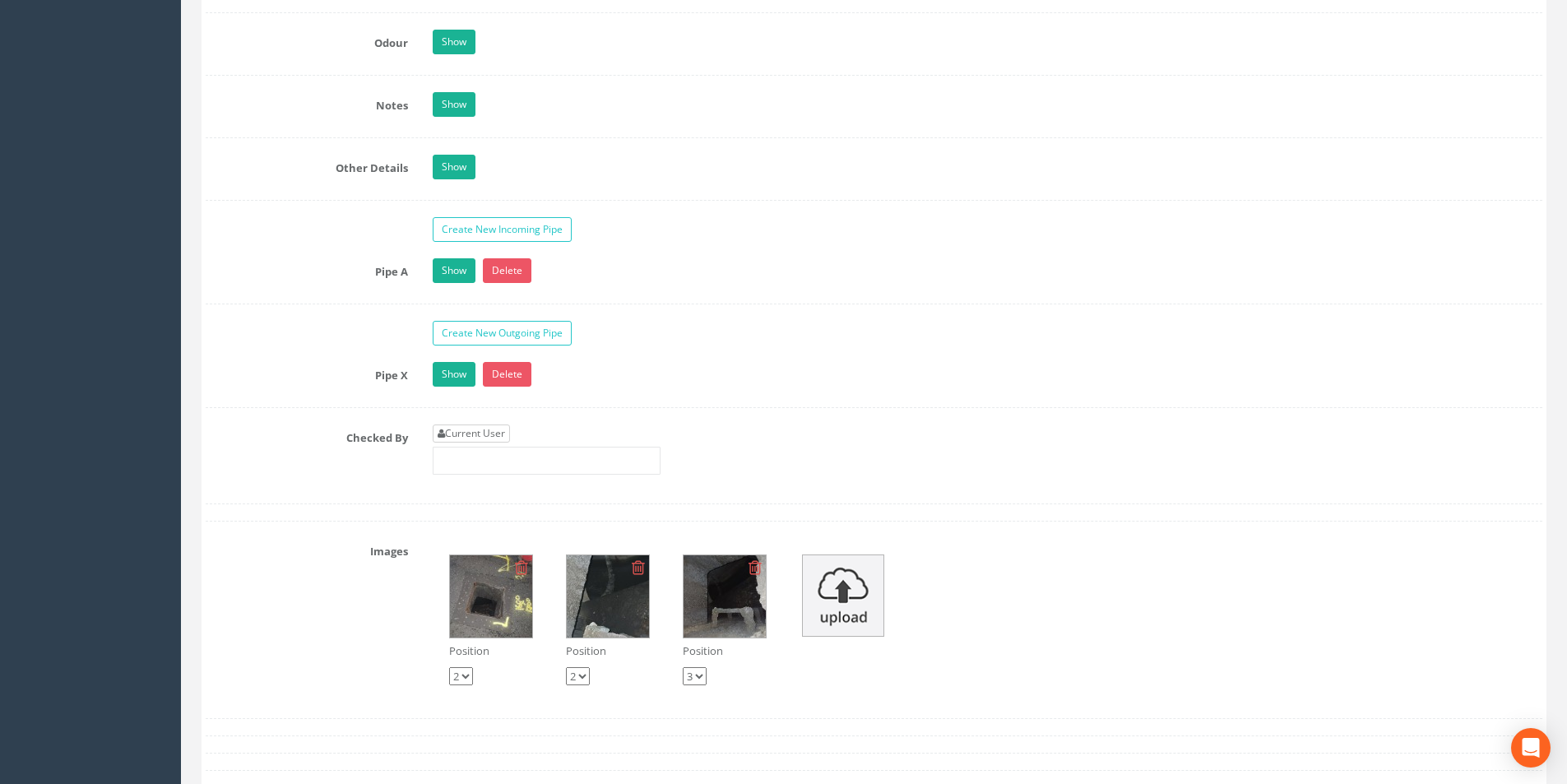
type input "3.01"
click at [502, 435] on link "Current User" at bounding box center [471, 433] width 78 height 18
type input "[PERSON_NAME]"
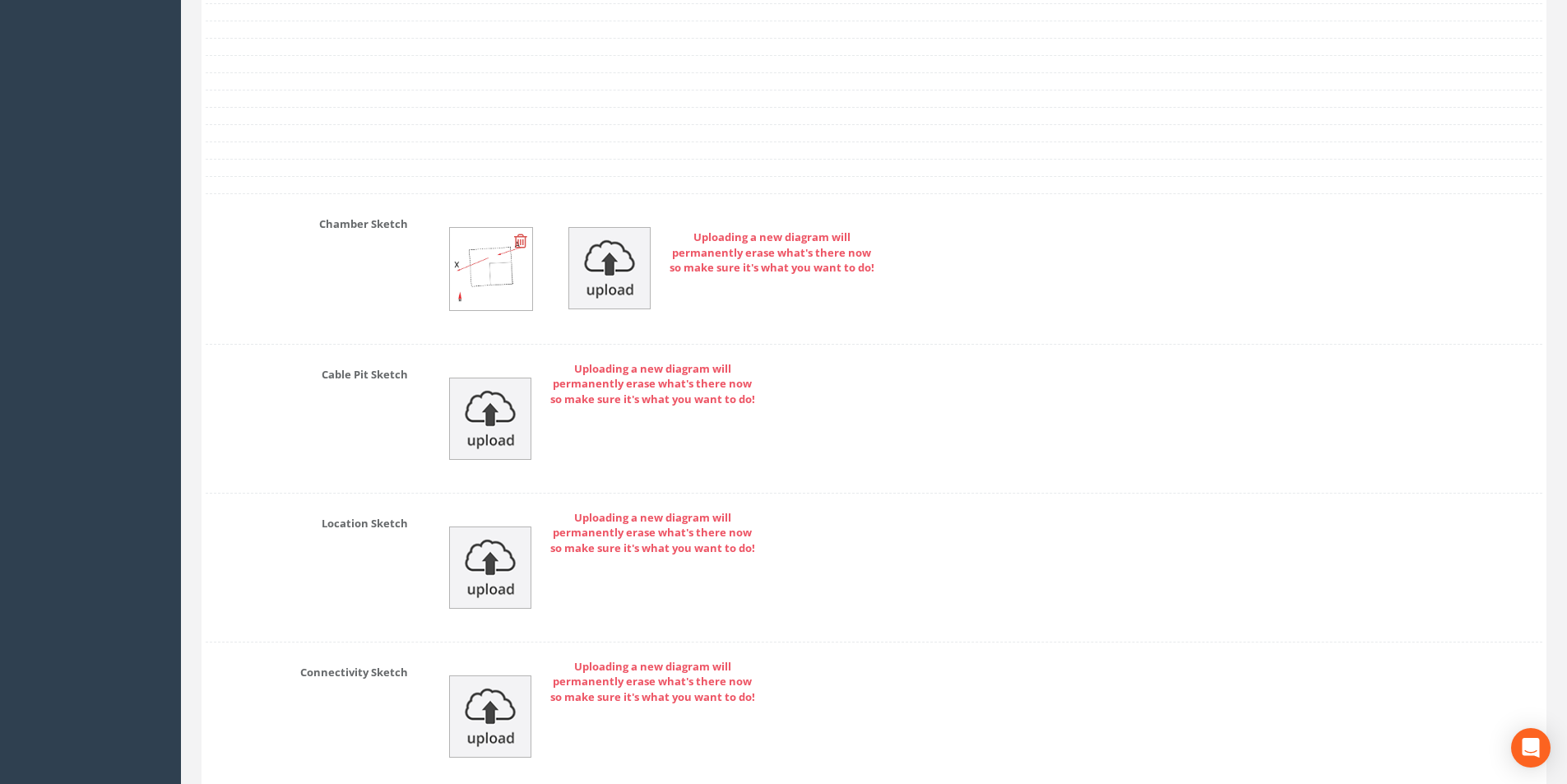
scroll to position [3503, 0]
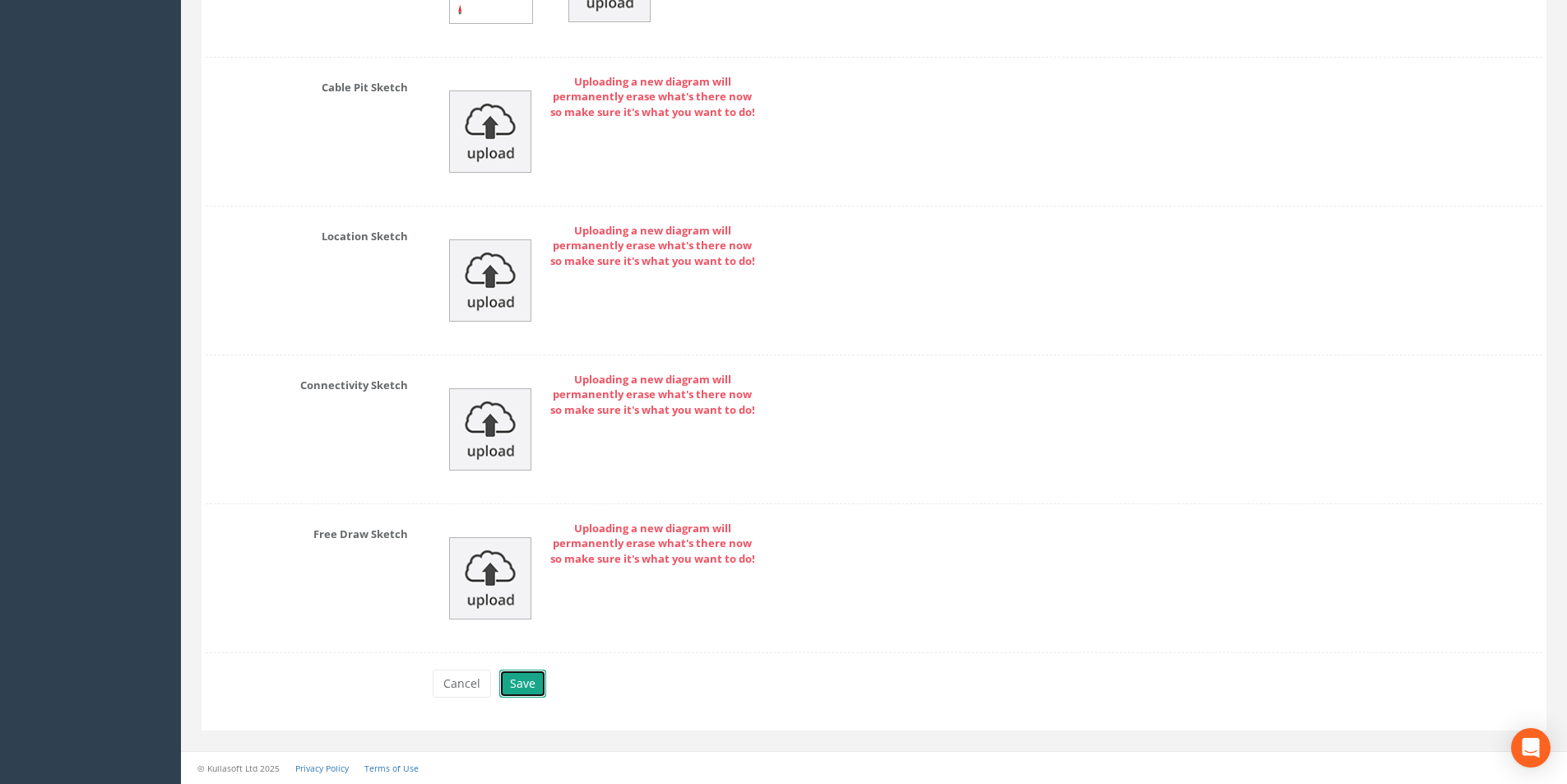
click at [514, 680] on button "Save" at bounding box center [523, 684] width 47 height 28
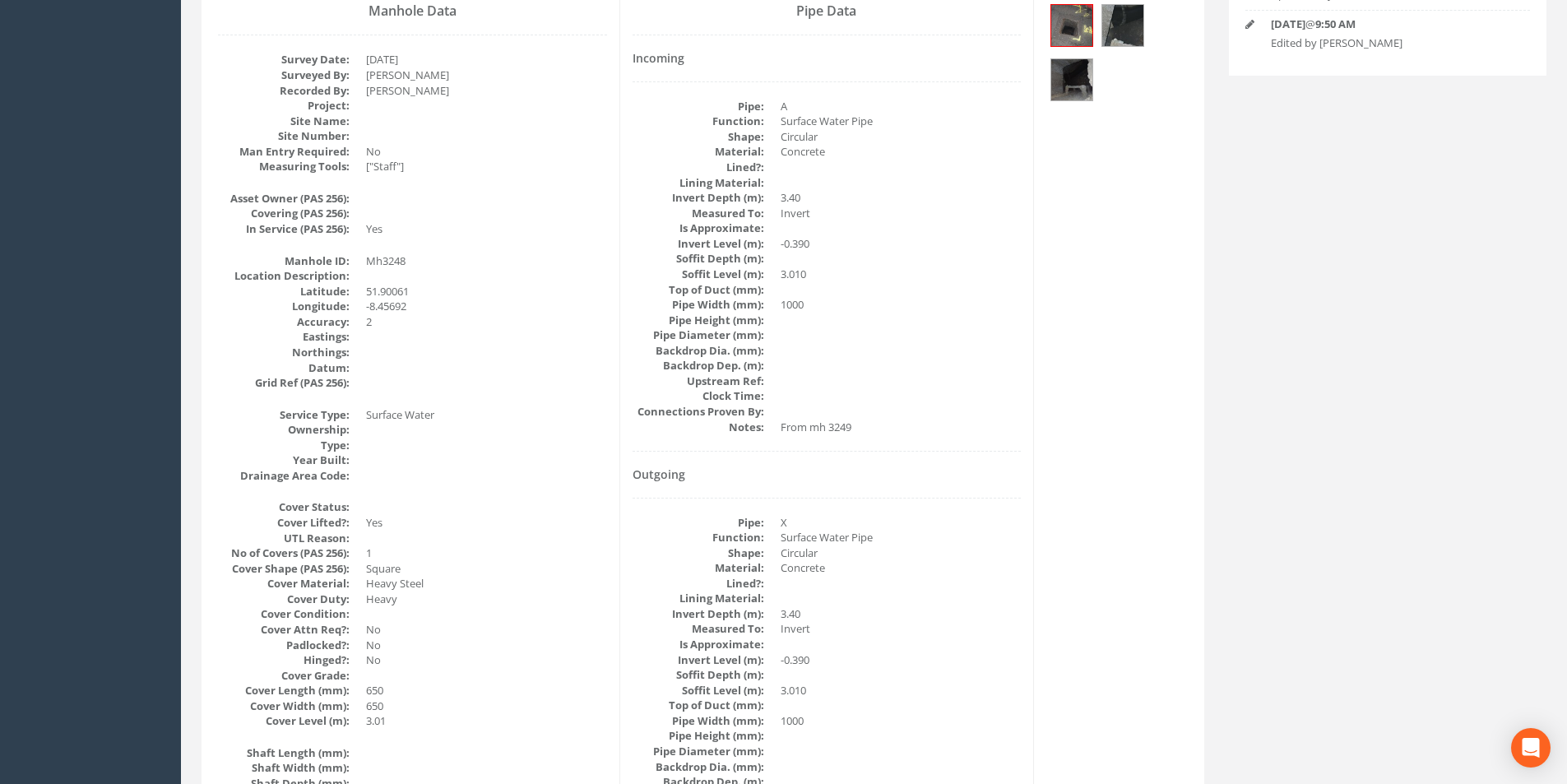
scroll to position [25, 0]
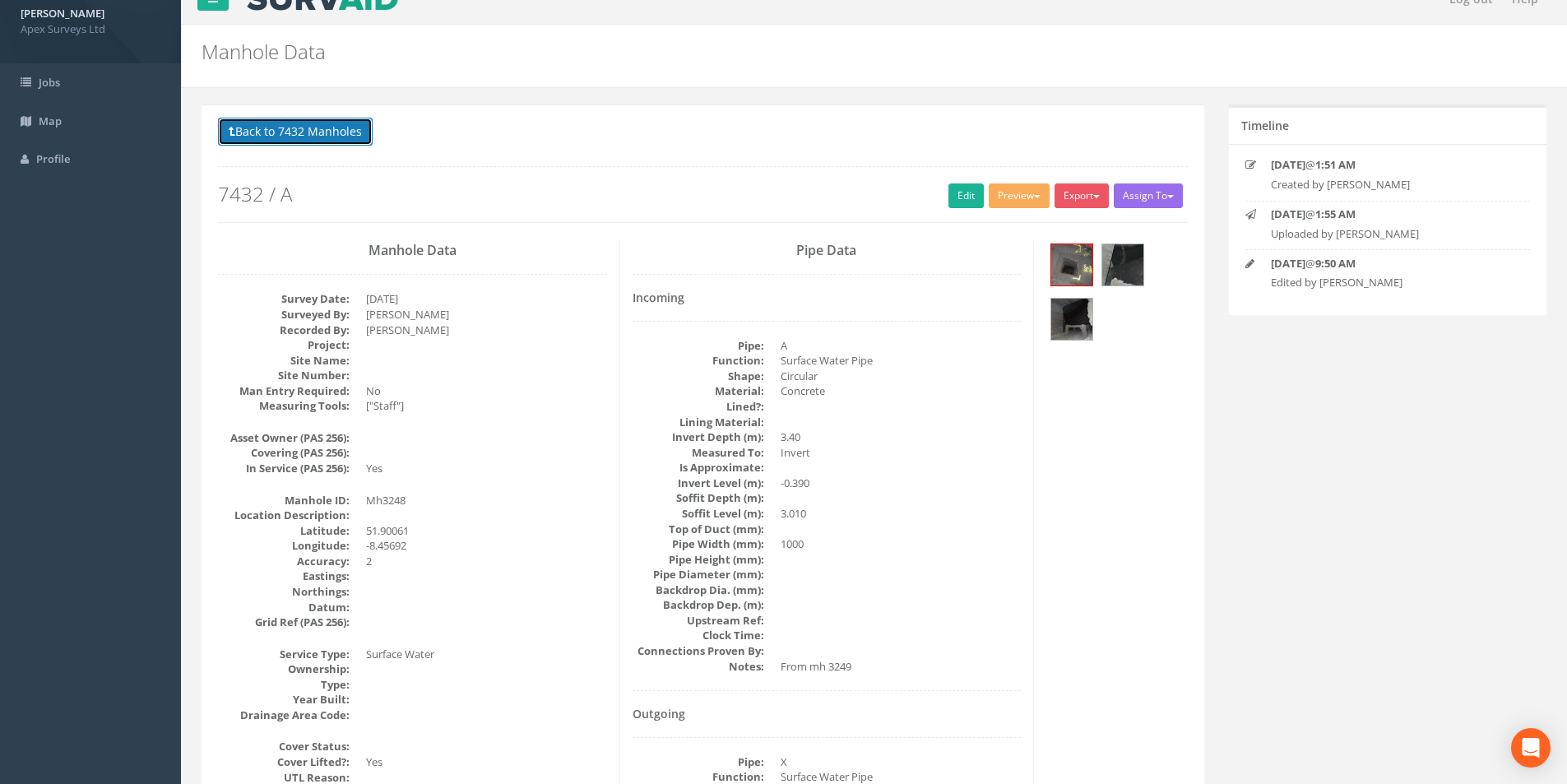
click at [247, 131] on button "Back to 7432 Manholes" at bounding box center [295, 132] width 154 height 28
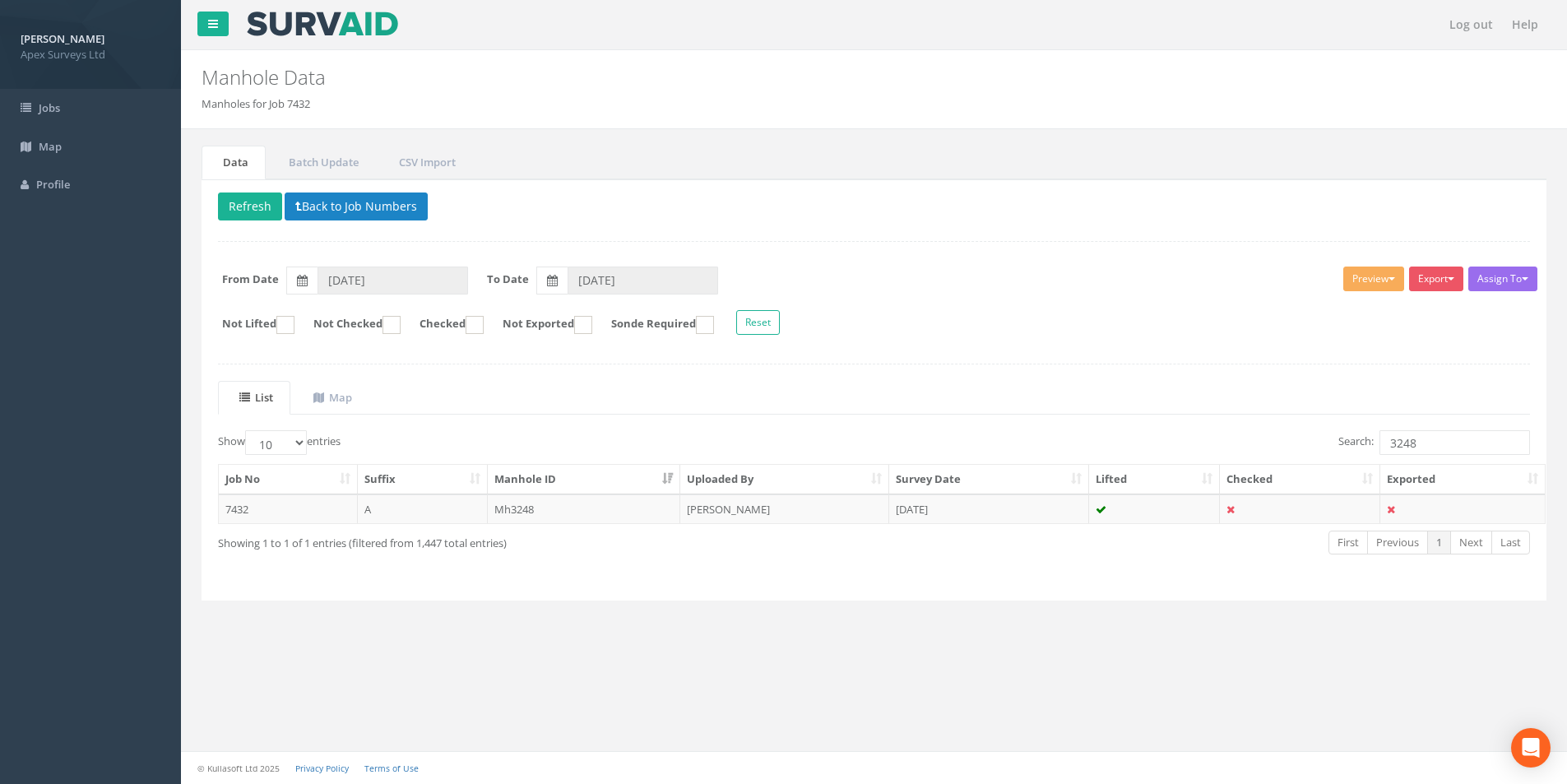
scroll to position [0, 0]
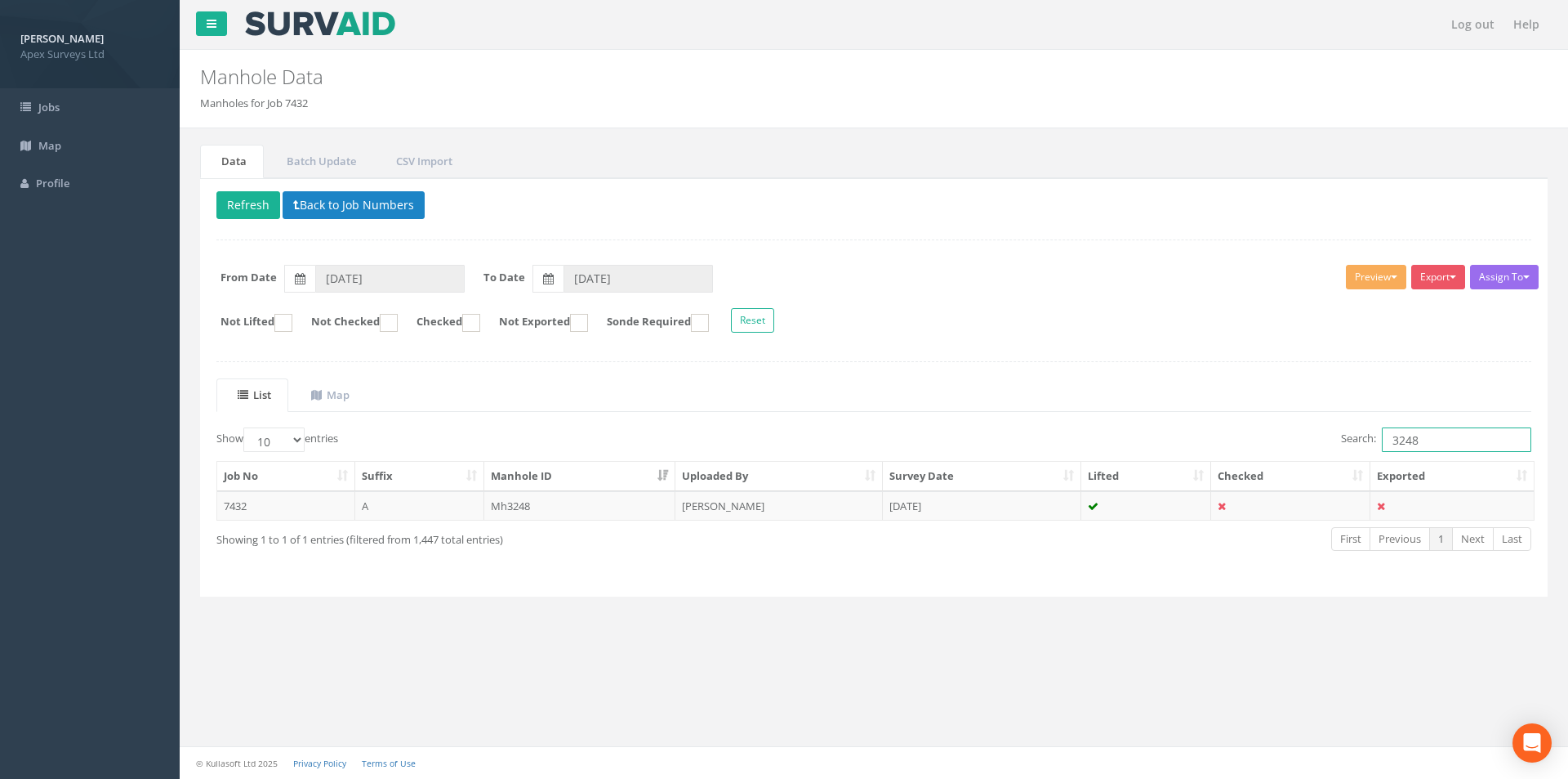
click at [1424, 445] on input "3248" at bounding box center [1456, 439] width 150 height 24
type input "3249"
click at [829, 507] on td "[PERSON_NAME]" at bounding box center [779, 506] width 207 height 29
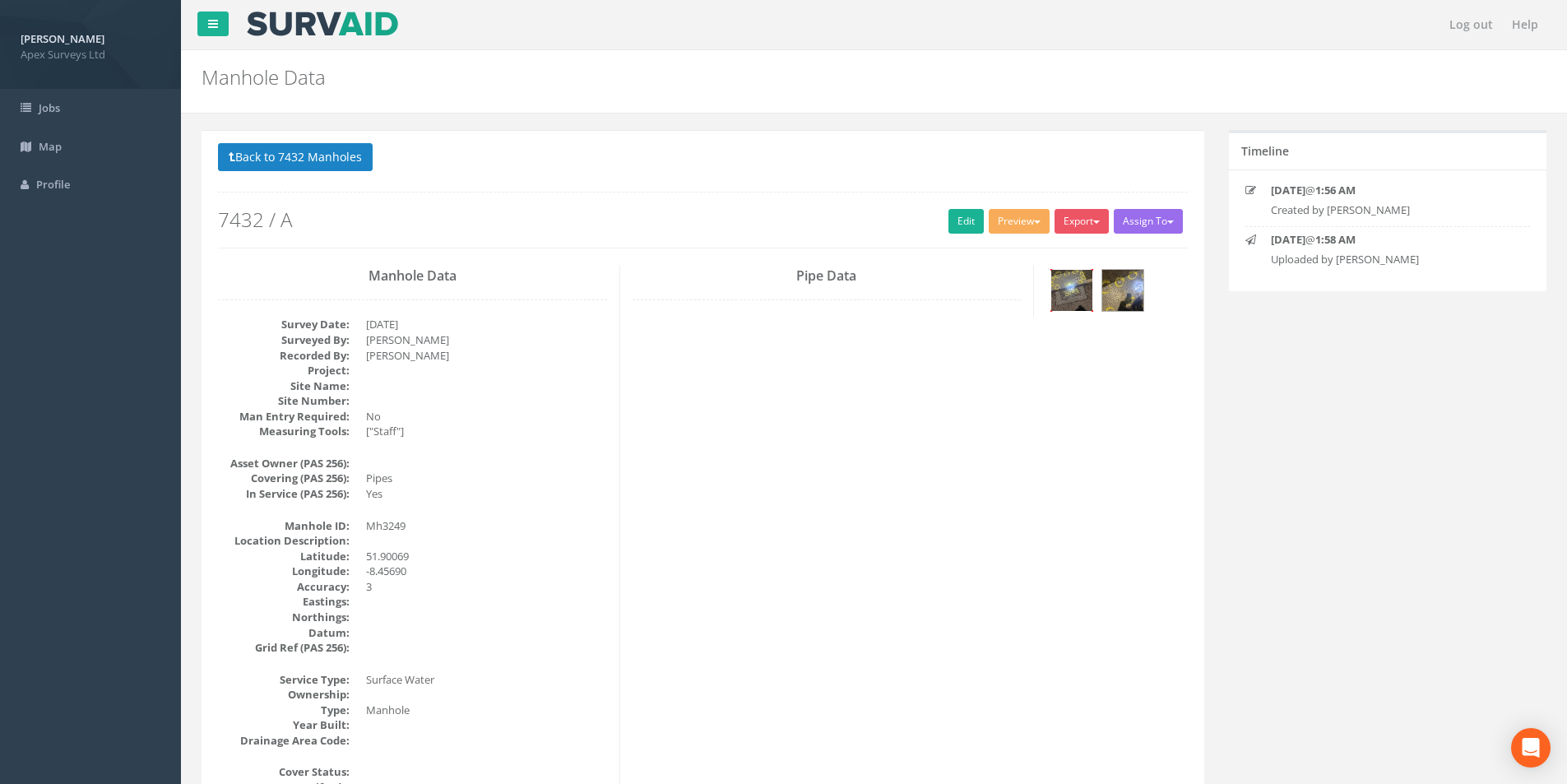
click at [1067, 301] on img at bounding box center [1071, 290] width 41 height 41
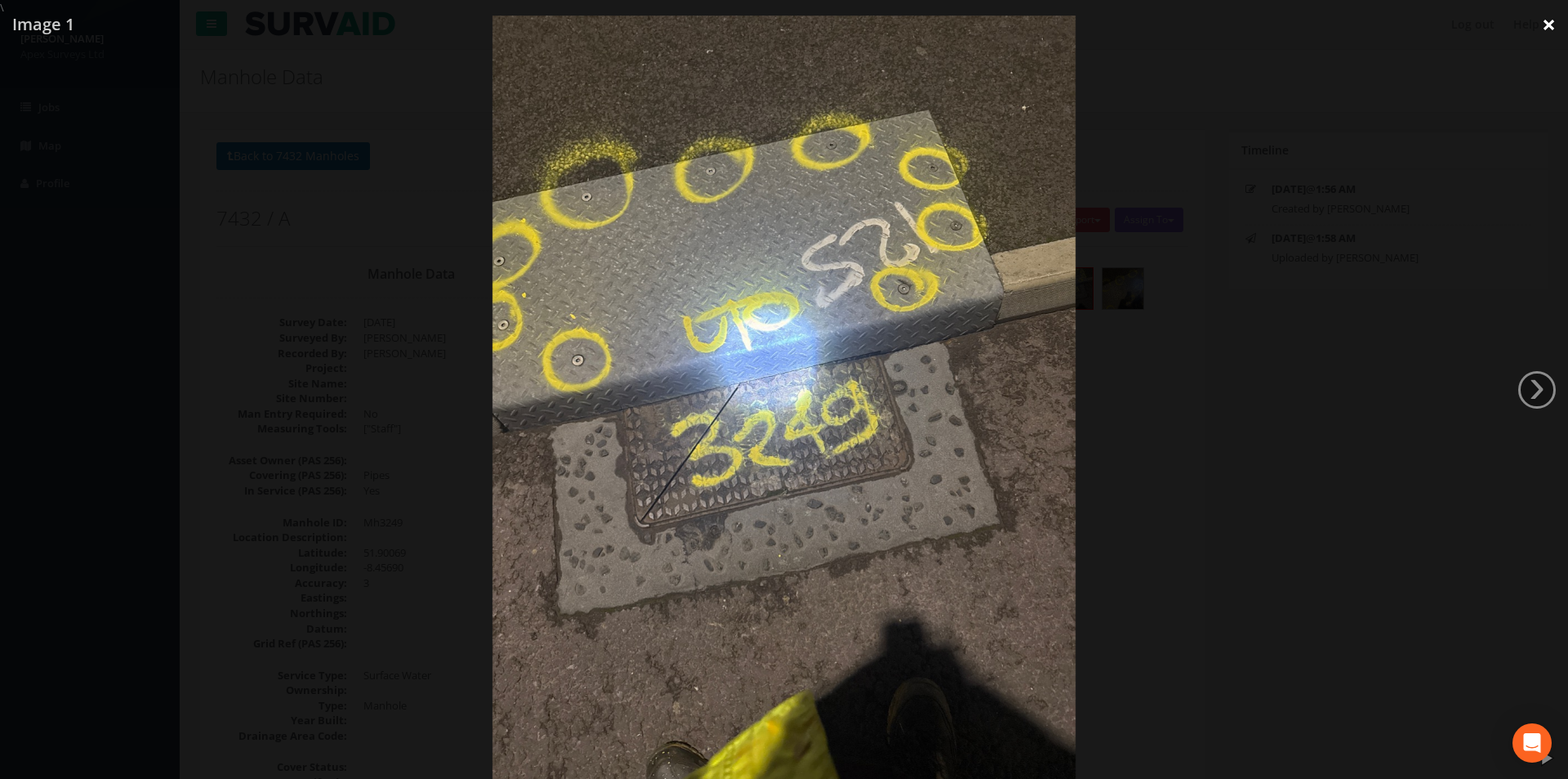
click at [1554, 29] on link "×" at bounding box center [1549, 24] width 38 height 49
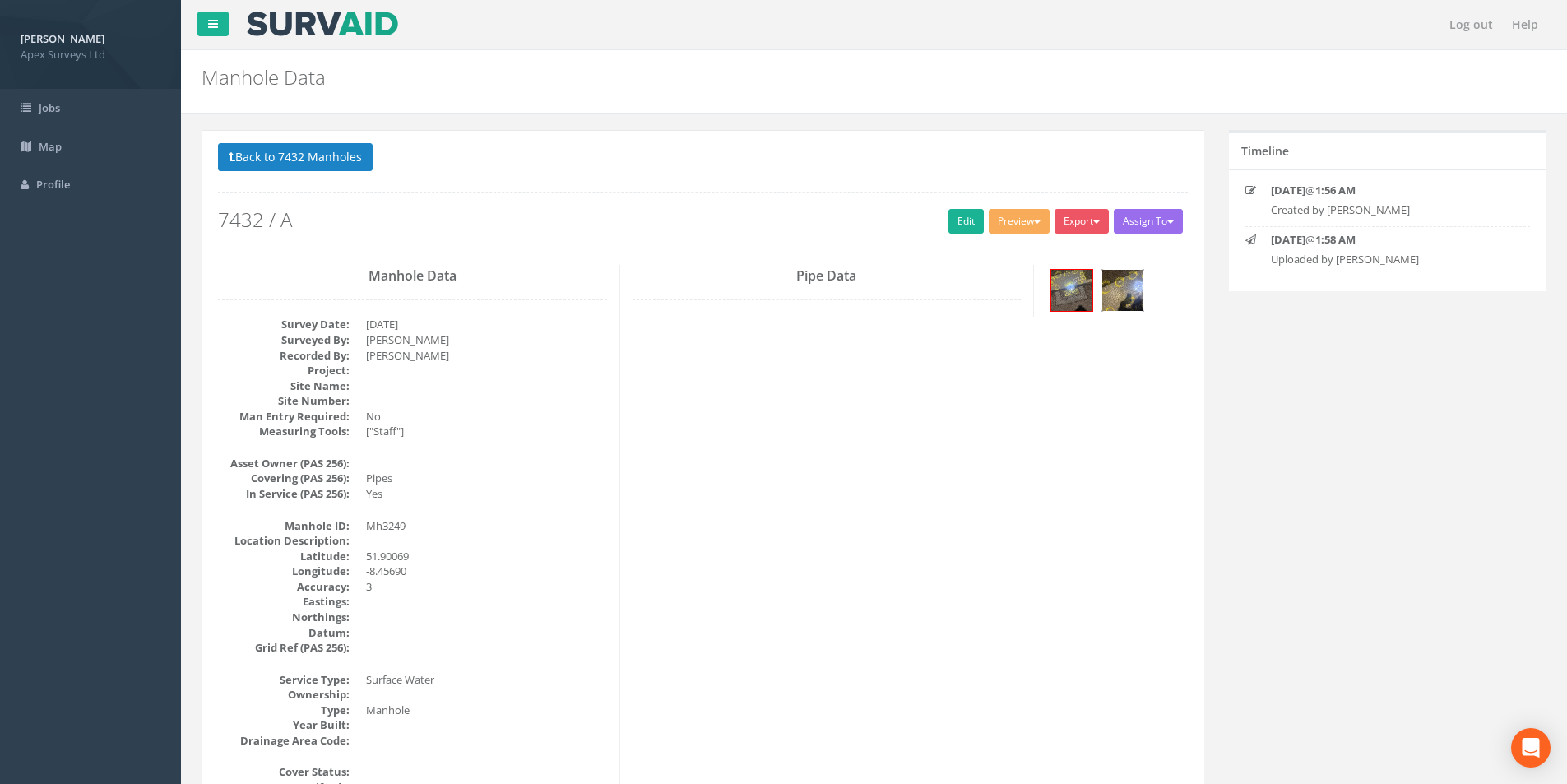
click at [1124, 290] on img at bounding box center [1122, 290] width 41 height 41
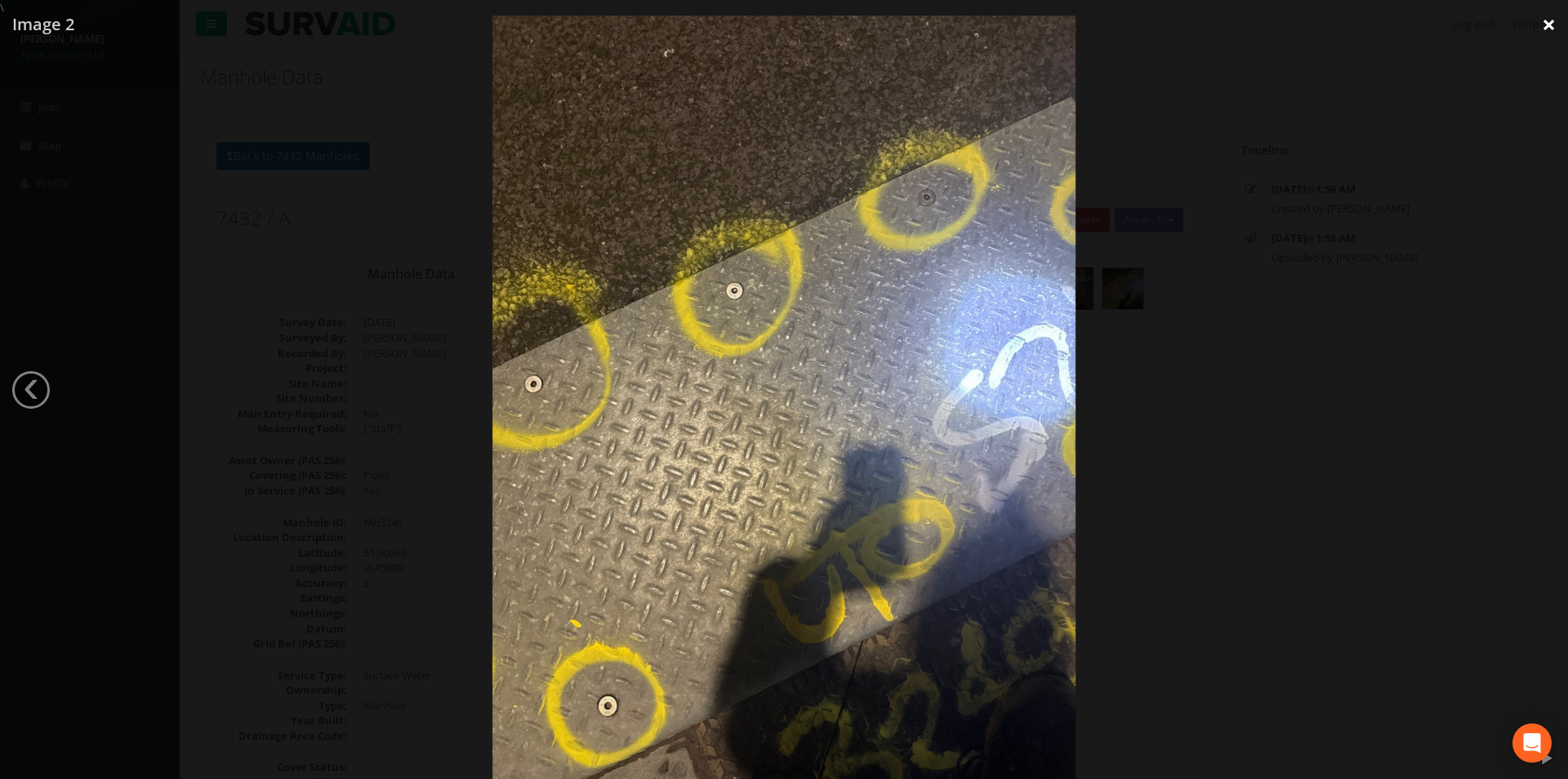
click at [1545, 18] on link "×" at bounding box center [1549, 24] width 38 height 49
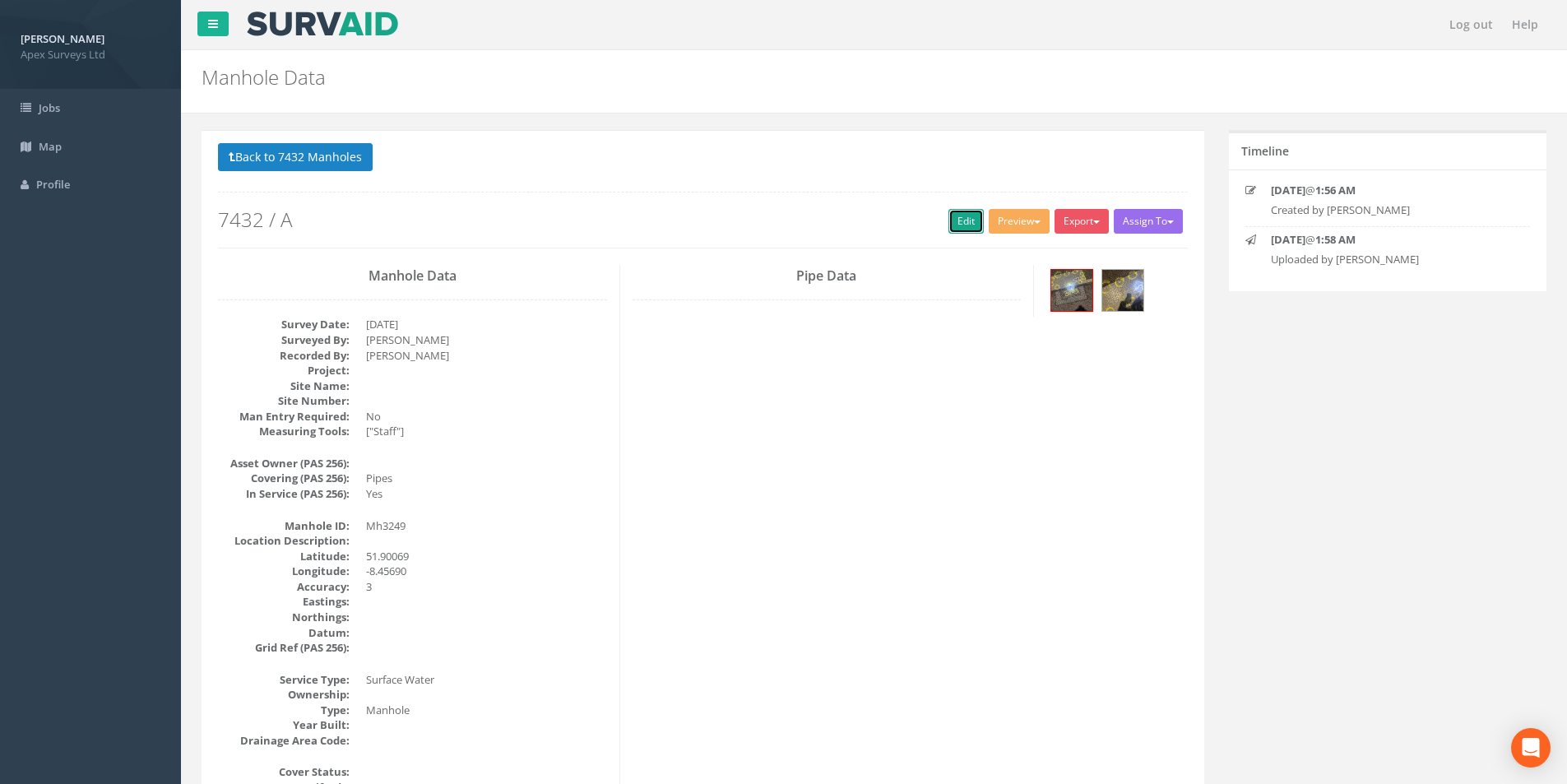
click at [971, 223] on link "Edit" at bounding box center [966, 221] width 36 height 24
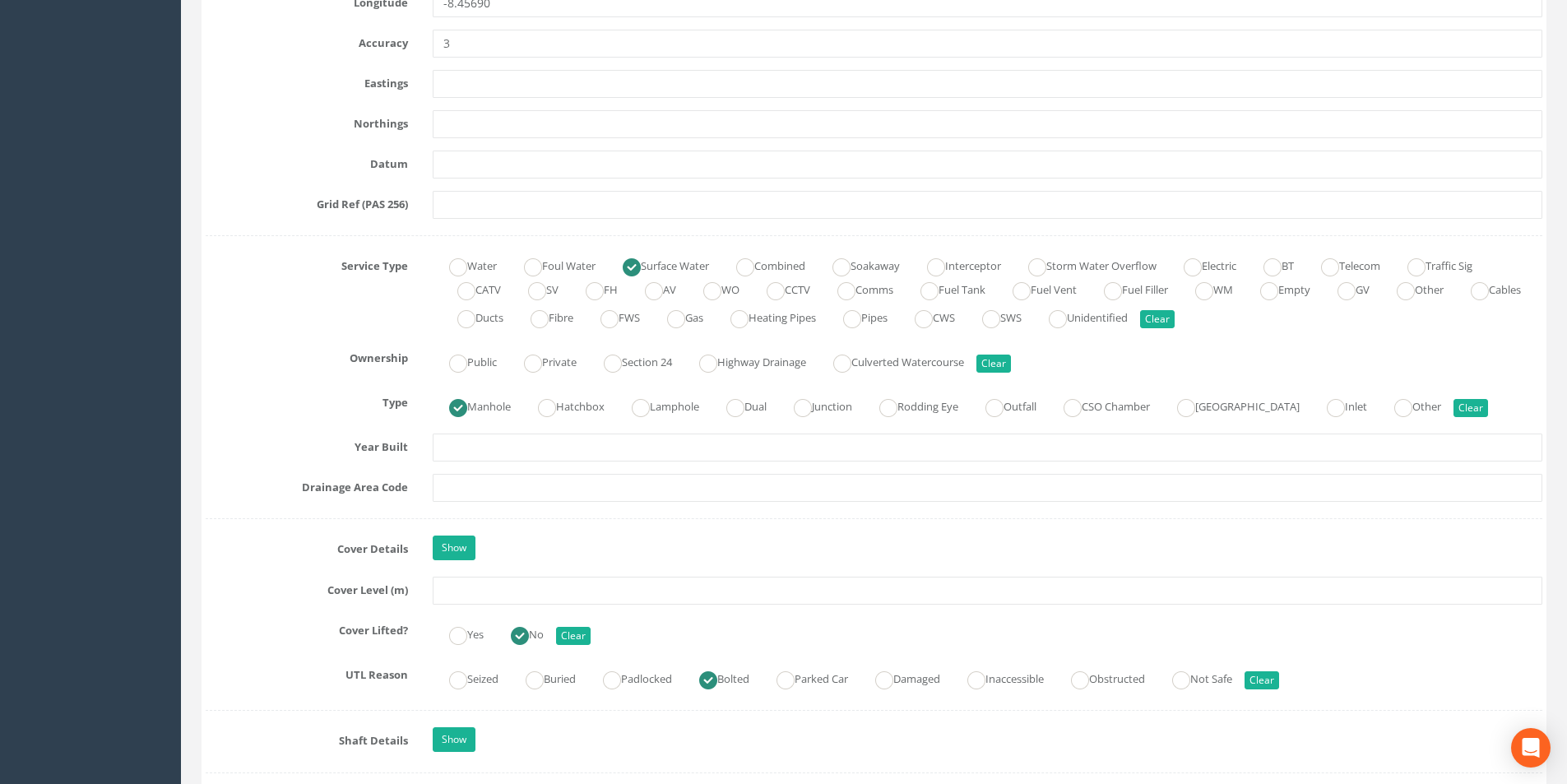
scroll to position [986, 0]
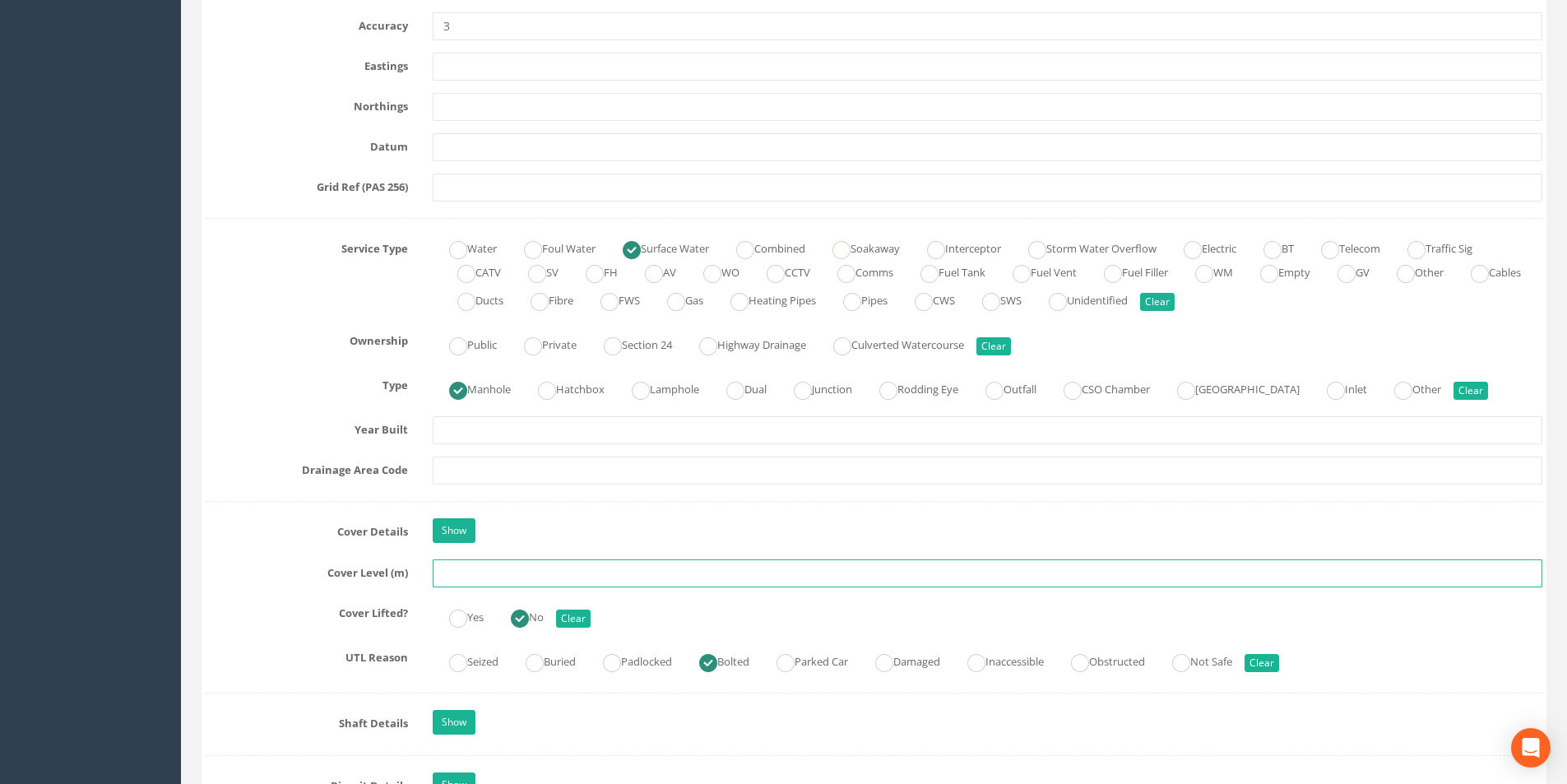
click at [499, 564] on input "text" at bounding box center [988, 573] width 1110 height 28
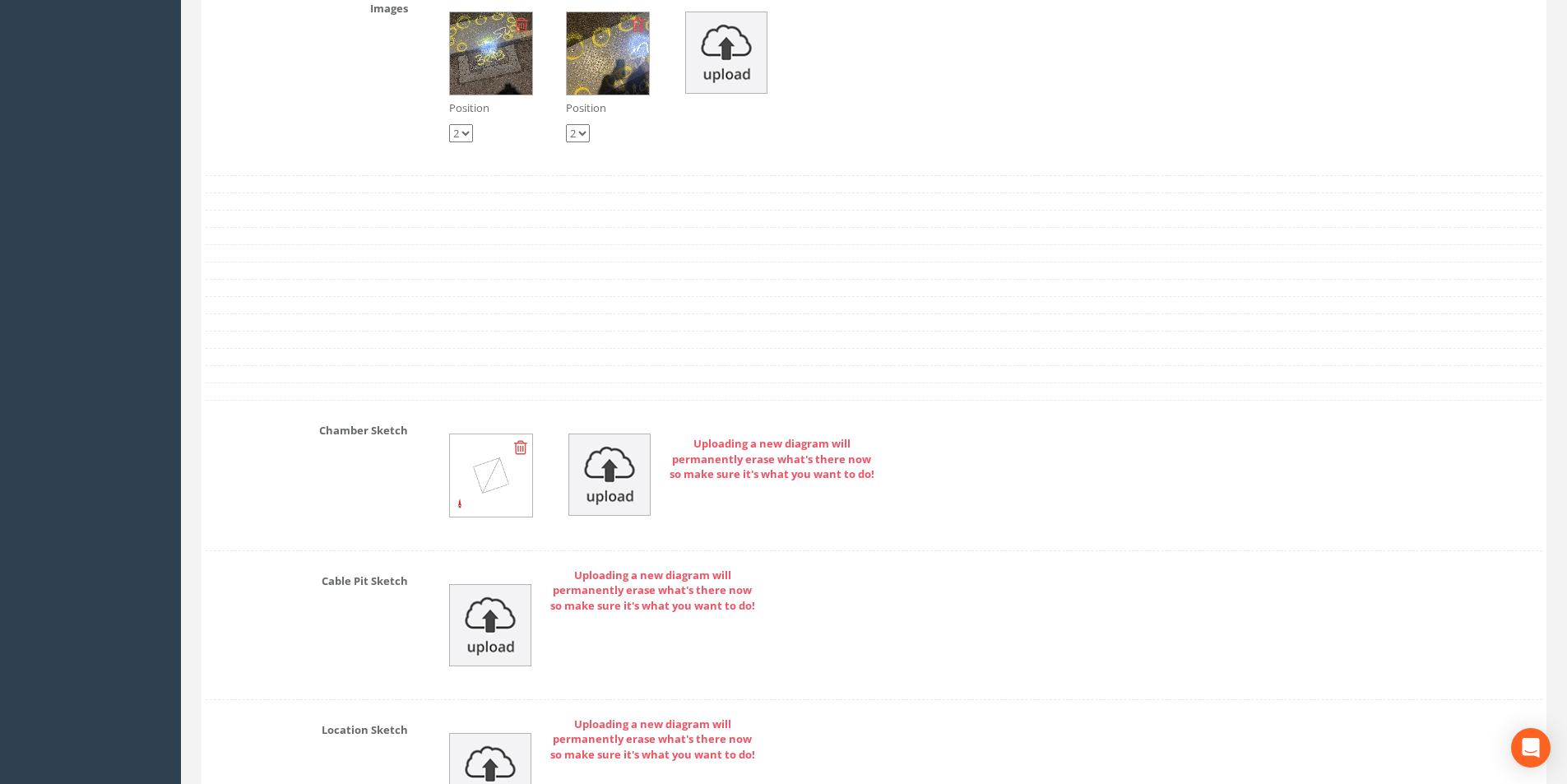
scroll to position [2412, 0]
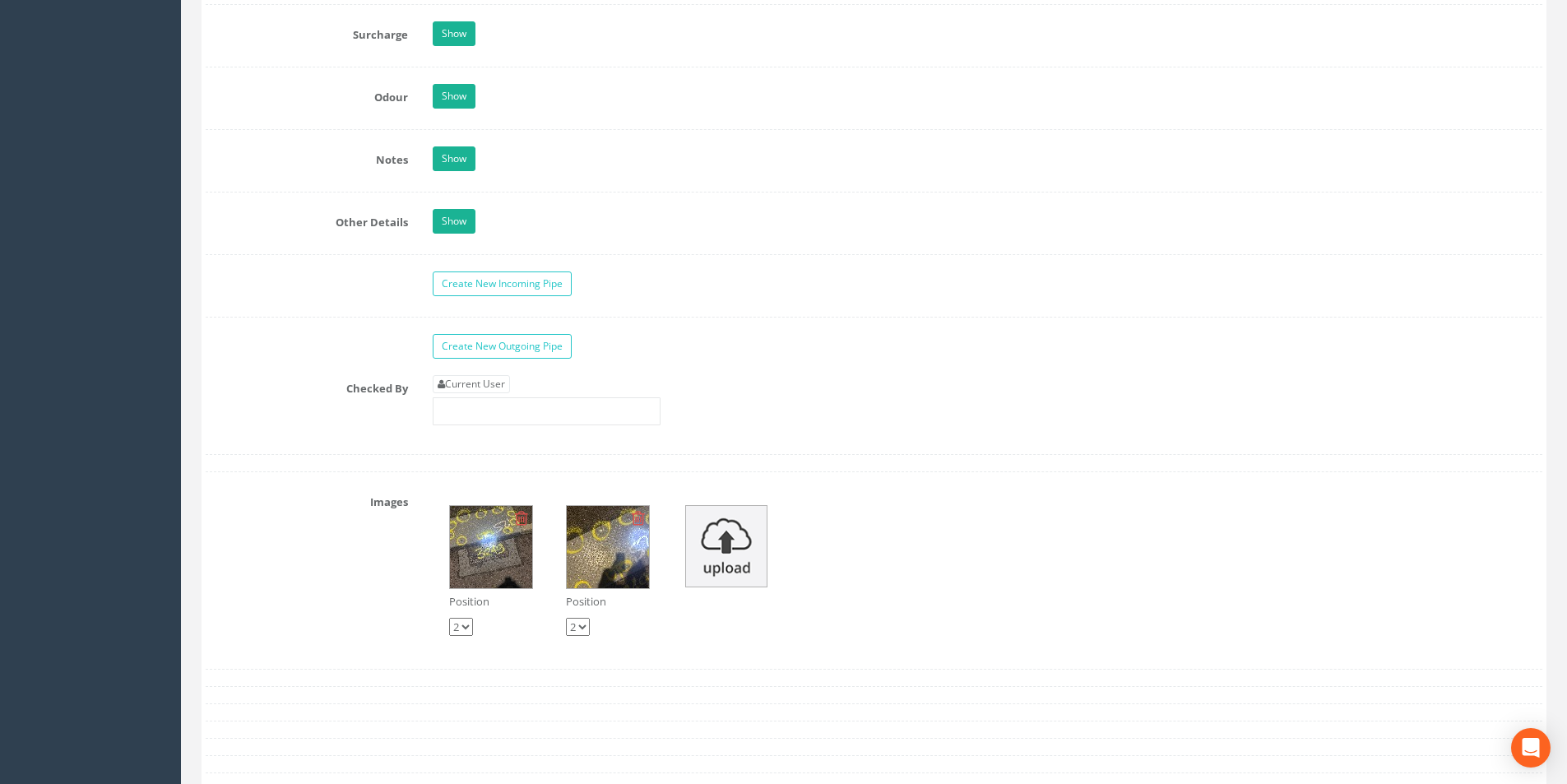
type input "3.24"
click at [499, 392] on div "Current User" at bounding box center [546, 400] width 228 height 51
click at [499, 387] on link "Current User" at bounding box center [471, 384] width 78 height 18
type input "[PERSON_NAME]"
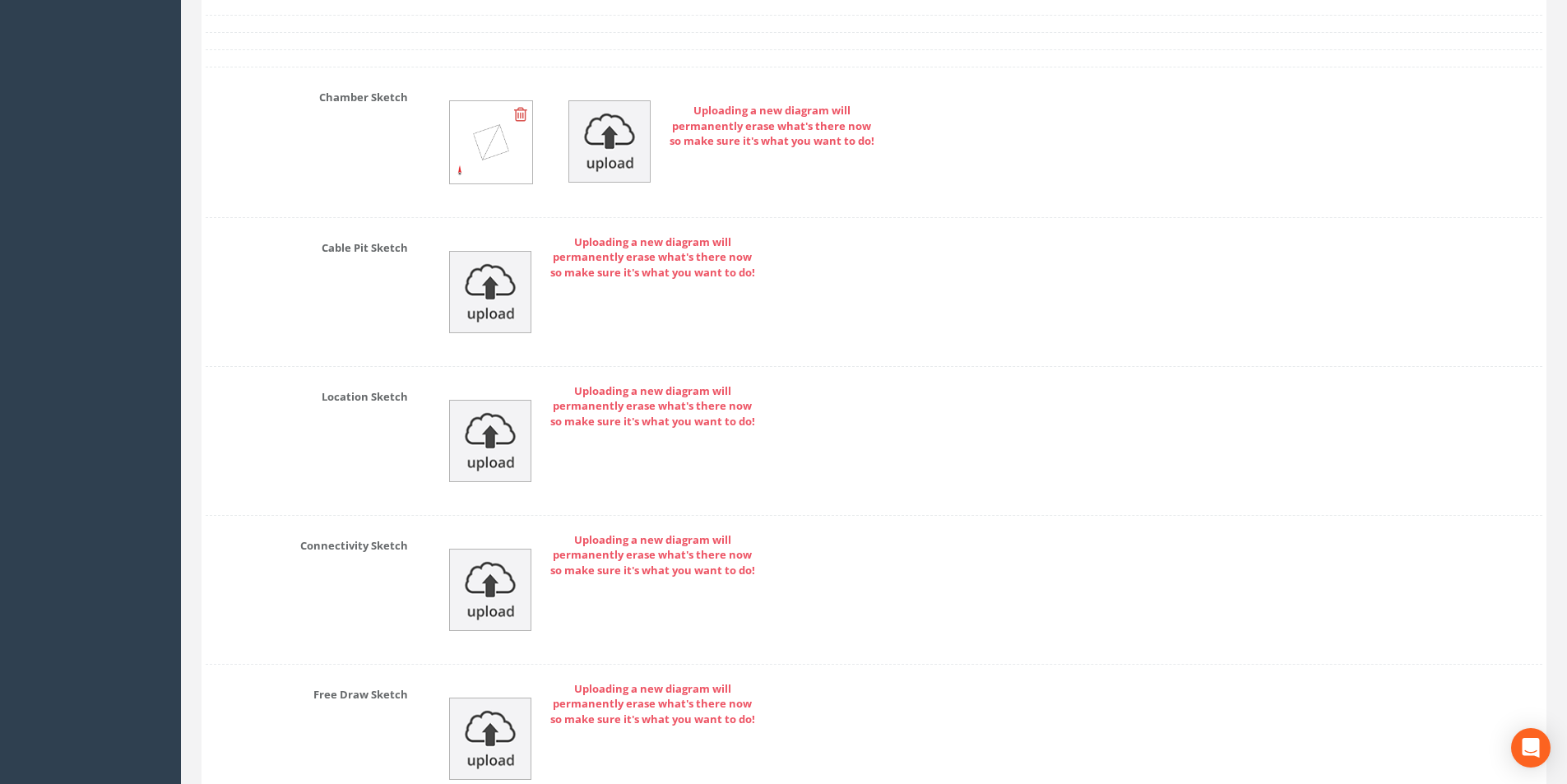
scroll to position [3399, 0]
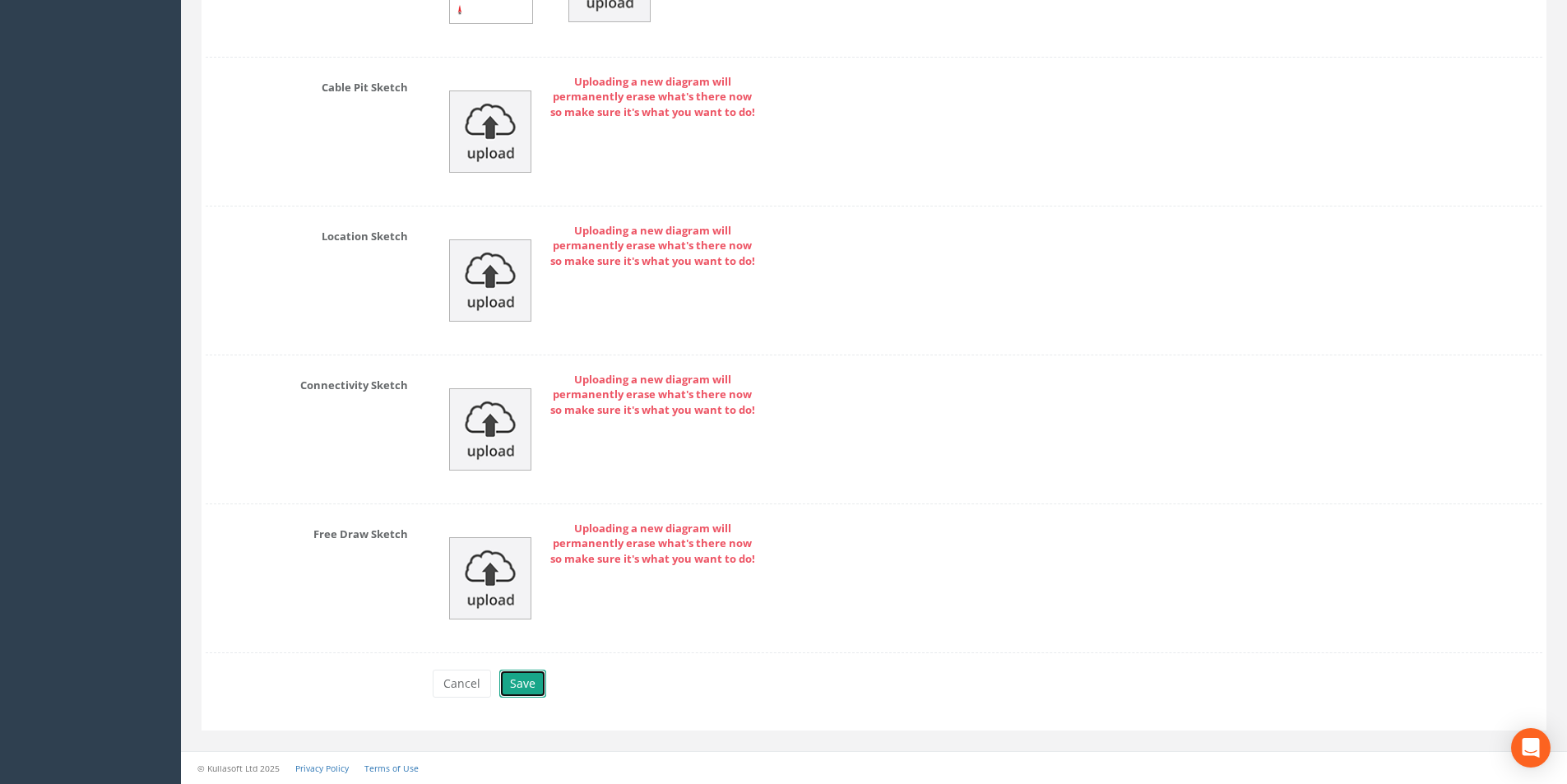
click at [531, 692] on button "Save" at bounding box center [523, 684] width 47 height 28
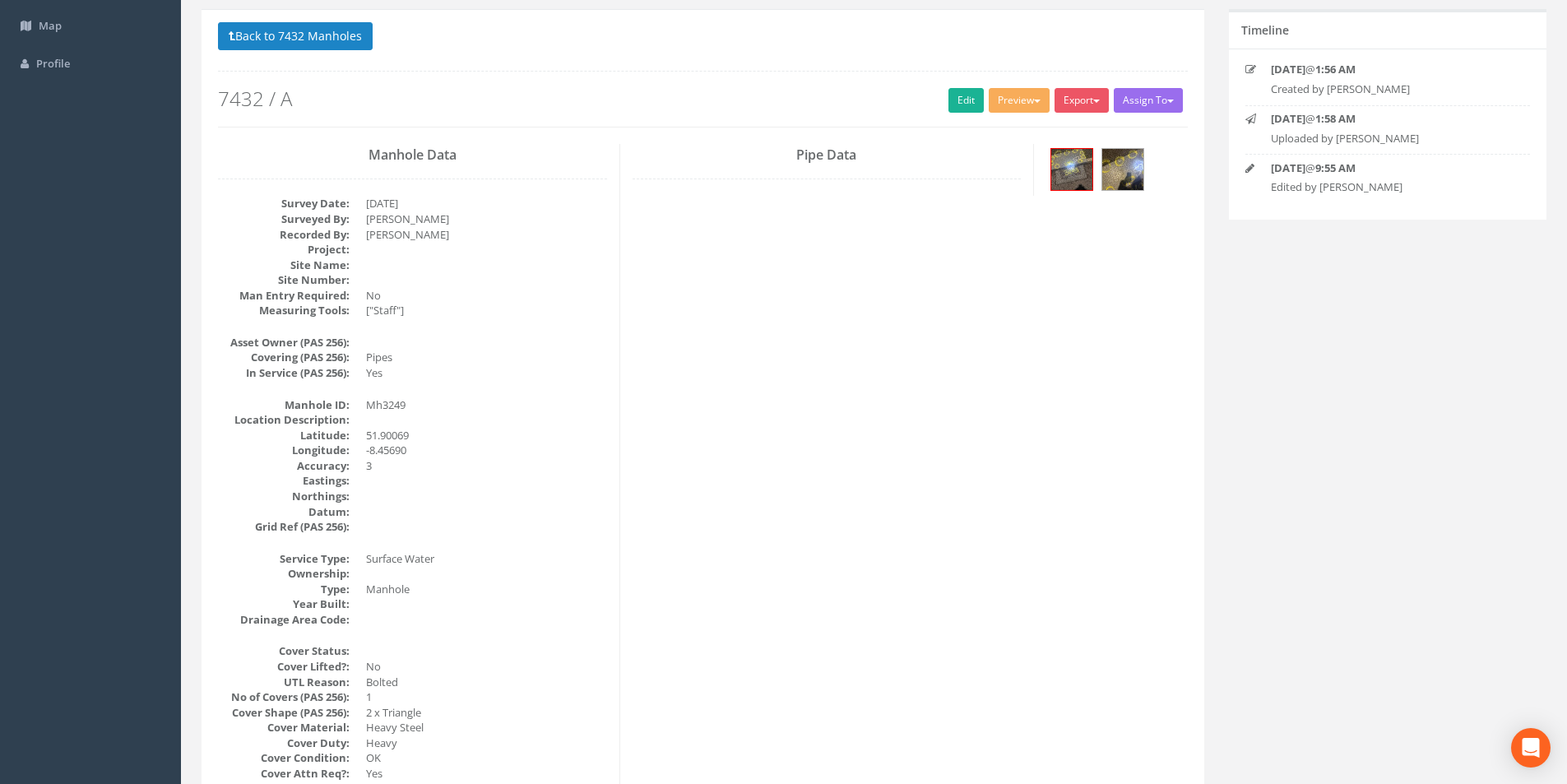
scroll to position [0, 0]
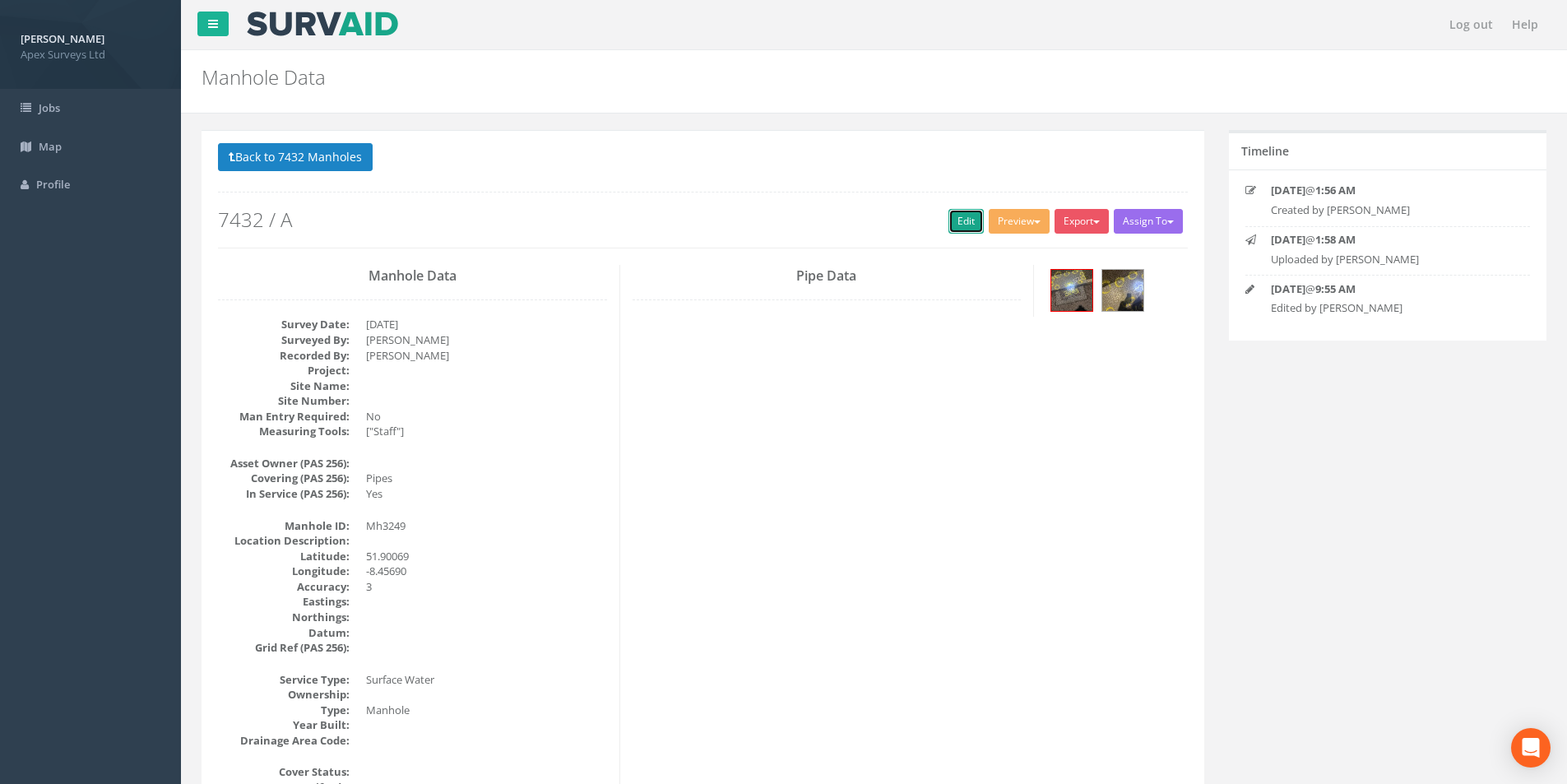
click at [970, 219] on link "Edit" at bounding box center [966, 221] width 36 height 24
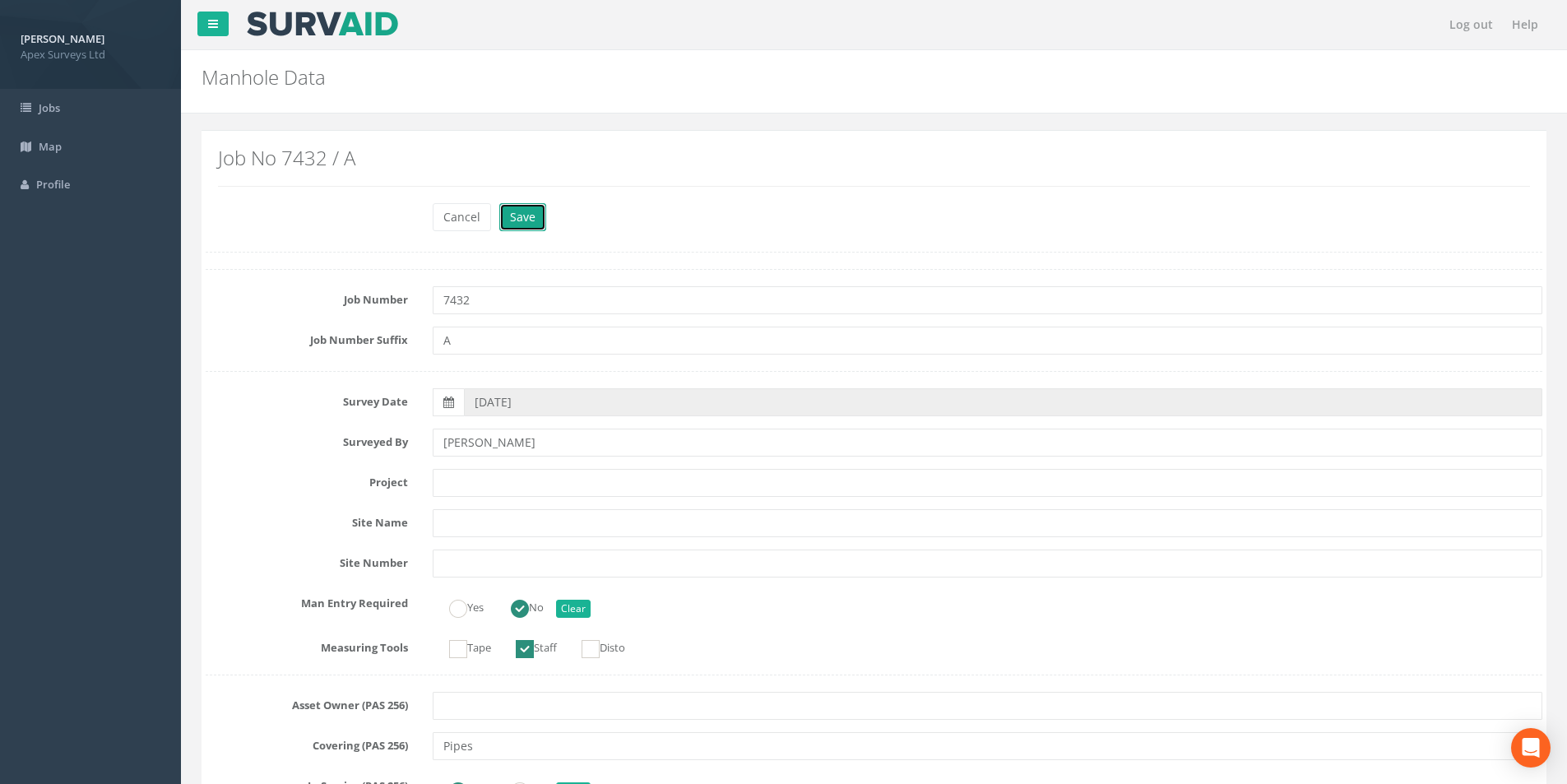
click at [529, 221] on button "Save" at bounding box center [523, 217] width 47 height 28
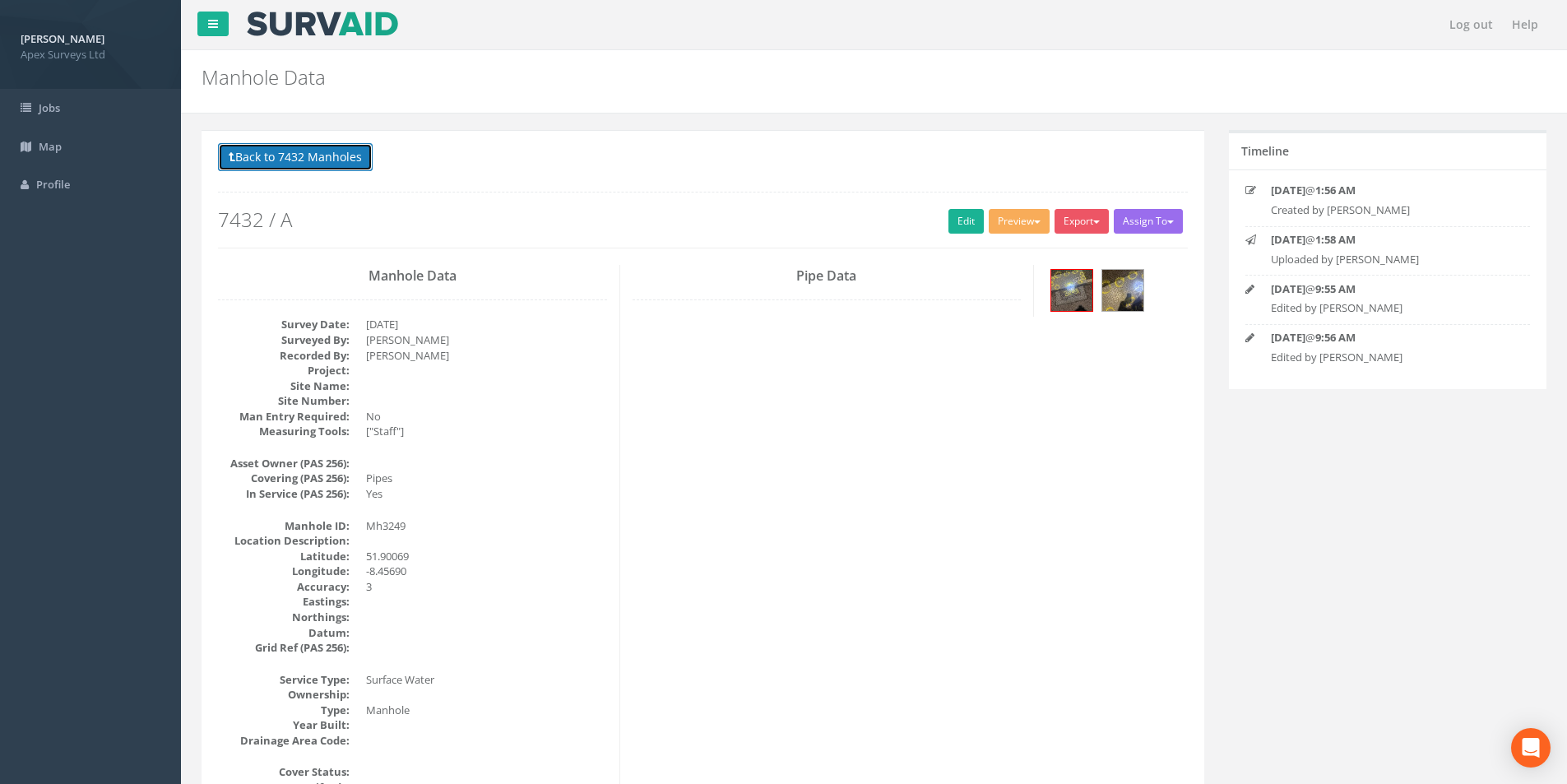
click at [266, 149] on button "Back to 7432 Manholes" at bounding box center [295, 157] width 154 height 28
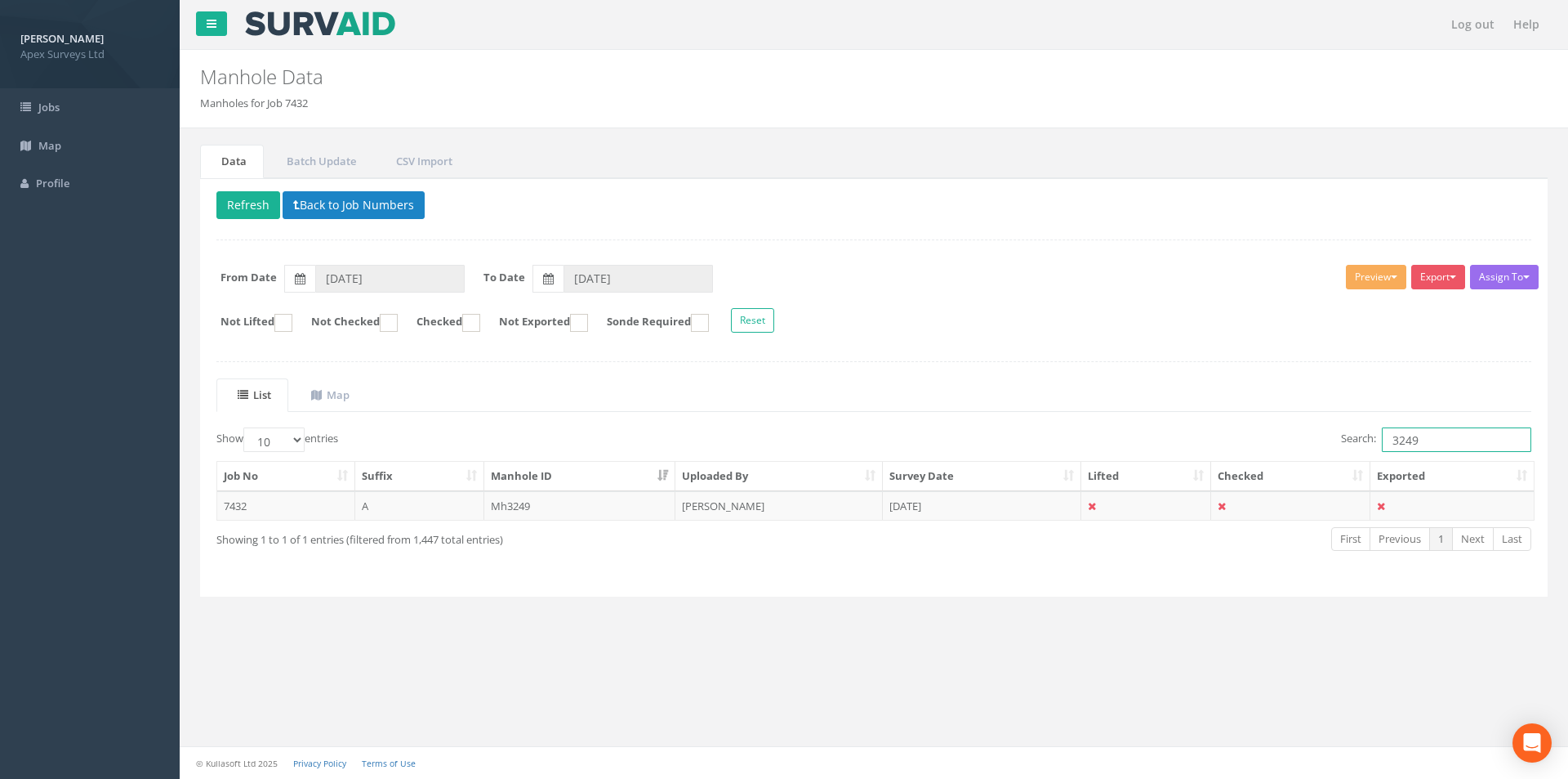
drag, startPoint x: 1427, startPoint y: 439, endPoint x: 1381, endPoint y: 443, distance: 46.2
click at [1382, 443] on input "3249" at bounding box center [1456, 439] width 150 height 24
click at [965, 510] on td "[DATE]" at bounding box center [982, 506] width 198 height 29
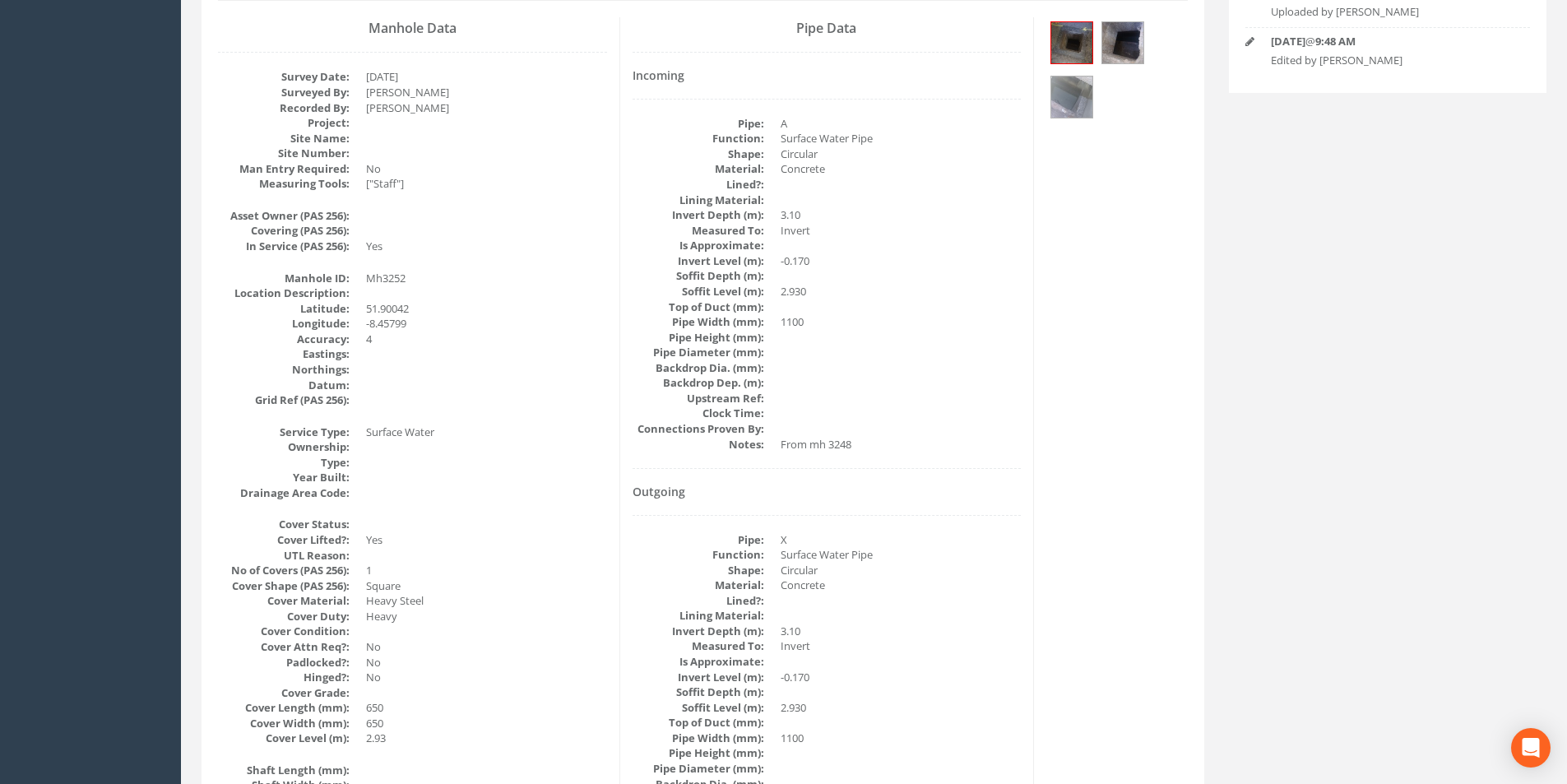
scroll to position [247, 0]
click at [1073, 44] on img at bounding box center [1071, 43] width 41 height 41
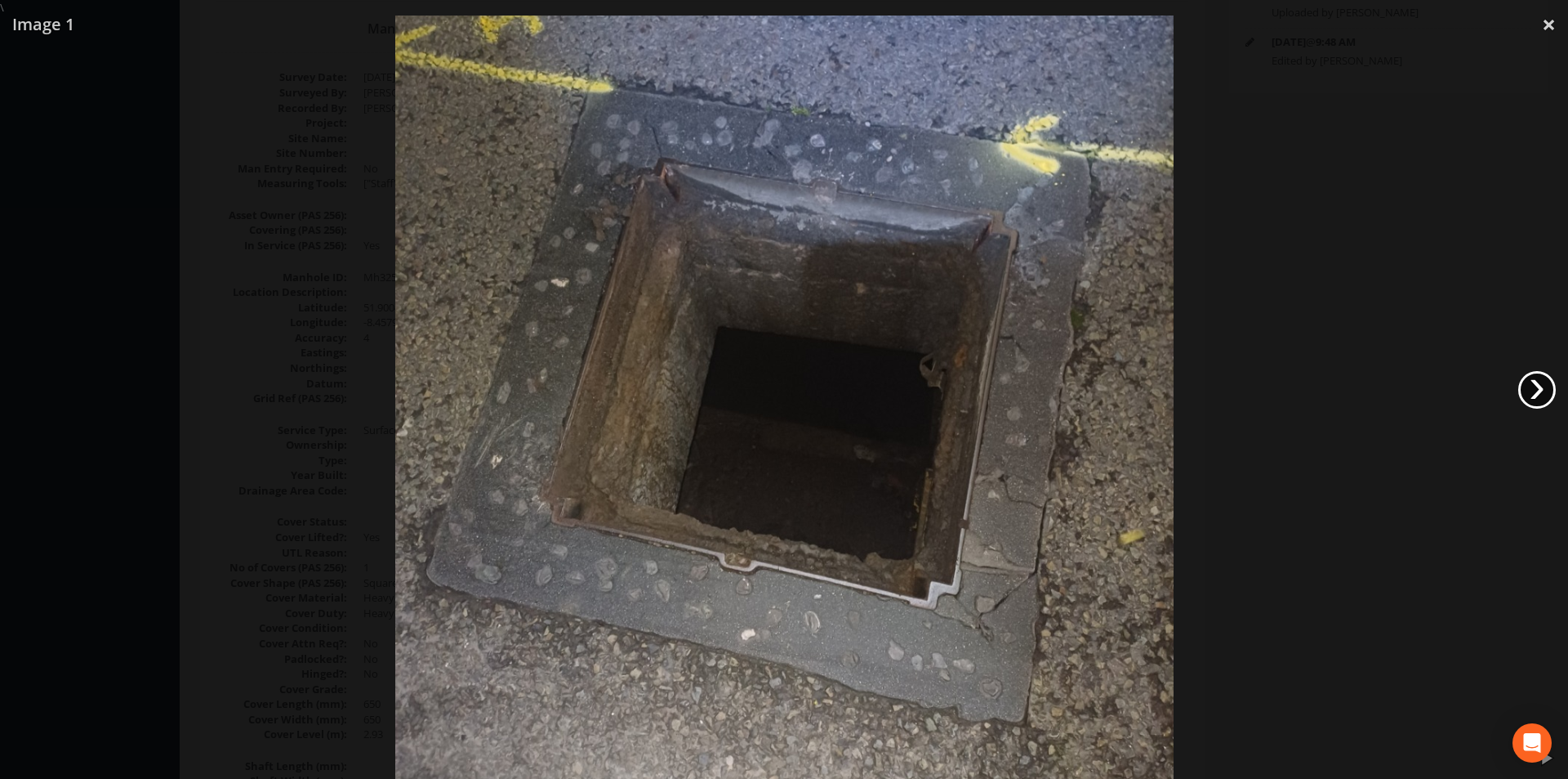
click at [1535, 398] on link "›" at bounding box center [1537, 389] width 37 height 37
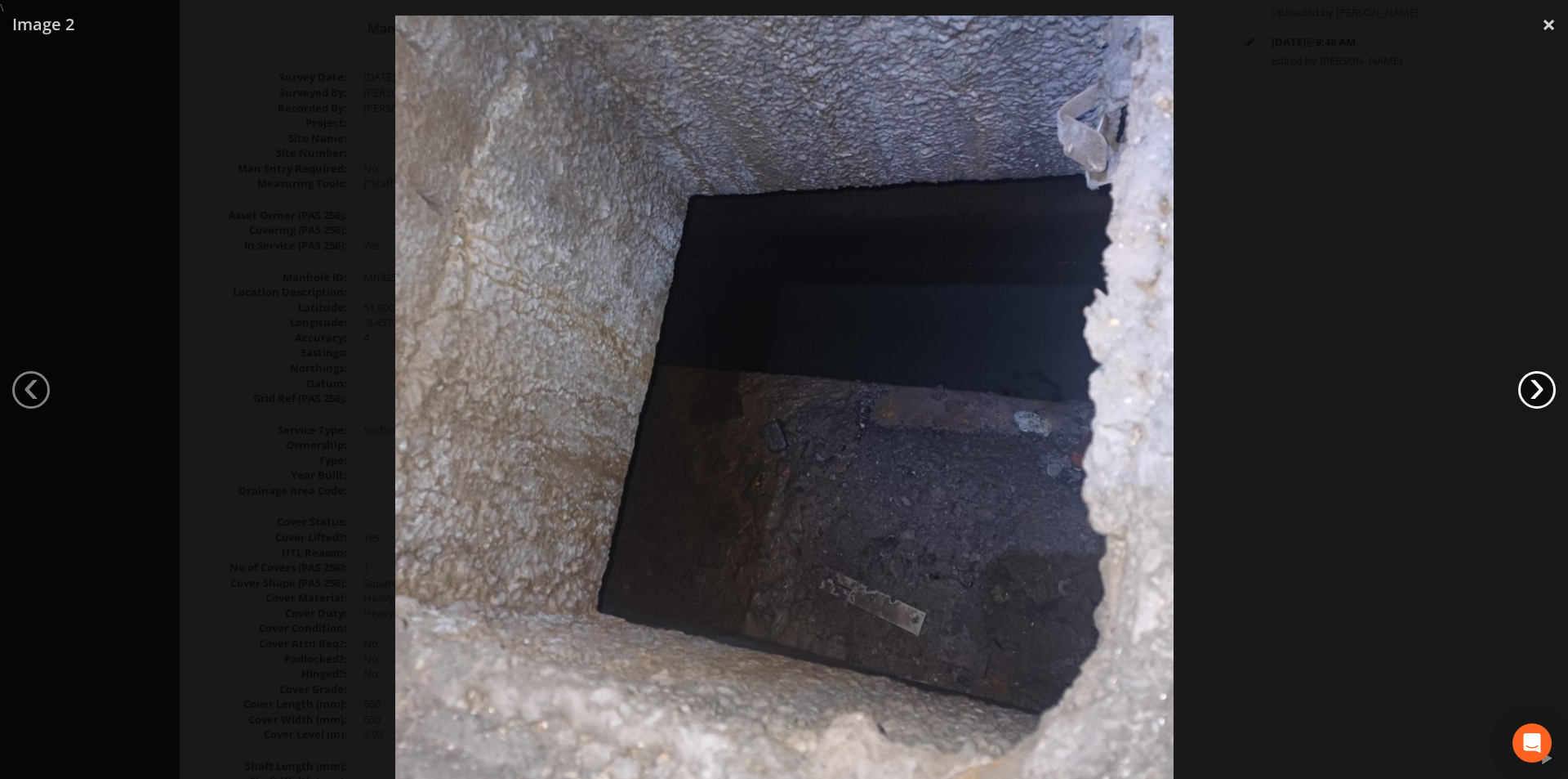
click at [1536, 397] on link "›" at bounding box center [1537, 389] width 37 height 37
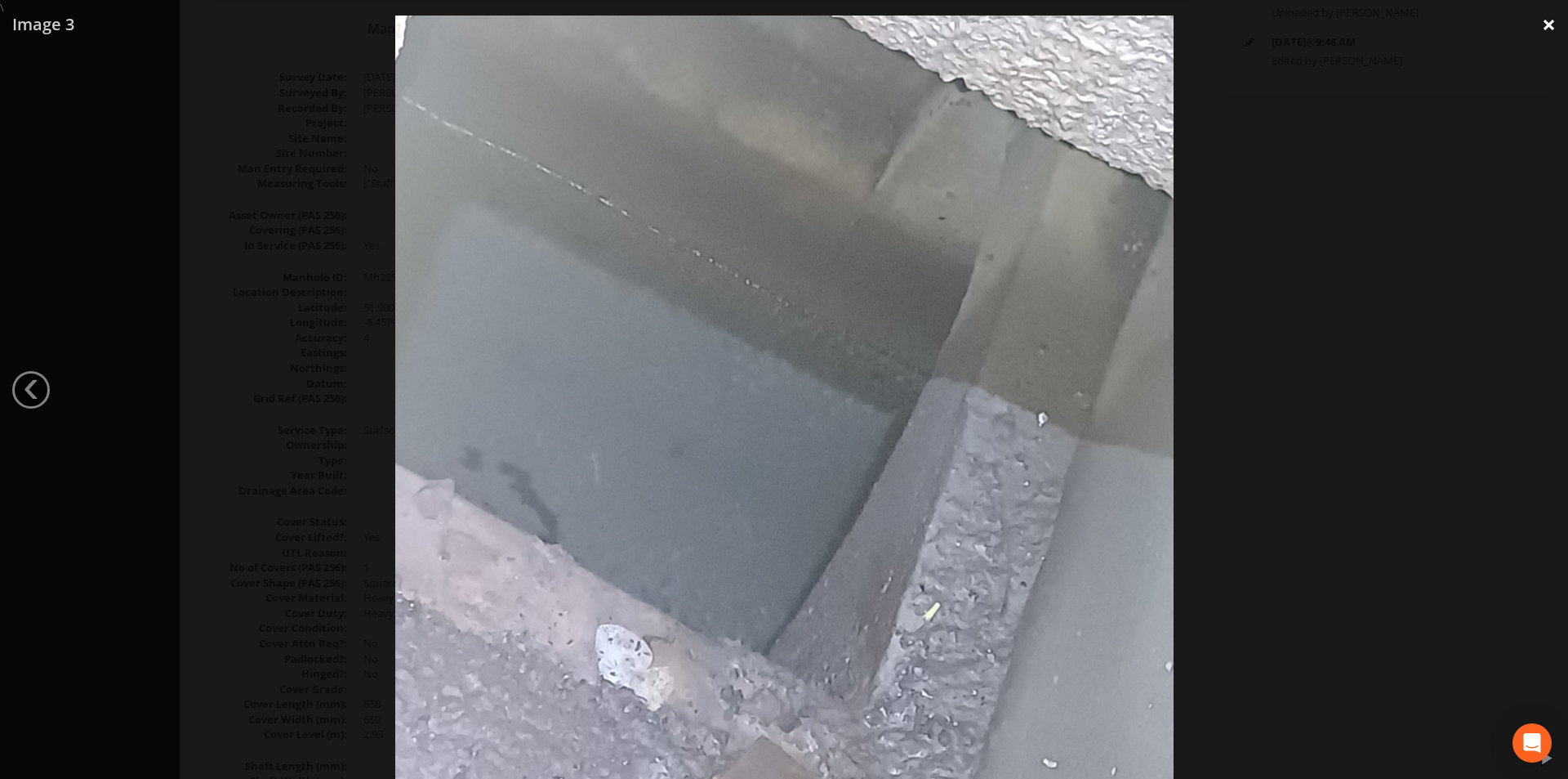
click at [1555, 22] on link "×" at bounding box center [1549, 24] width 38 height 49
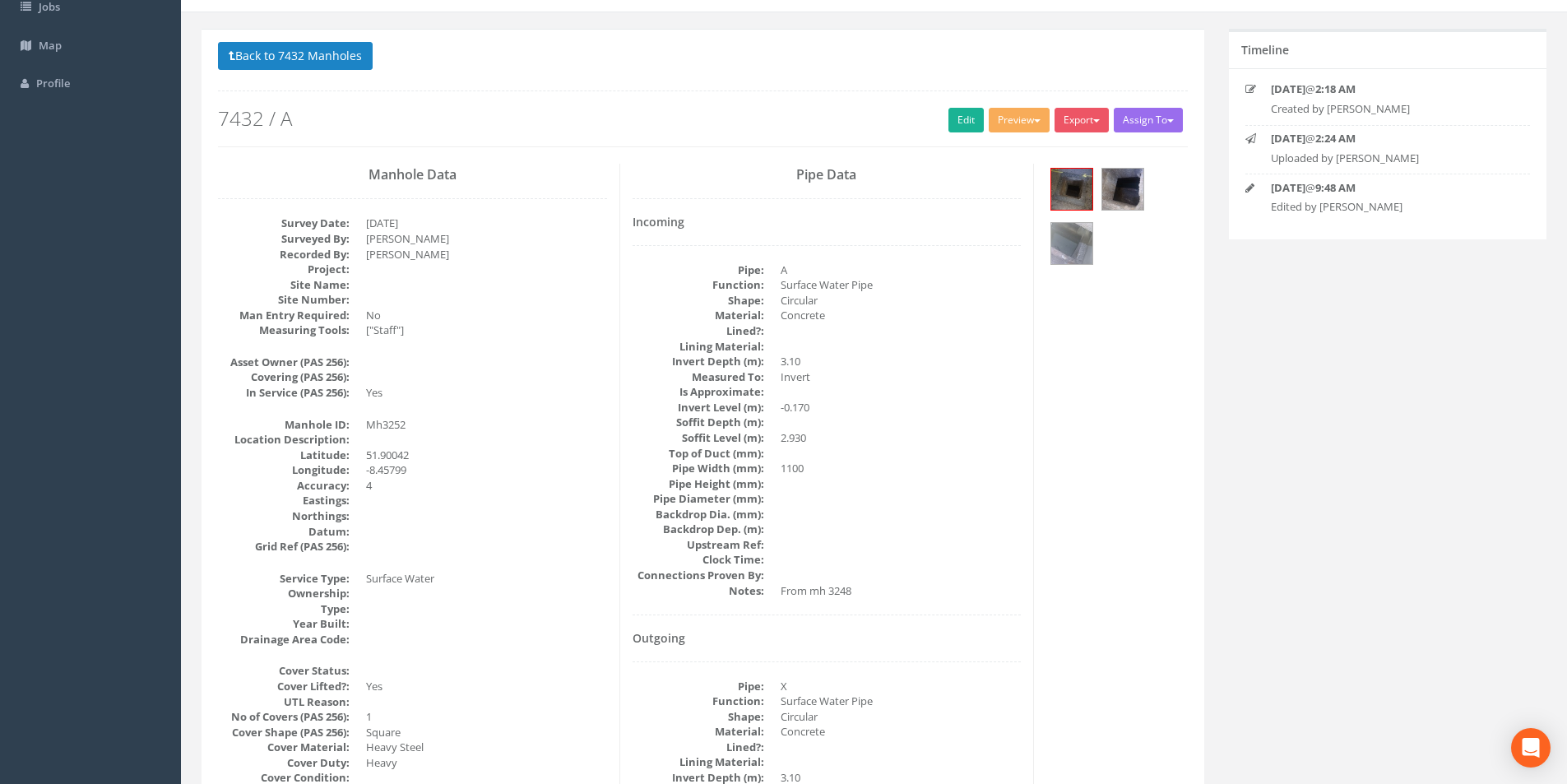
scroll to position [0, 0]
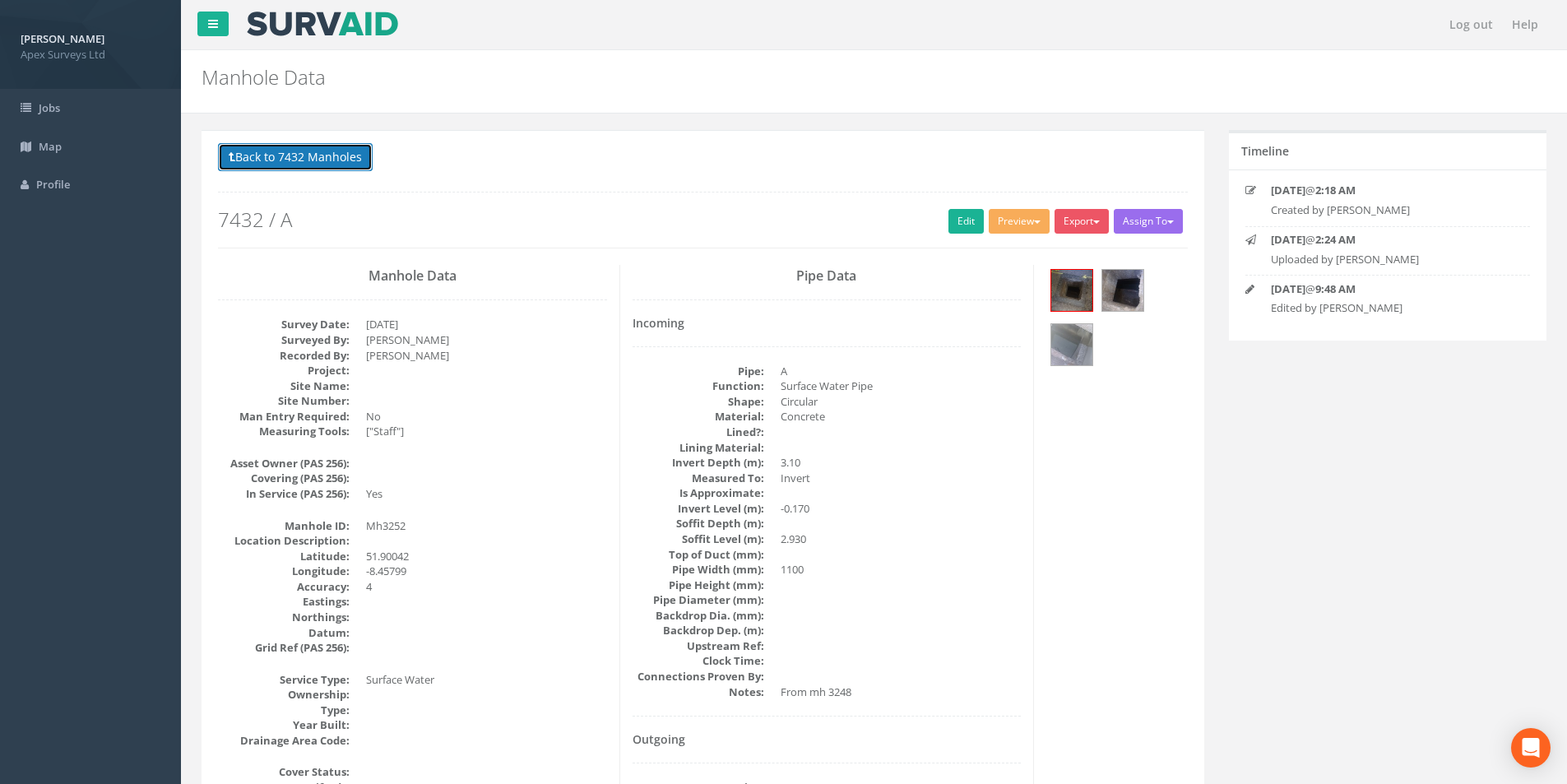
click at [240, 153] on button "Back to 7432 Manholes" at bounding box center [295, 157] width 154 height 28
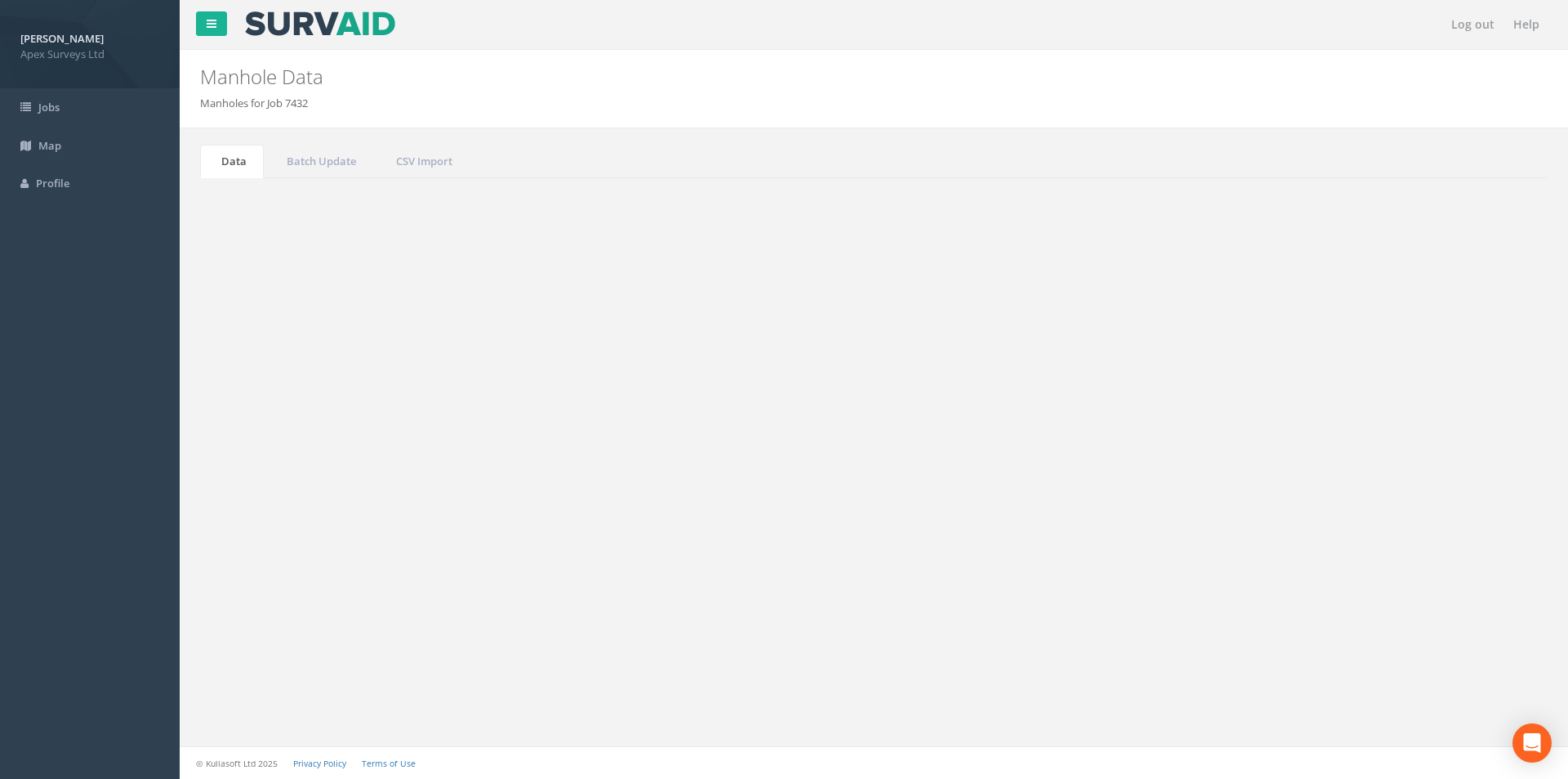
click at [1428, 438] on input "3252" at bounding box center [1456, 439] width 150 height 24
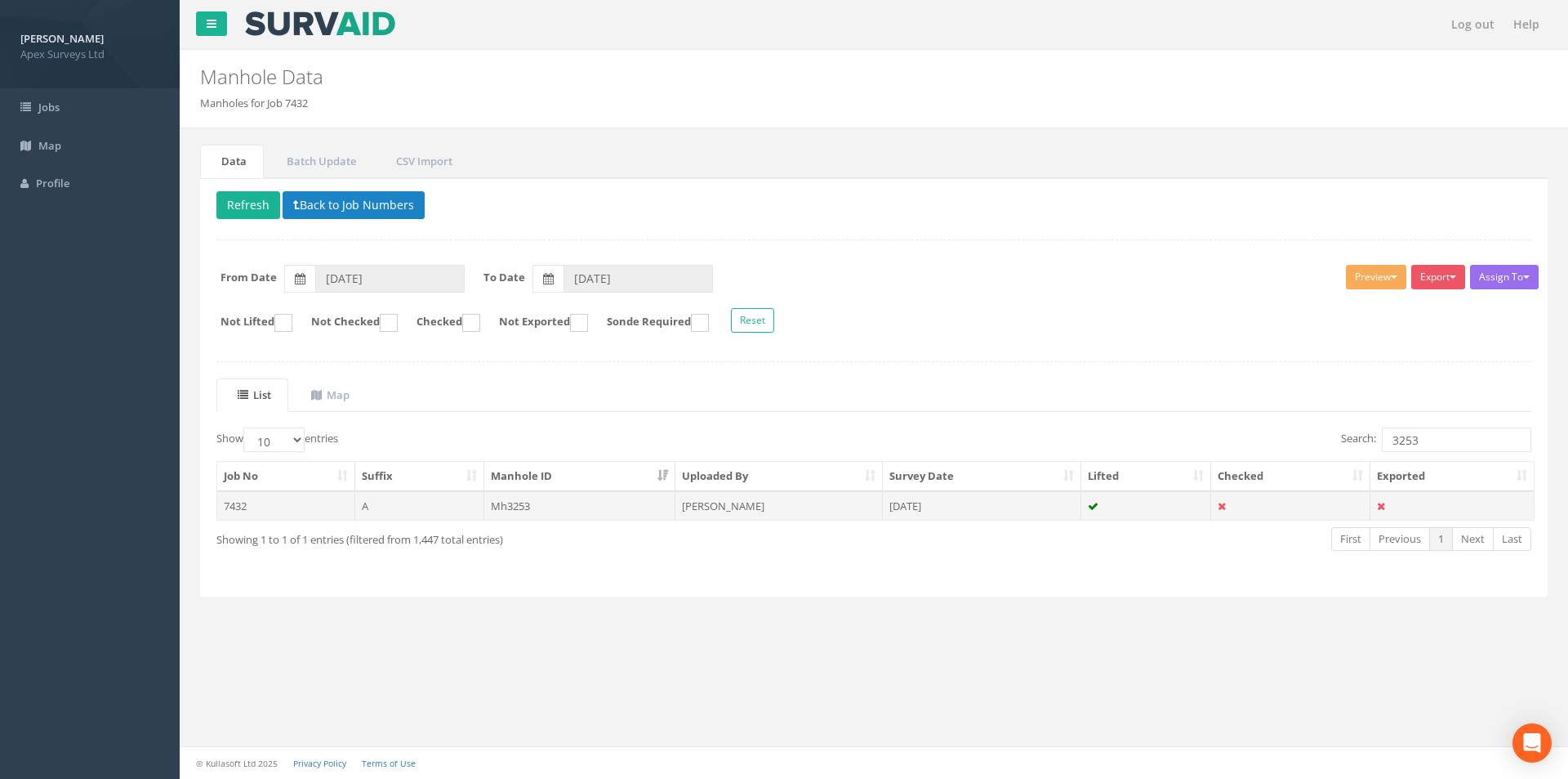
click at [994, 501] on td "[DATE]" at bounding box center [982, 506] width 198 height 29
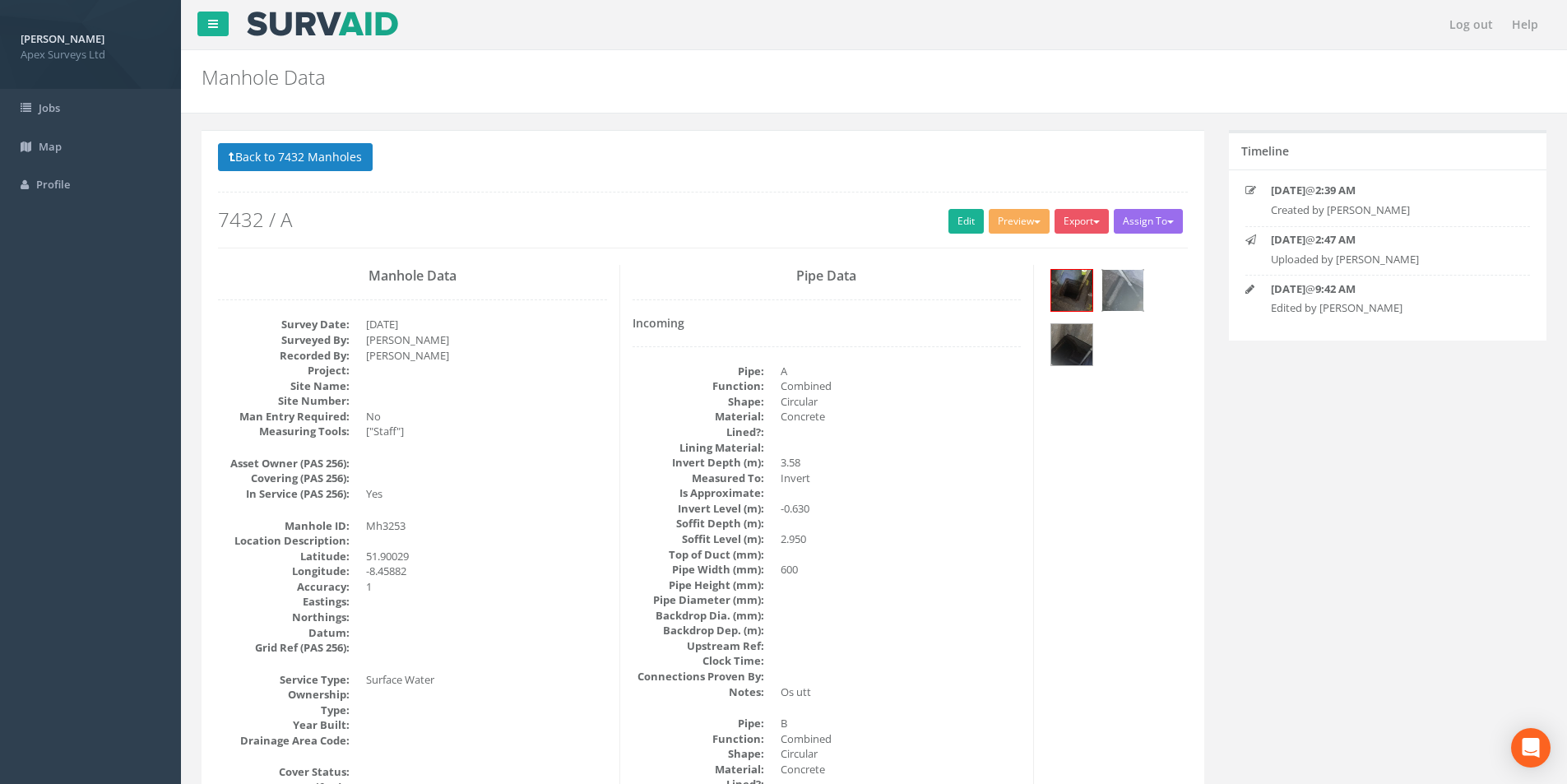
click at [1120, 289] on img at bounding box center [1122, 290] width 41 height 41
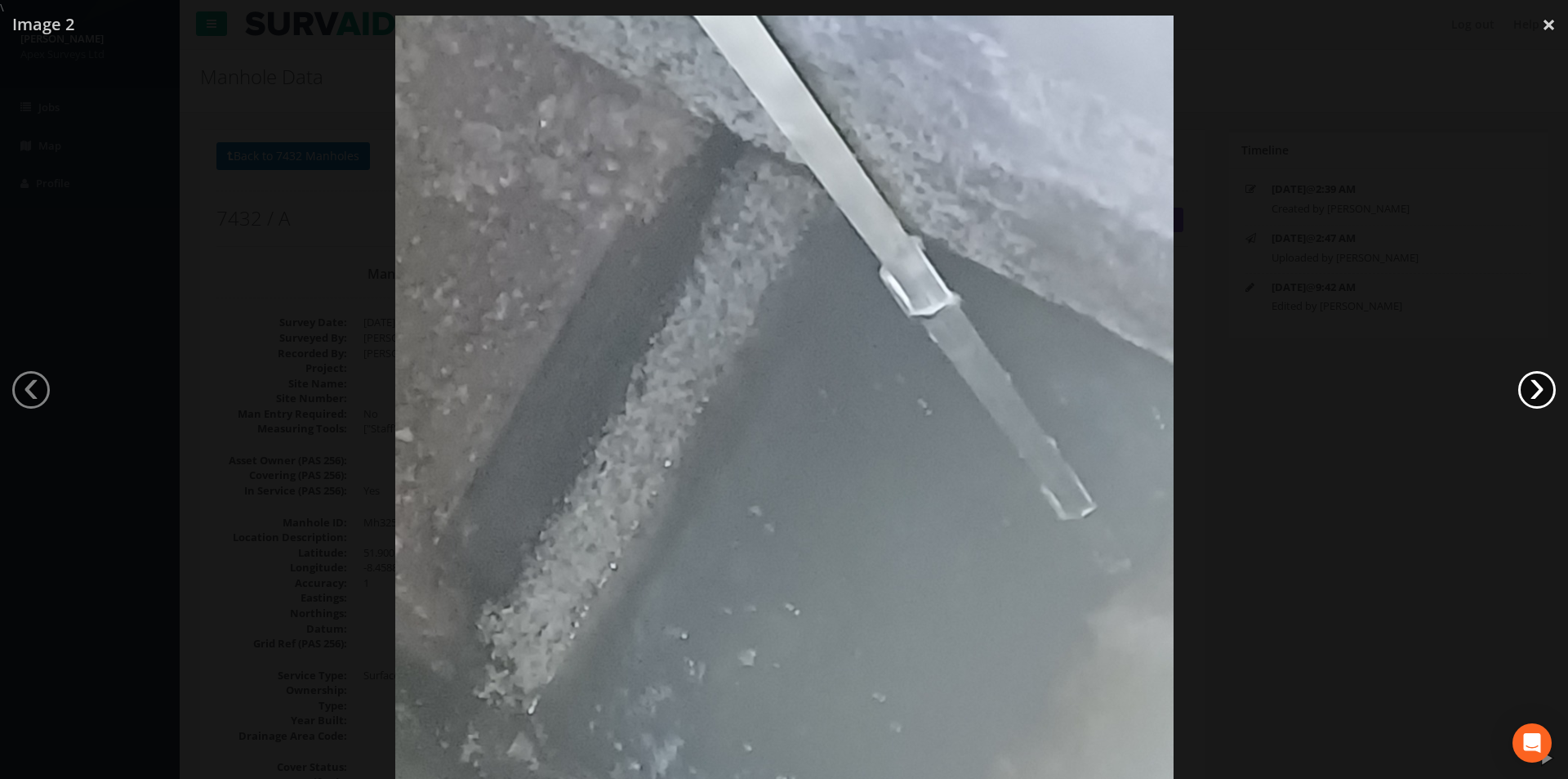
click at [1539, 391] on link "›" at bounding box center [1537, 389] width 37 height 37
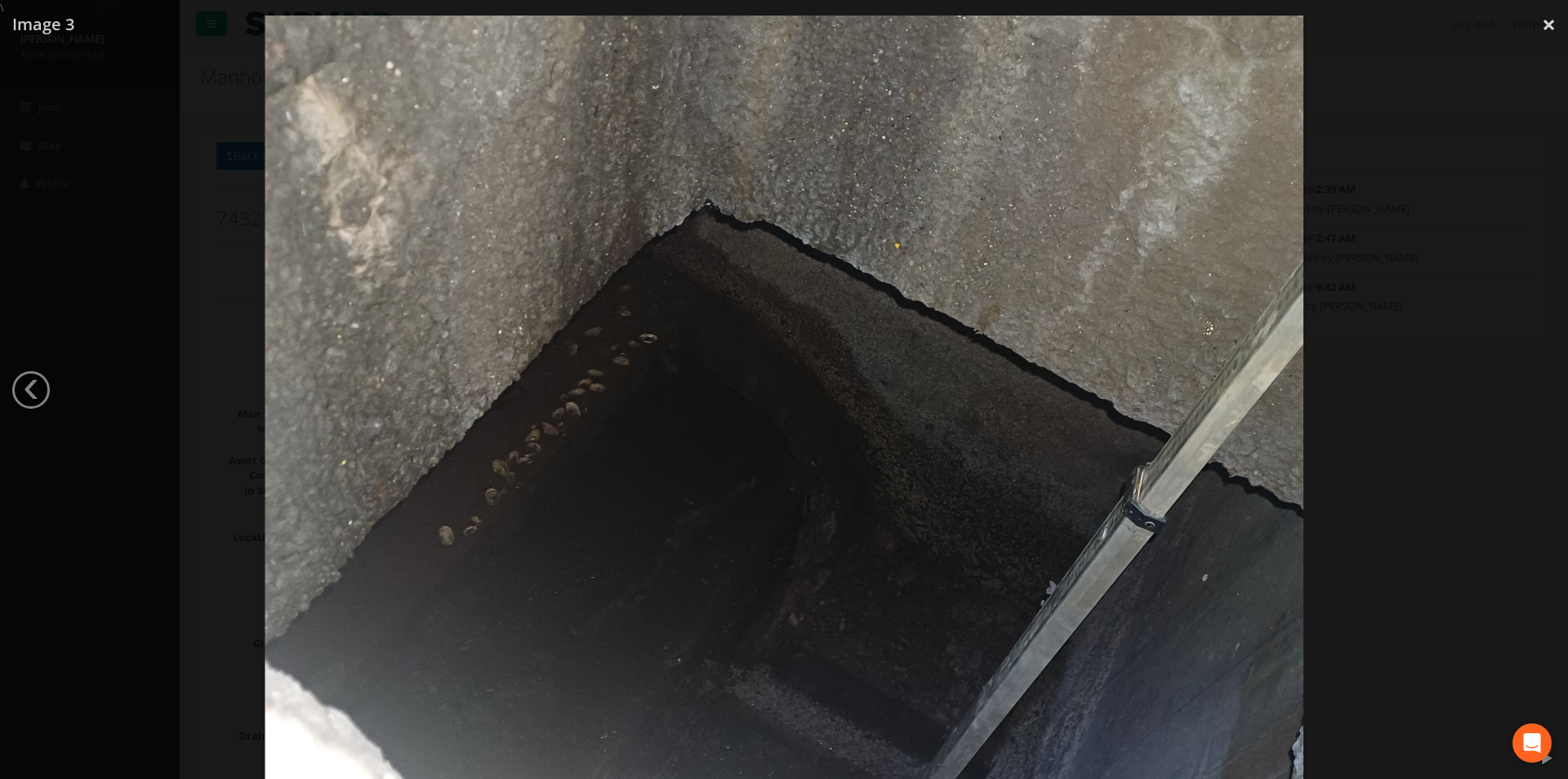
drag, startPoint x: 1553, startPoint y: 2, endPoint x: 190, endPoint y: 140, distance: 1370.0
click at [190, 140] on div at bounding box center [784, 405] width 1568 height 779
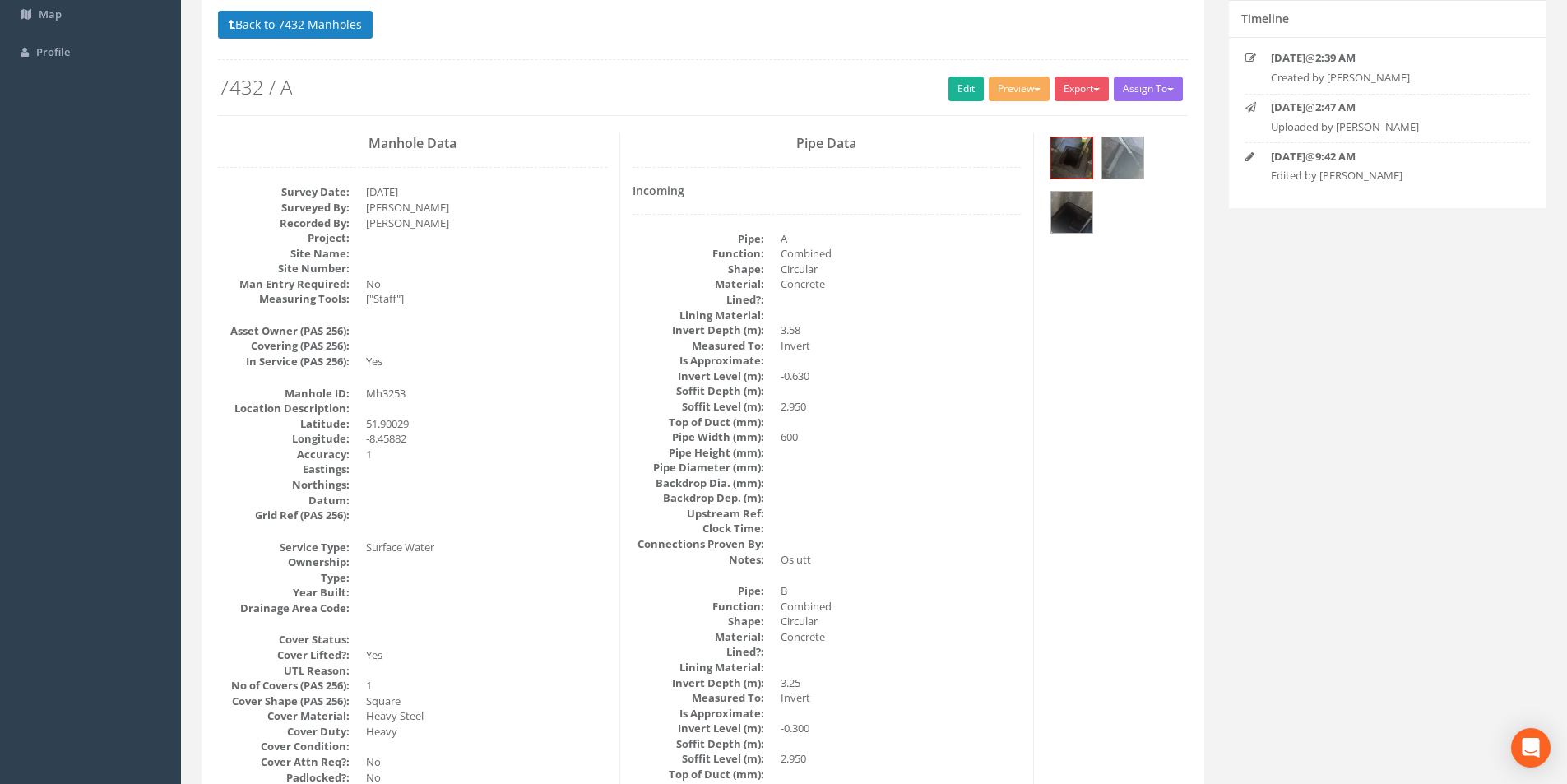
scroll to position [165, 0]
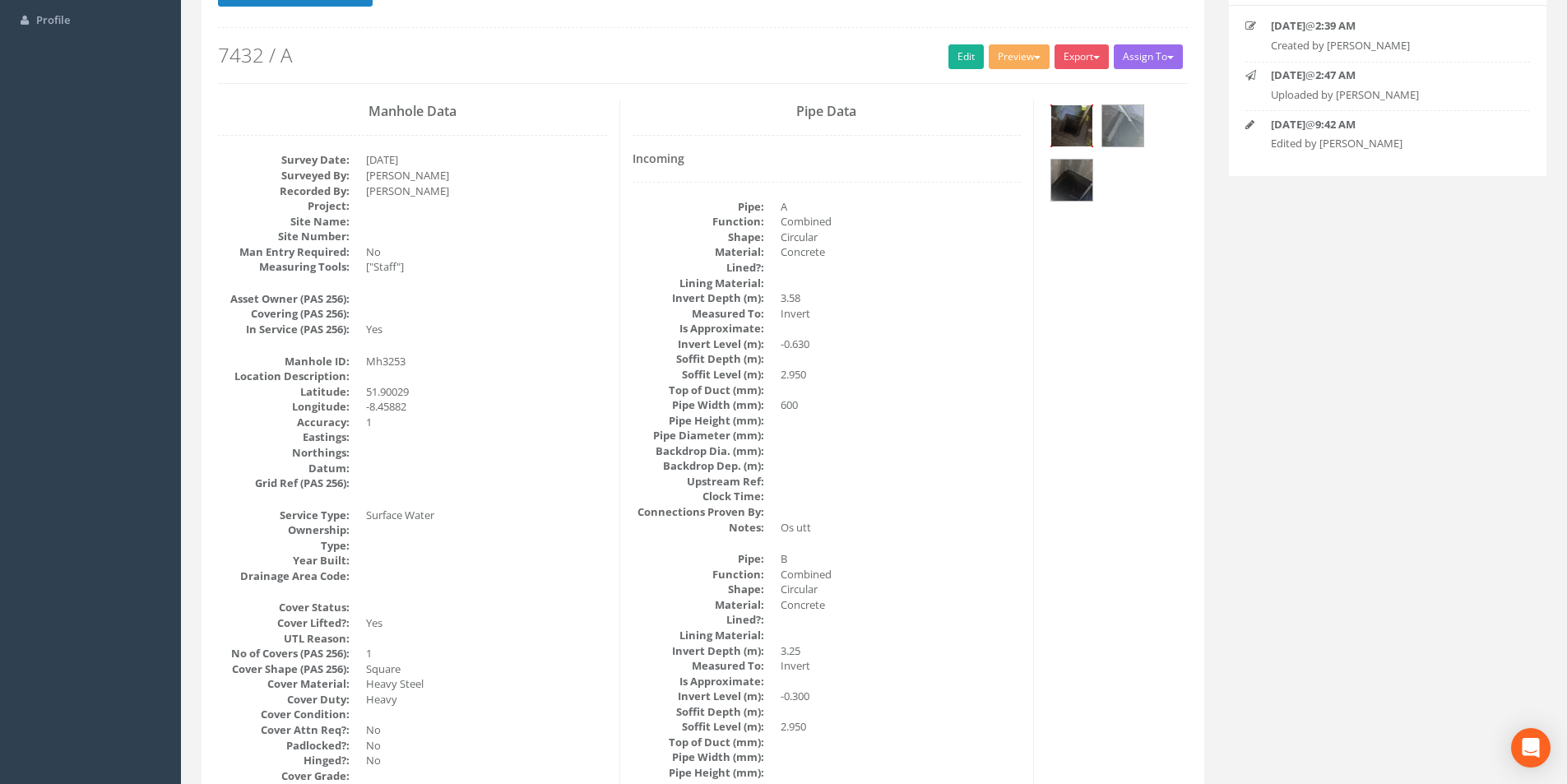
click at [1084, 133] on img at bounding box center [1071, 126] width 41 height 41
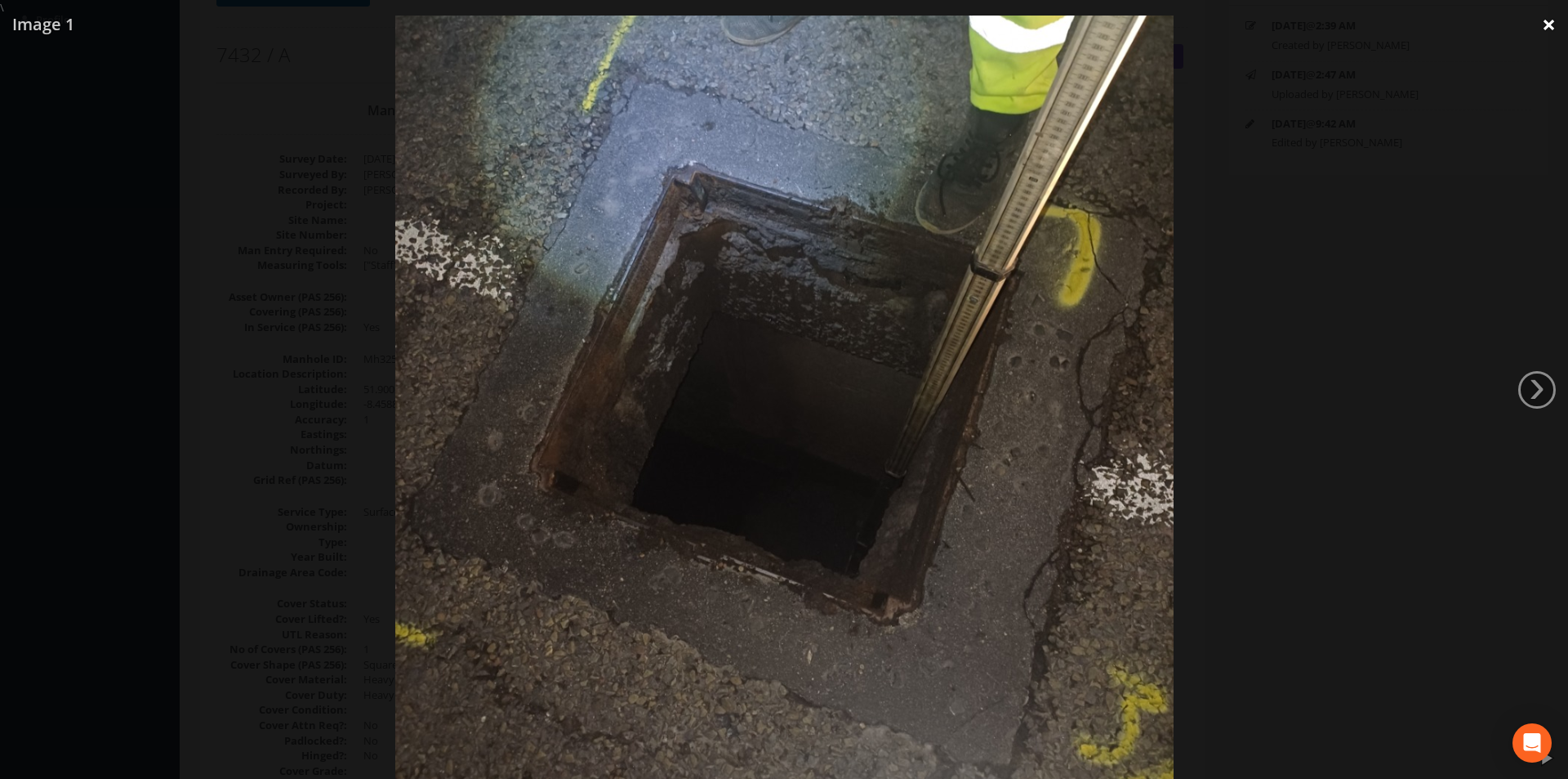
click at [1539, 30] on link "×" at bounding box center [1549, 24] width 38 height 49
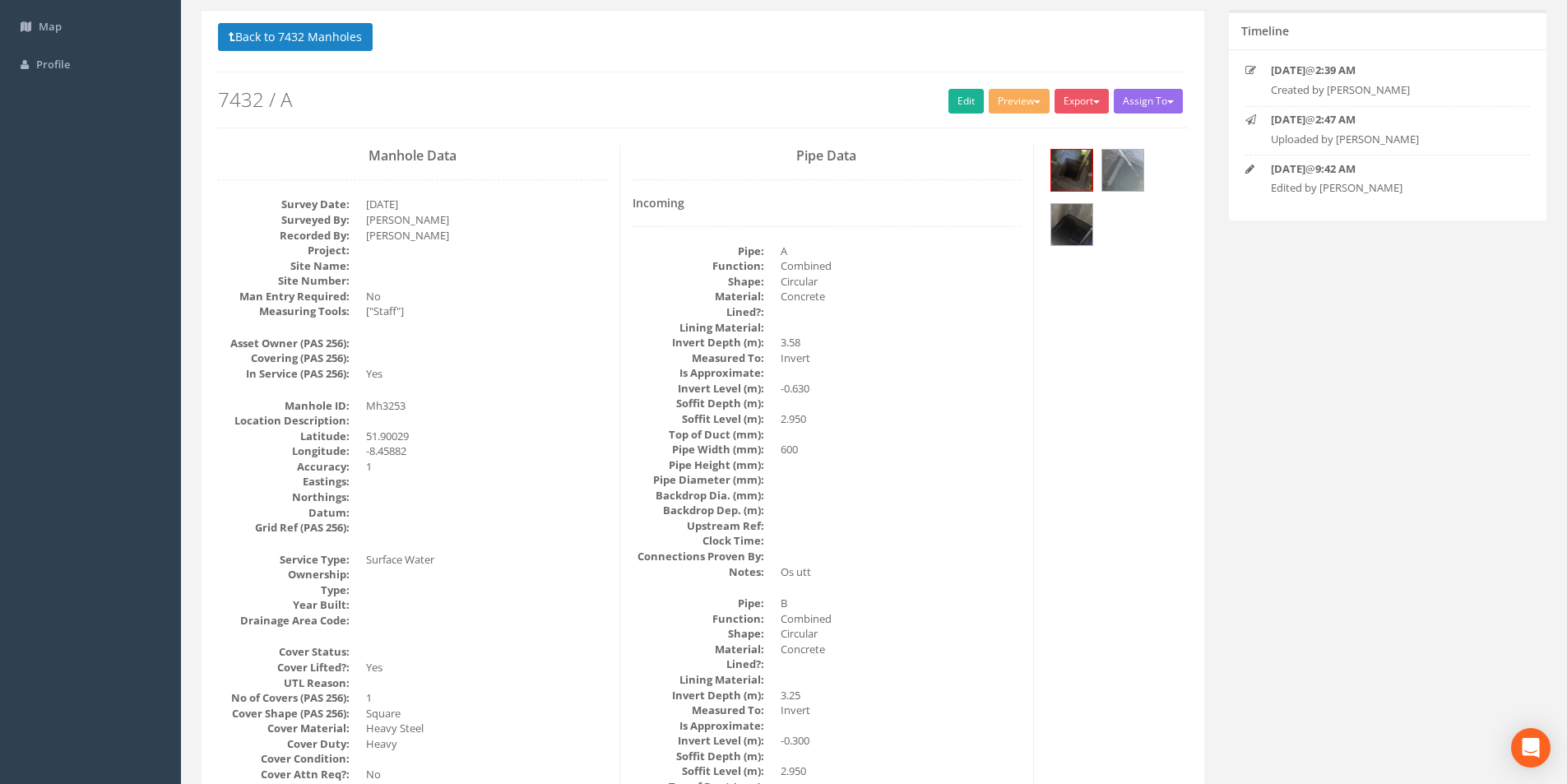
scroll to position [0, 0]
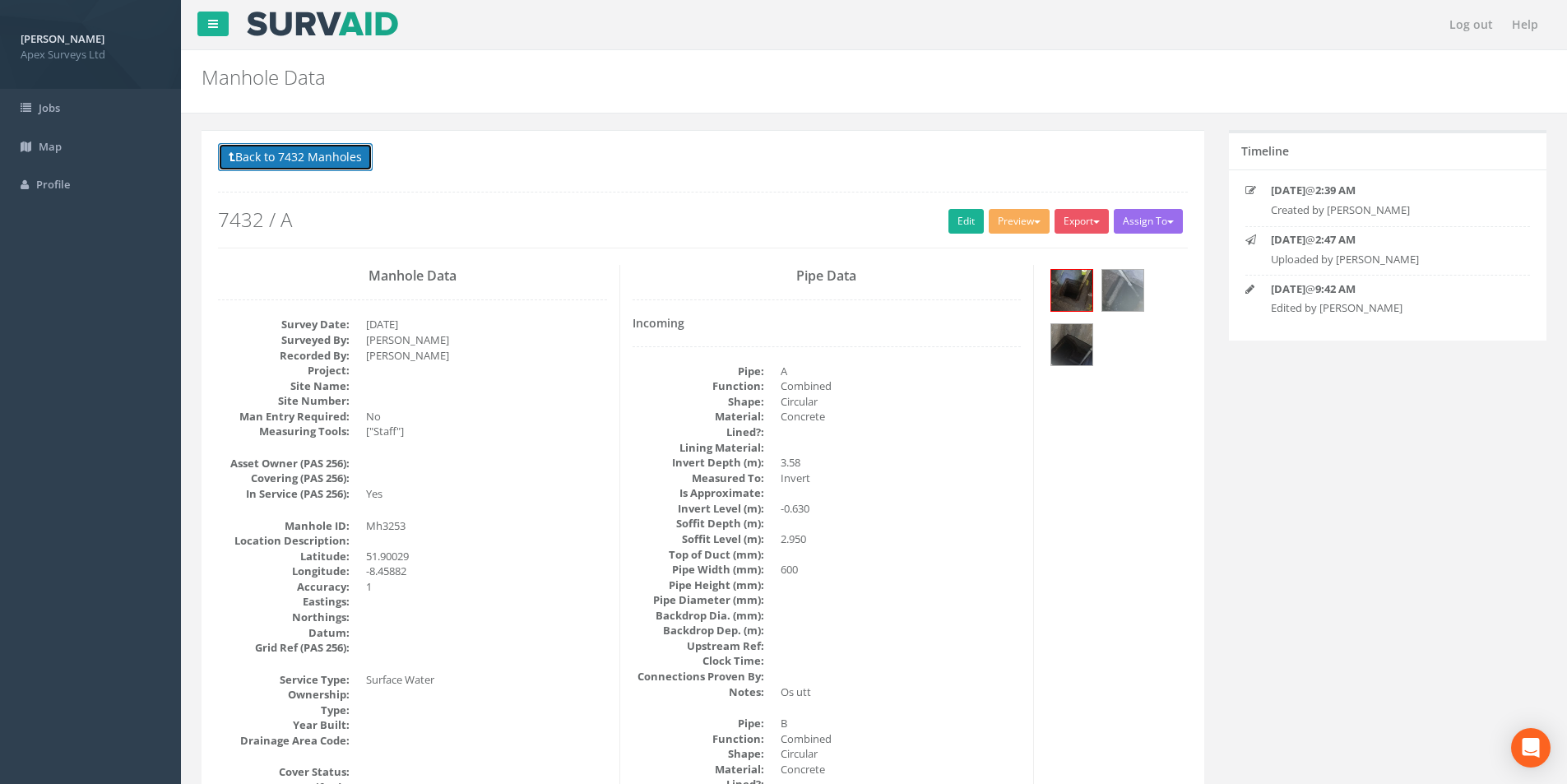
click at [315, 155] on button "Back to 7432 Manholes" at bounding box center [295, 157] width 154 height 28
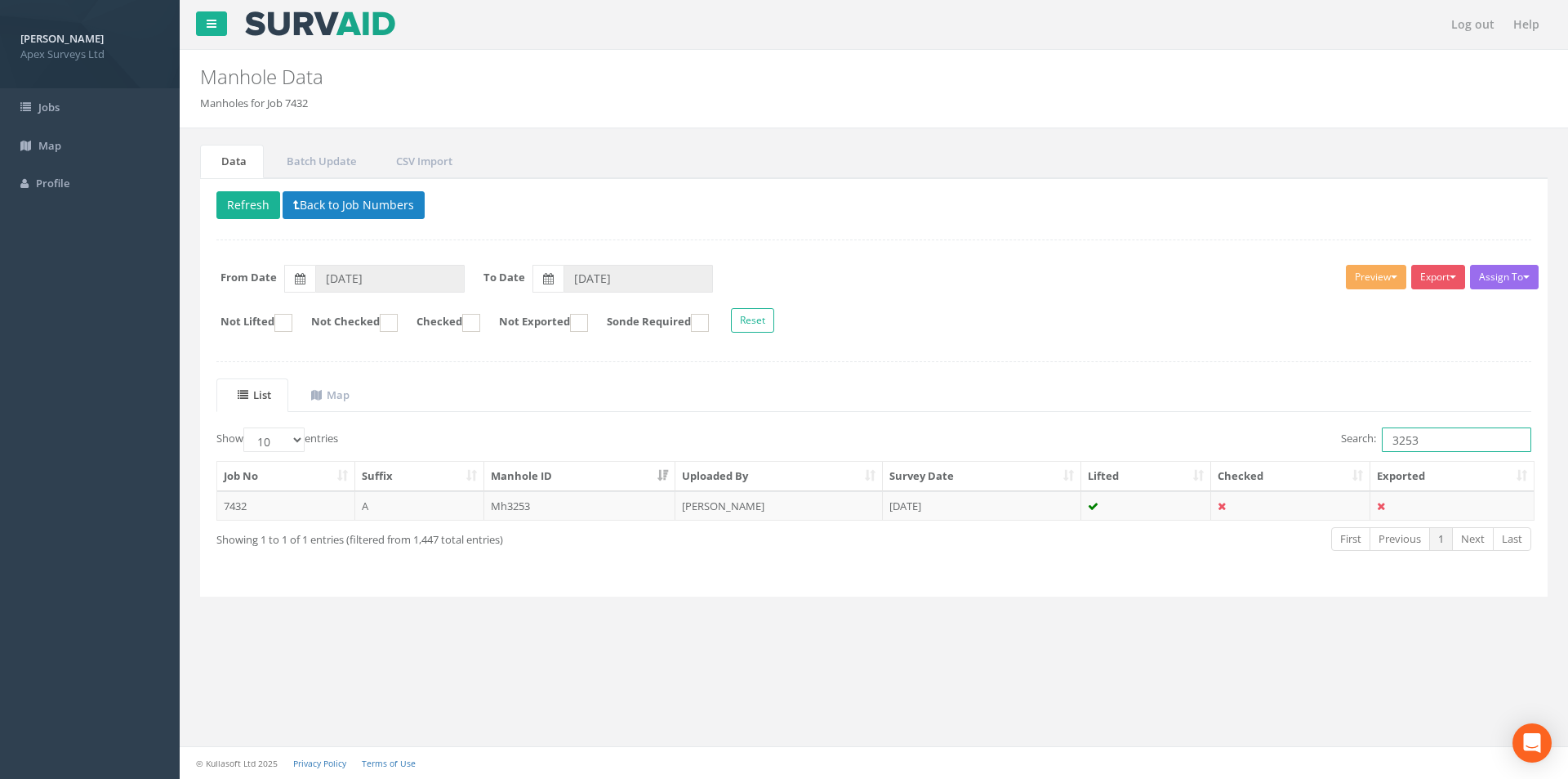
drag, startPoint x: 1430, startPoint y: 438, endPoint x: 1390, endPoint y: 443, distance: 40.3
click at [1390, 443] on input "3253" at bounding box center [1456, 439] width 150 height 24
click at [1098, 508] on icon at bounding box center [1093, 506] width 10 height 10
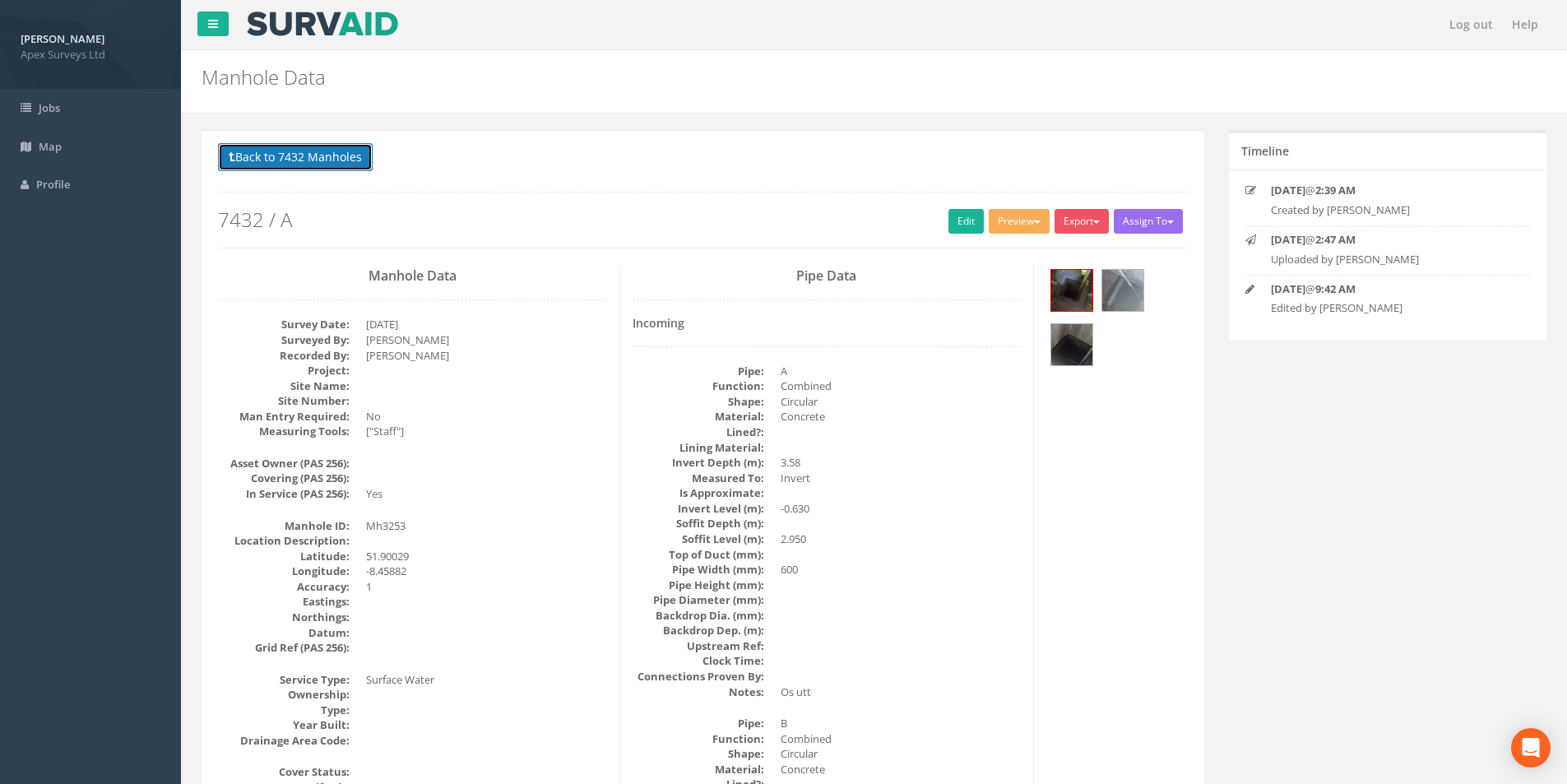
click at [296, 153] on button "Back to 7432 Manholes" at bounding box center [295, 157] width 154 height 28
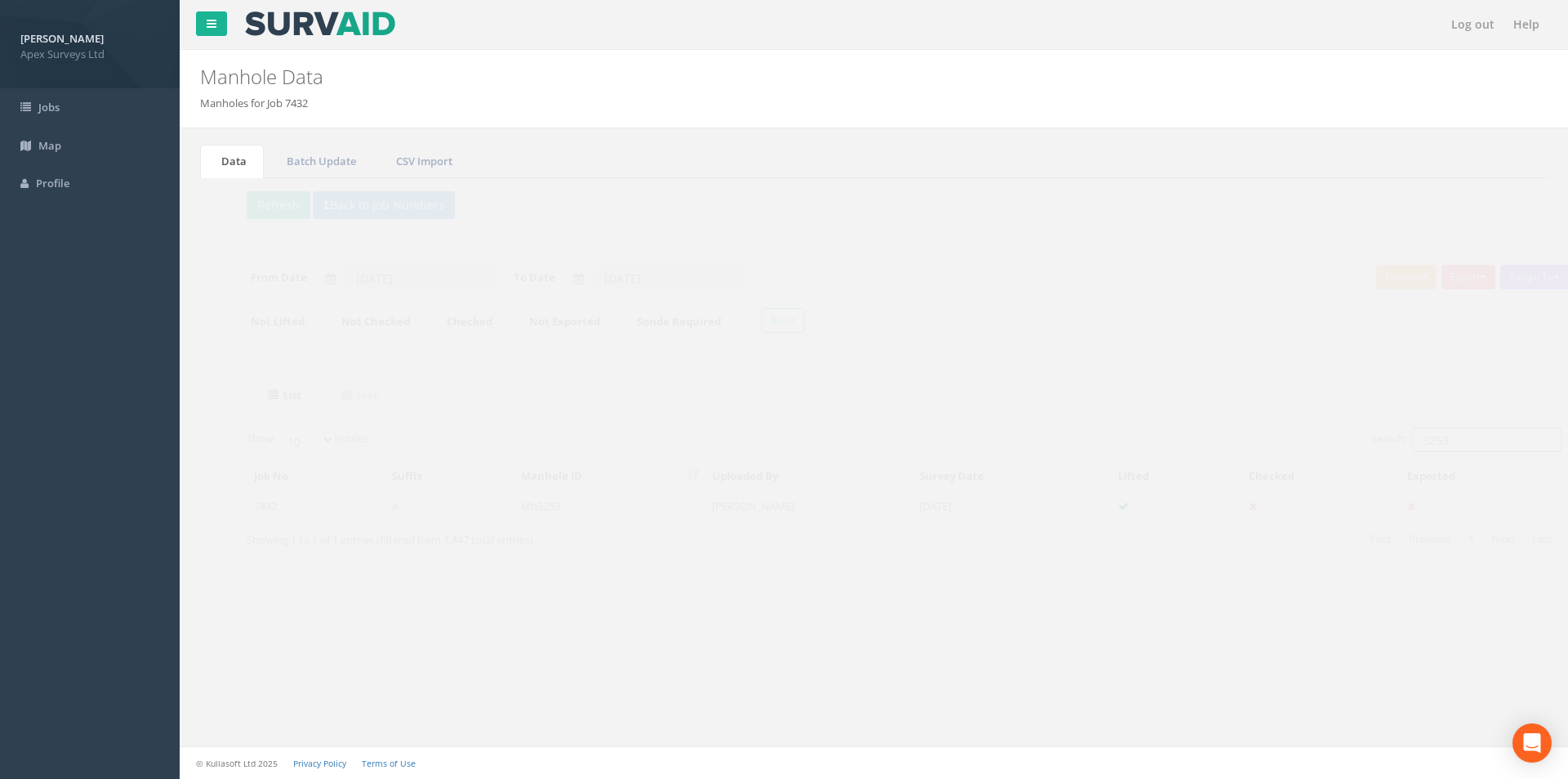
click at [1434, 440] on input "3253" at bounding box center [1456, 439] width 150 height 24
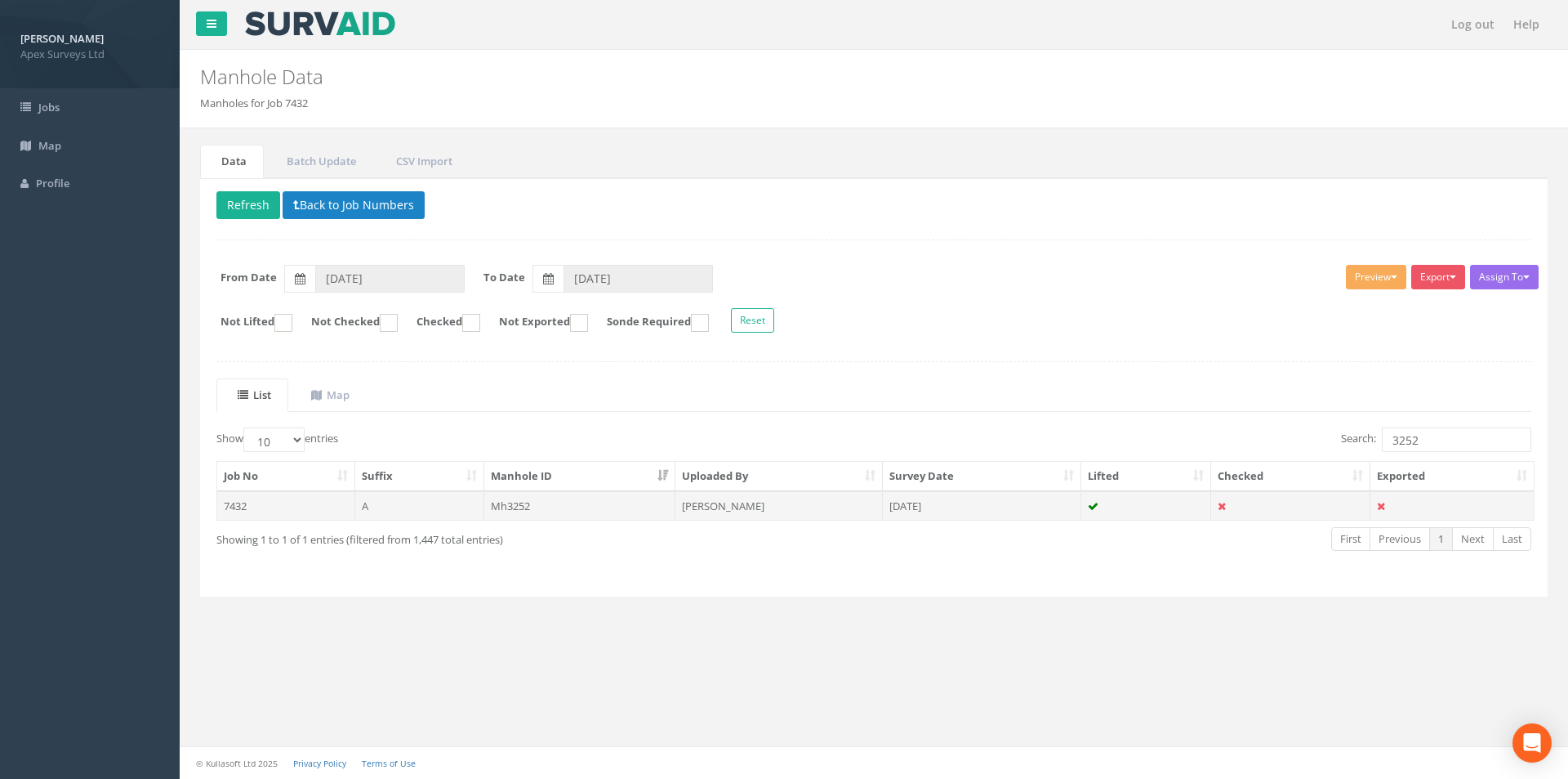
click at [999, 496] on td "[DATE]" at bounding box center [982, 506] width 198 height 29
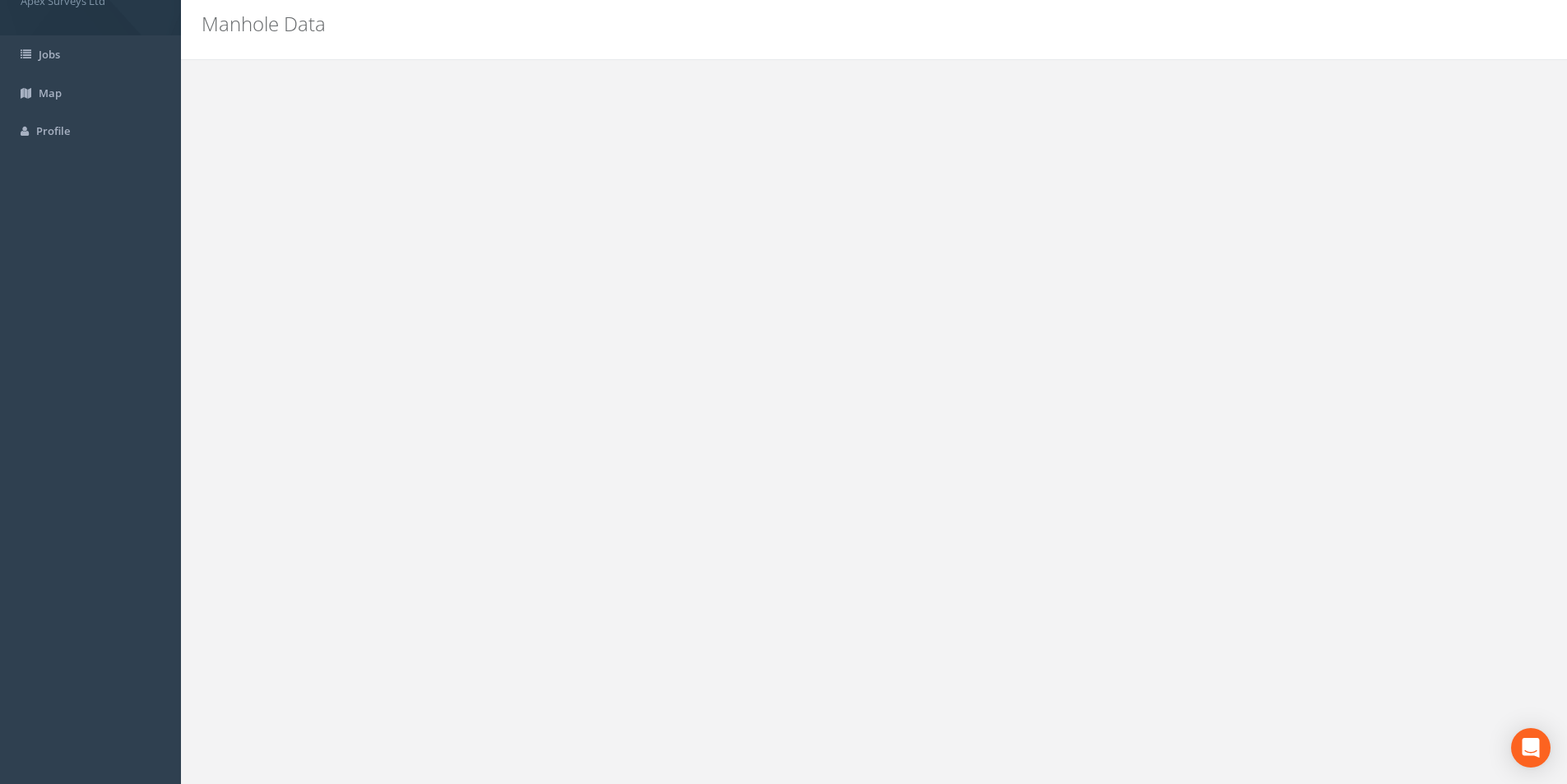
scroll to position [82, 0]
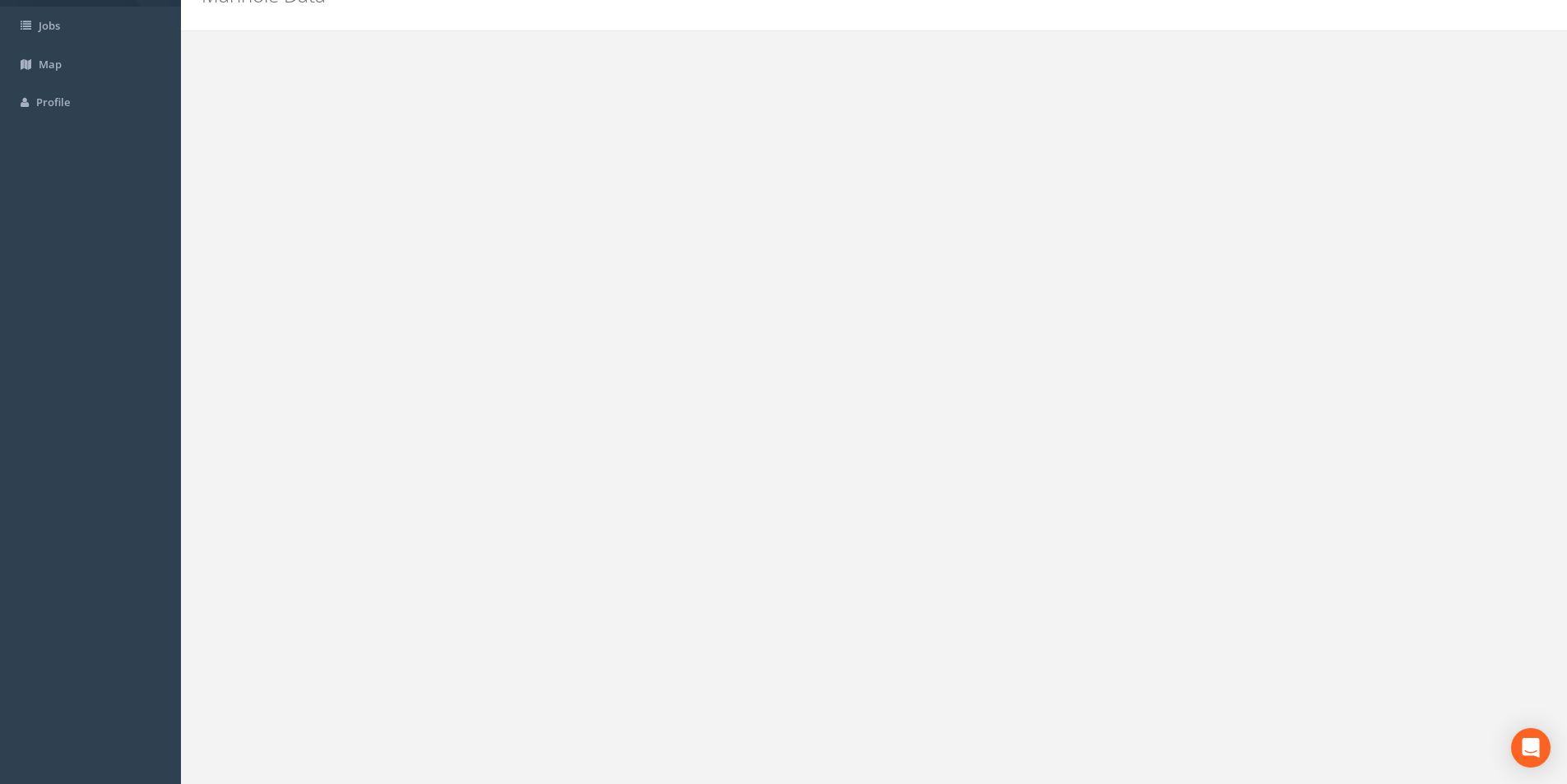
click at [292, 81] on button "Back to 7432 Manholes" at bounding box center [295, 75] width 154 height 28
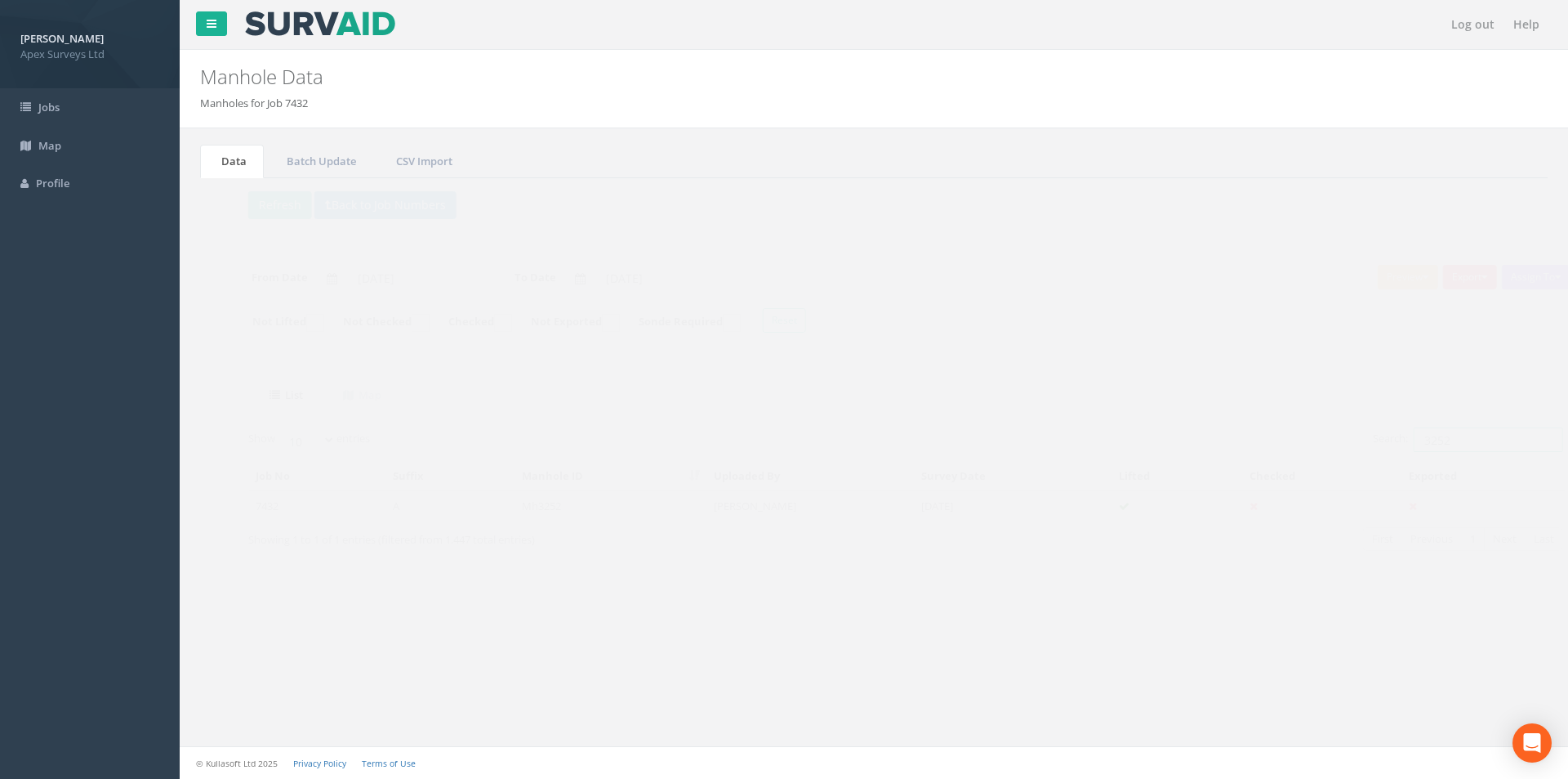
click at [1440, 434] on input "3252" at bounding box center [1456, 439] width 150 height 24
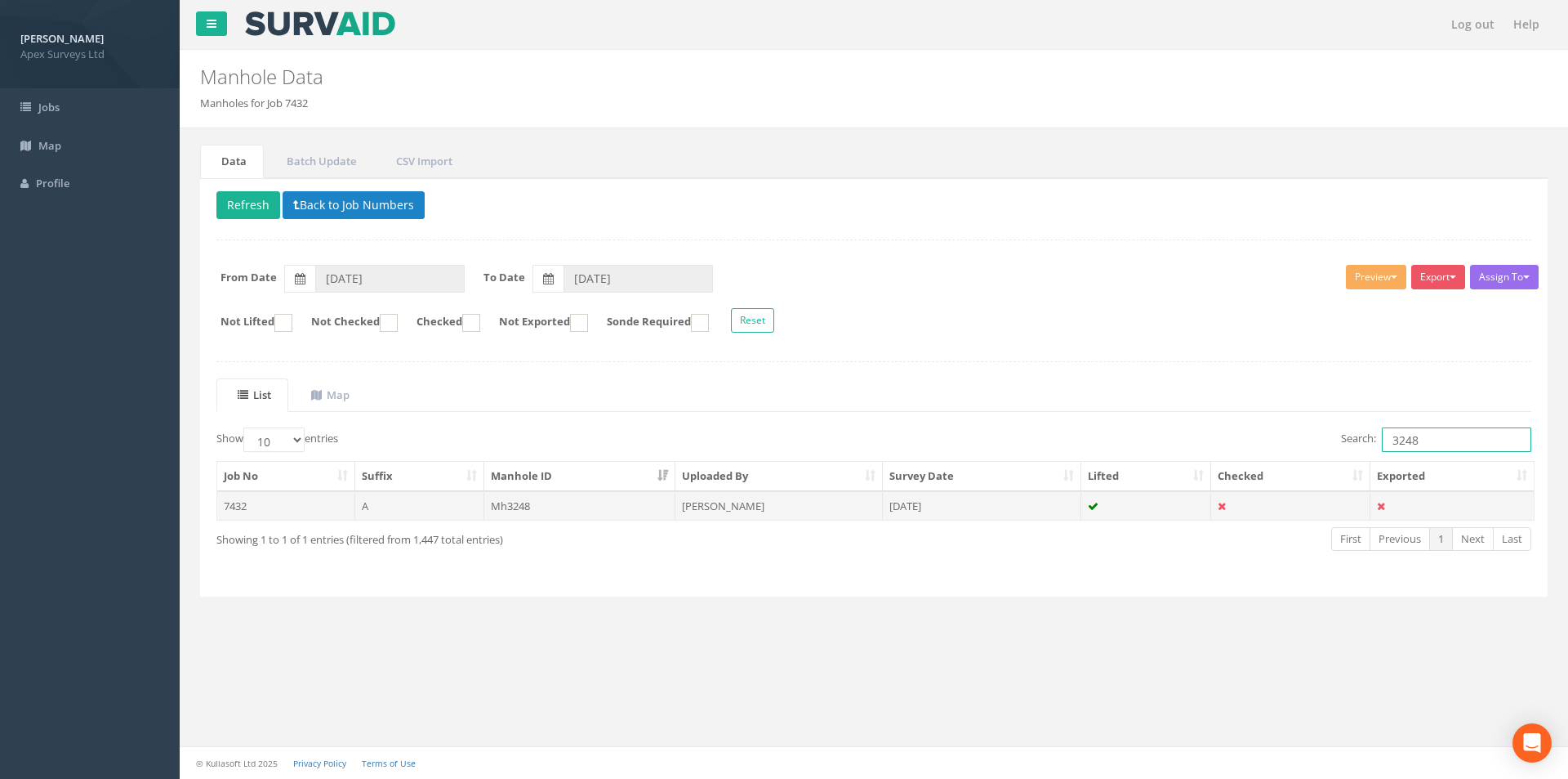
type input "3248"
click at [1010, 506] on td "[DATE]" at bounding box center [982, 506] width 198 height 29
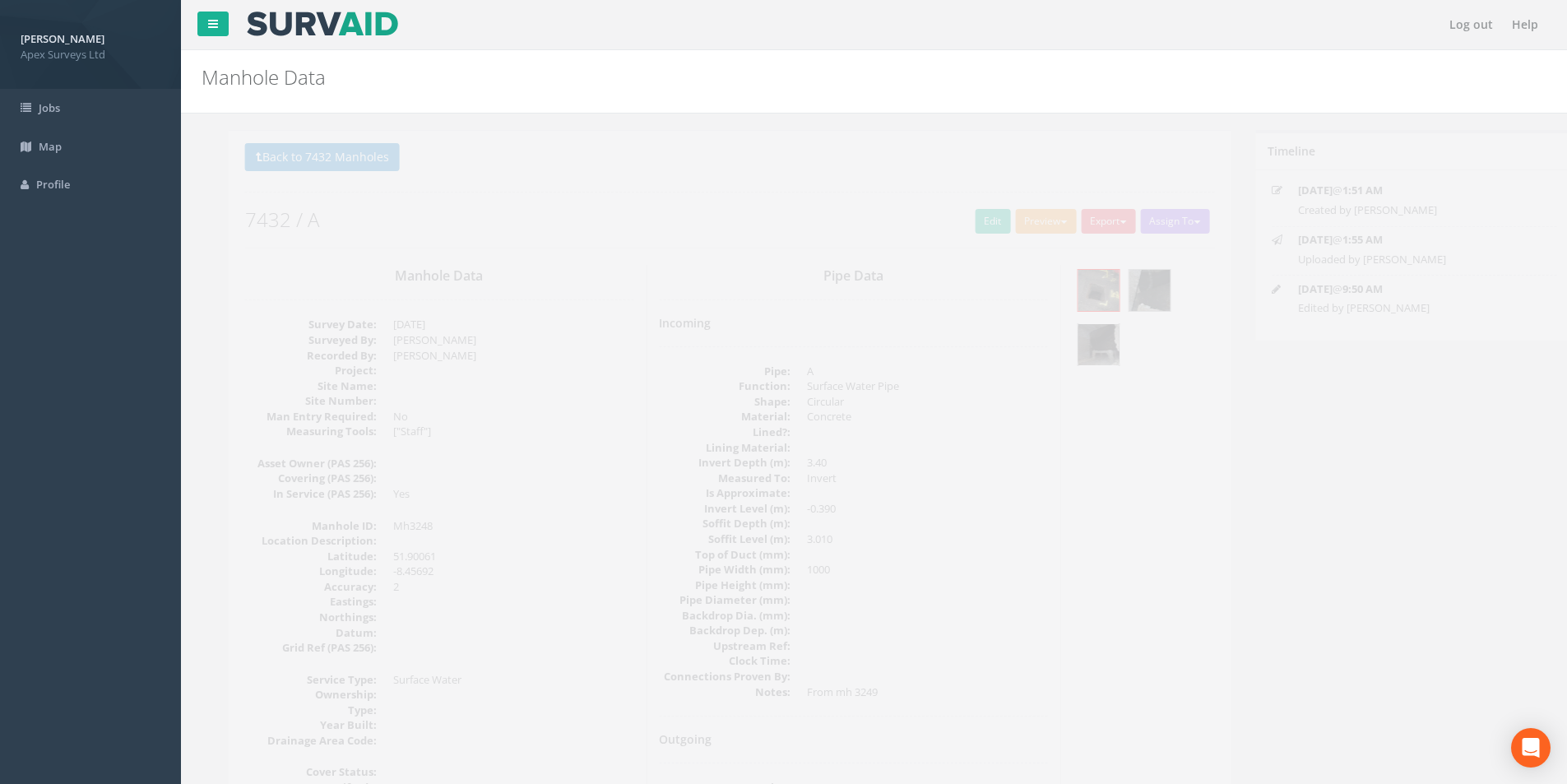
click at [1073, 352] on img at bounding box center [1071, 344] width 41 height 41
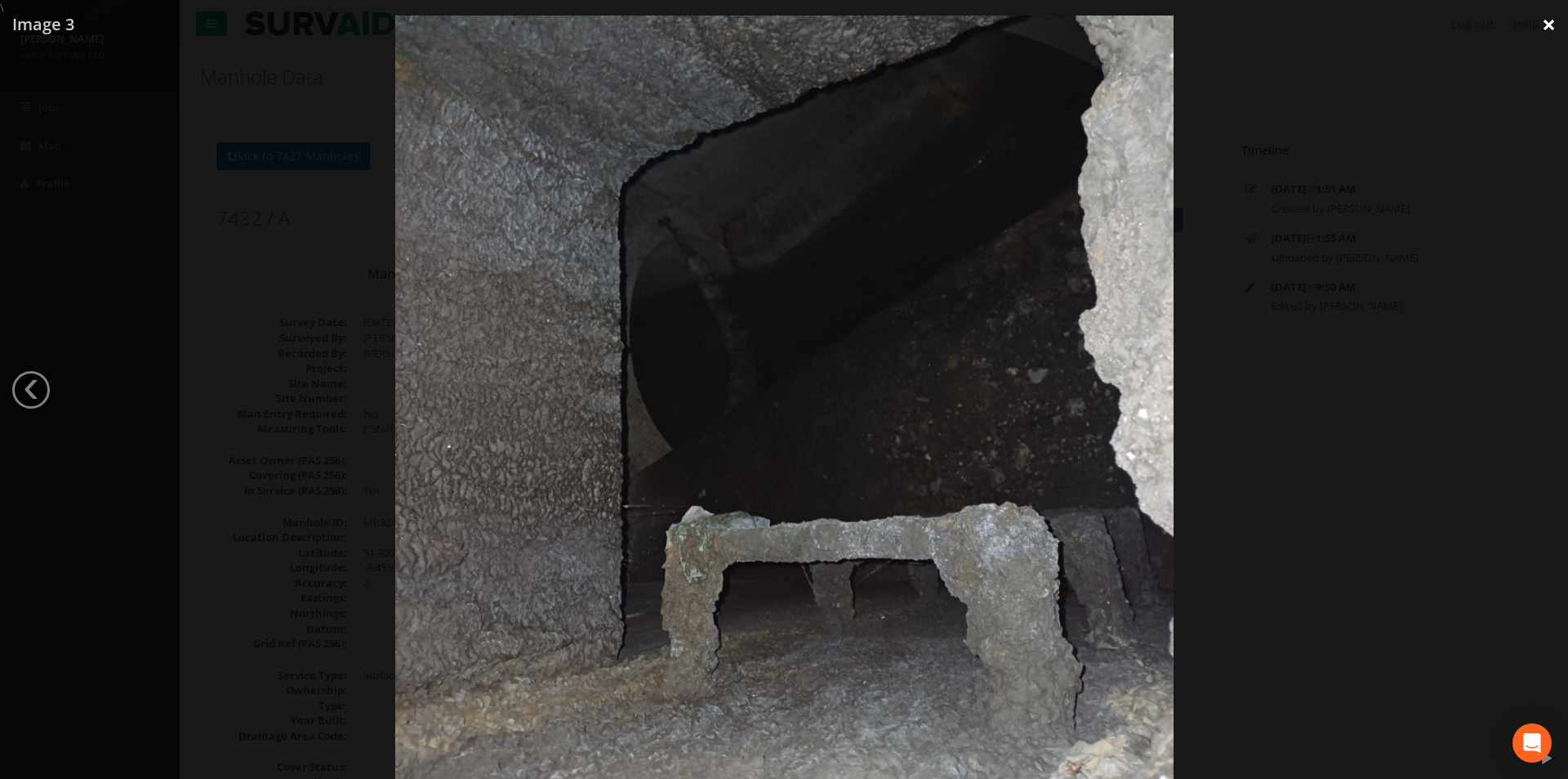
click at [1550, 25] on link "×" at bounding box center [1549, 24] width 38 height 49
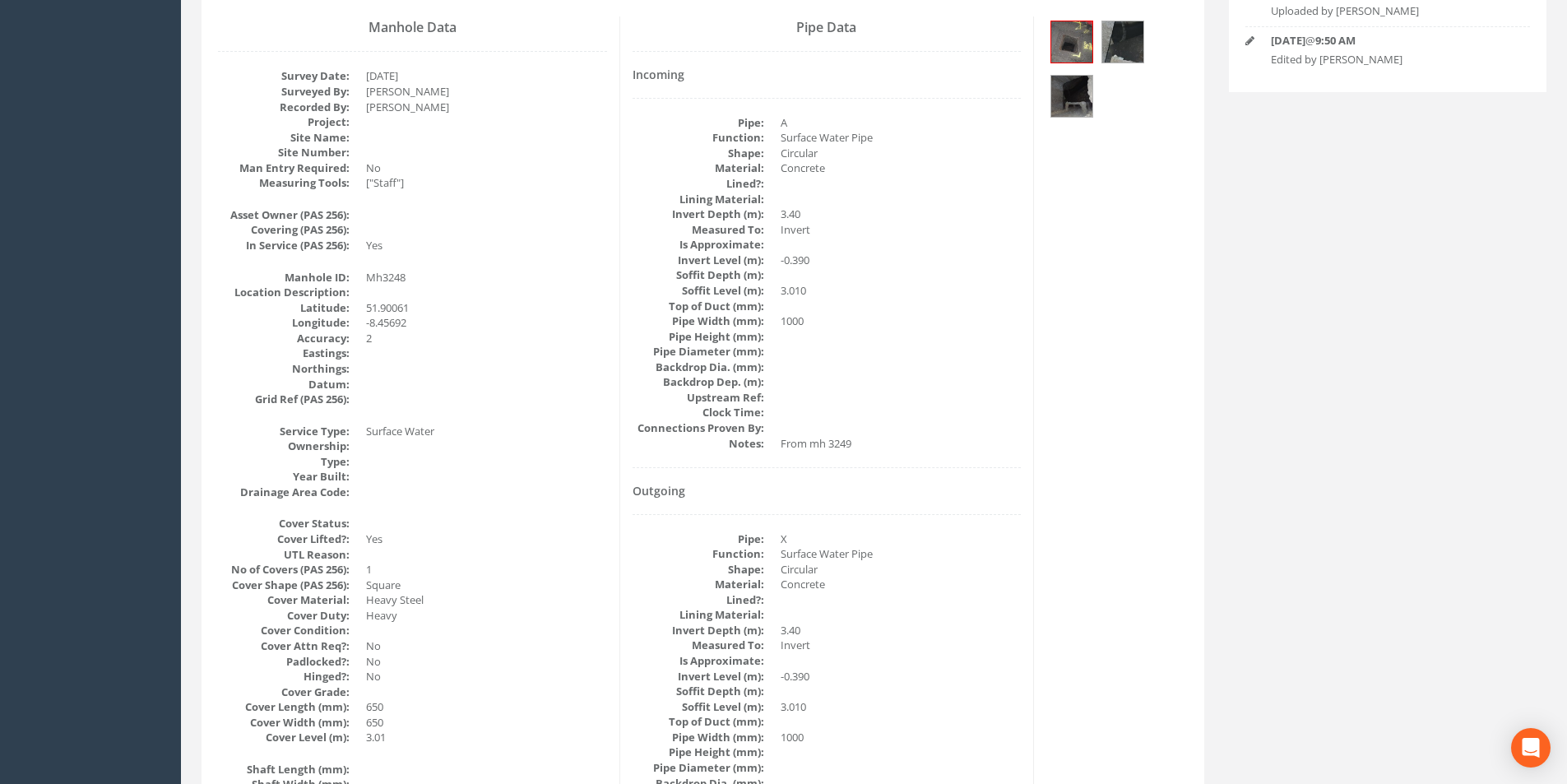
scroll to position [411, 0]
